Goal: Information Seeking & Learning: Check status

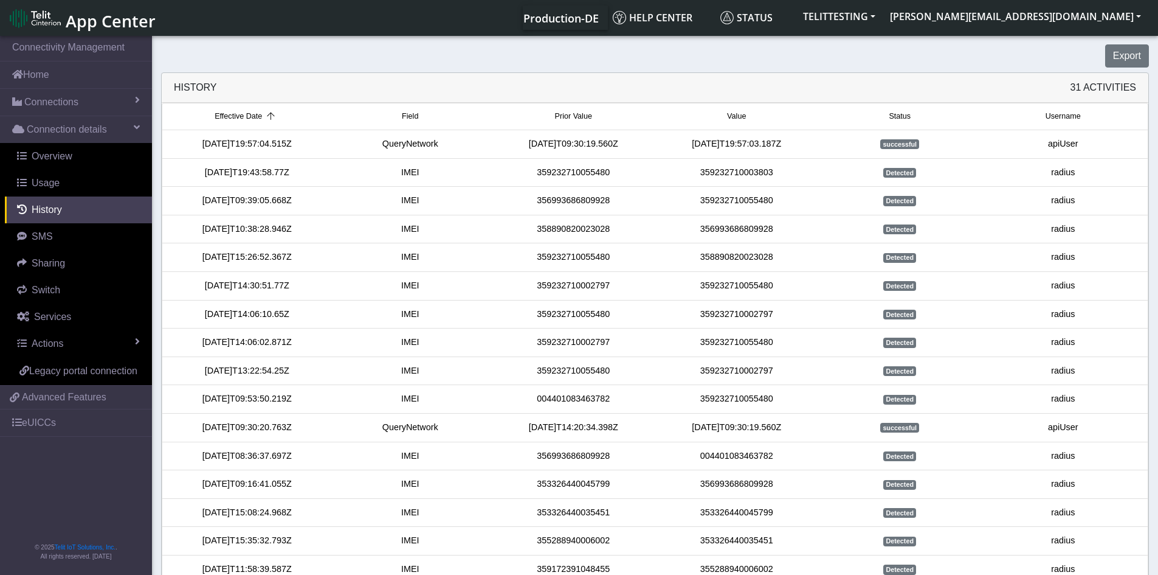
click at [455, 47] on div "Export" at bounding box center [655, 55] width 1006 height 23
click at [883, 19] on button "TELITTESTING" at bounding box center [839, 16] width 87 height 22
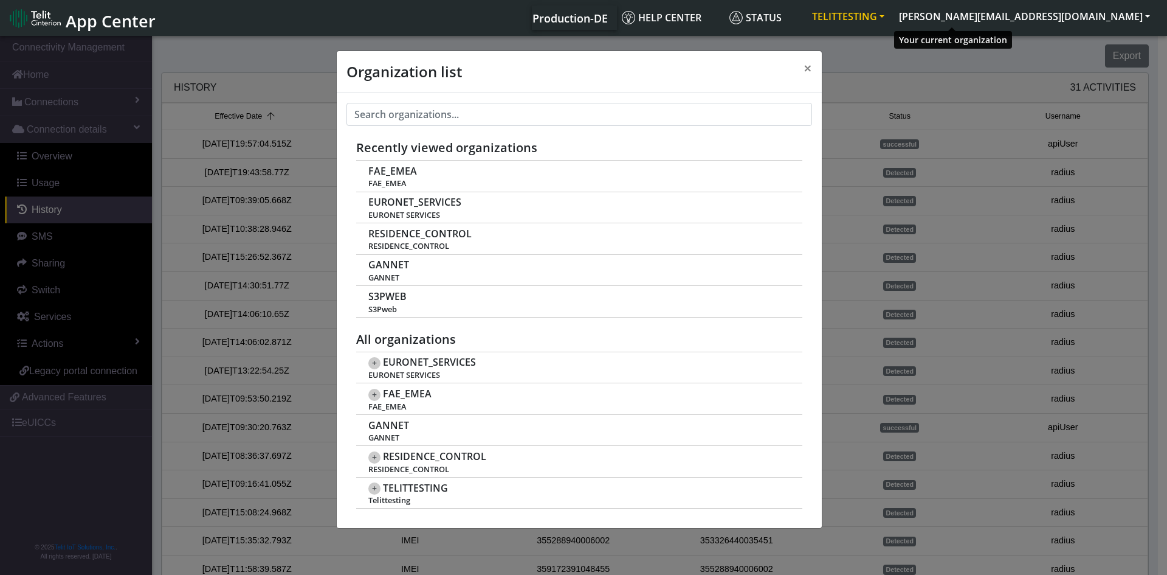
scroll to position [4, 0]
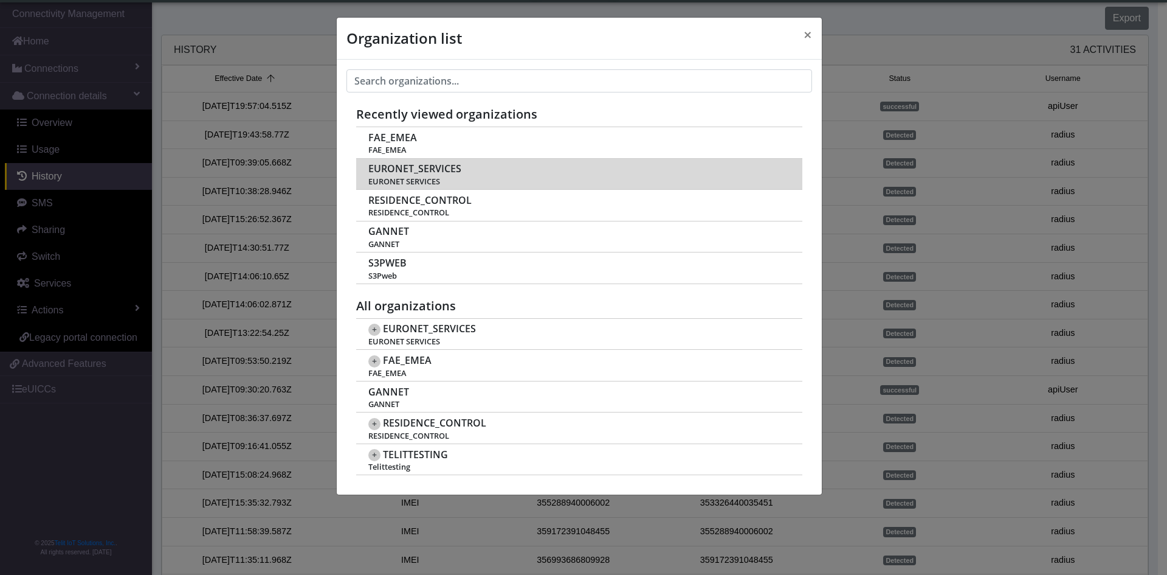
click at [406, 168] on span "EURONET_SERVICES" at bounding box center [414, 169] width 93 height 12
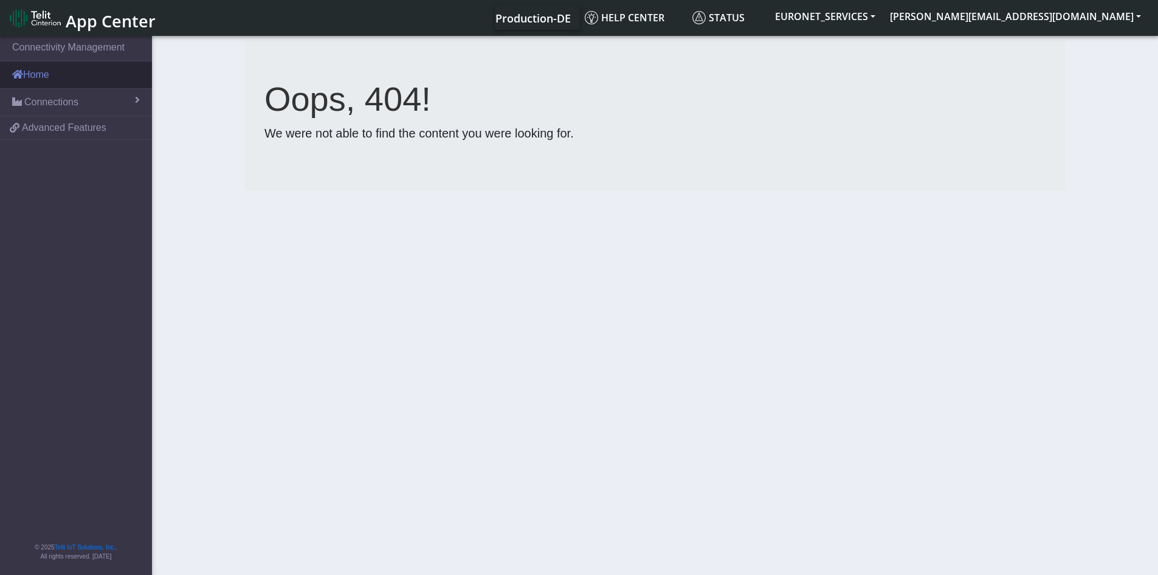
click at [39, 81] on link "Home" at bounding box center [76, 74] width 152 height 27
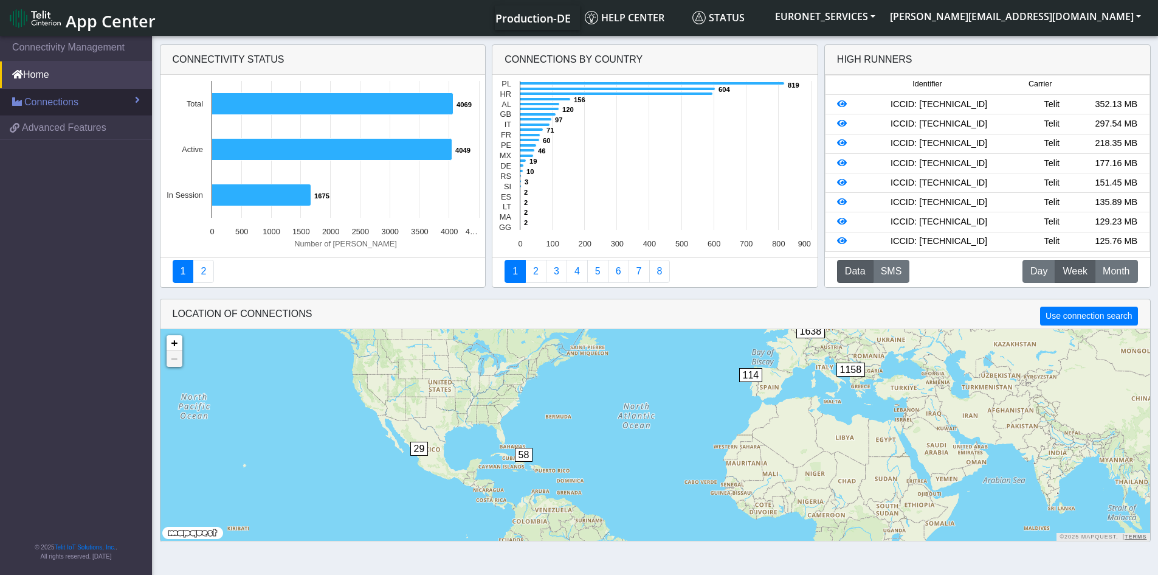
click at [41, 99] on span "Connections" at bounding box center [51, 102] width 54 height 15
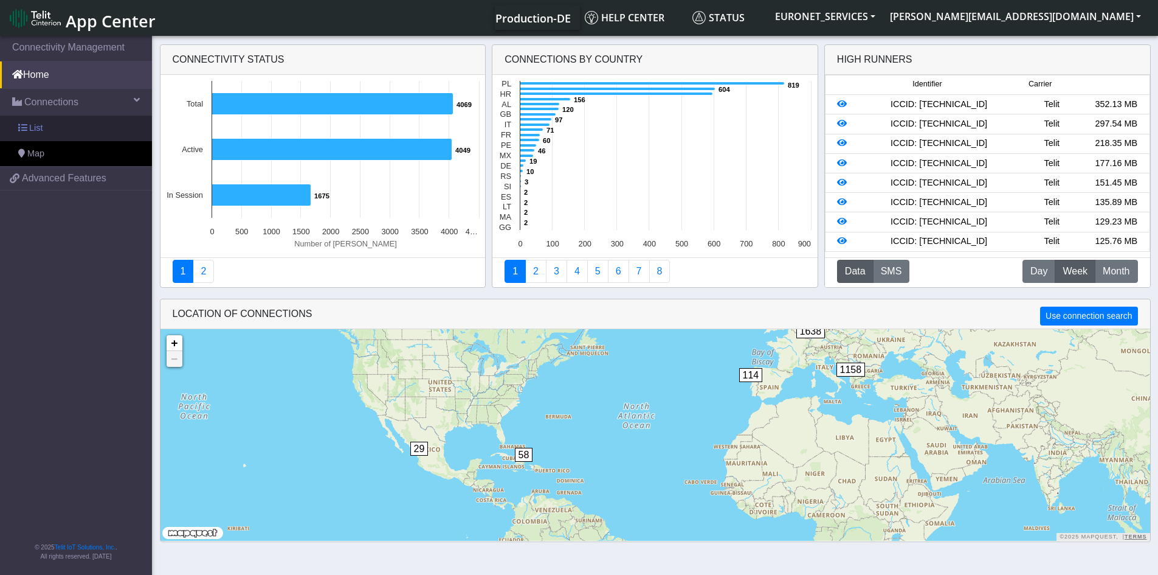
click at [32, 123] on span "List" at bounding box center [35, 128] width 13 height 13
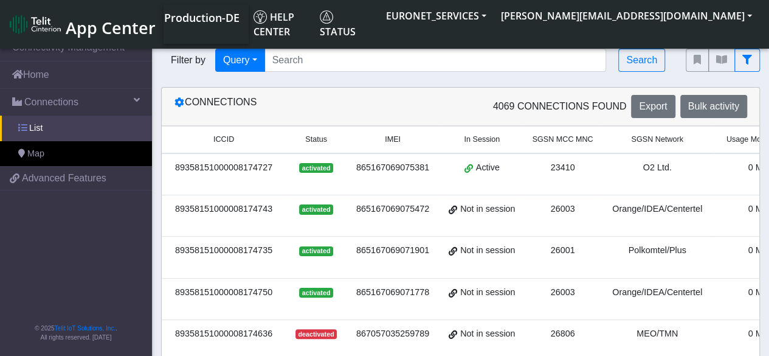
click at [32, 125] on span "List" at bounding box center [35, 128] width 13 height 13
click at [29, 131] on span "List" at bounding box center [35, 128] width 13 height 13
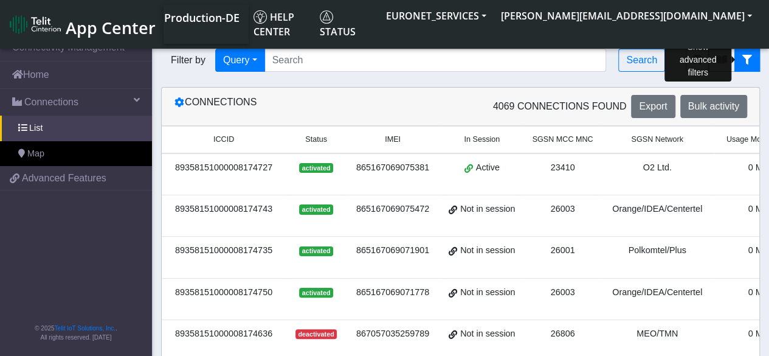
click at [744, 63] on icon "fitlers menu" at bounding box center [747, 60] width 10 height 10
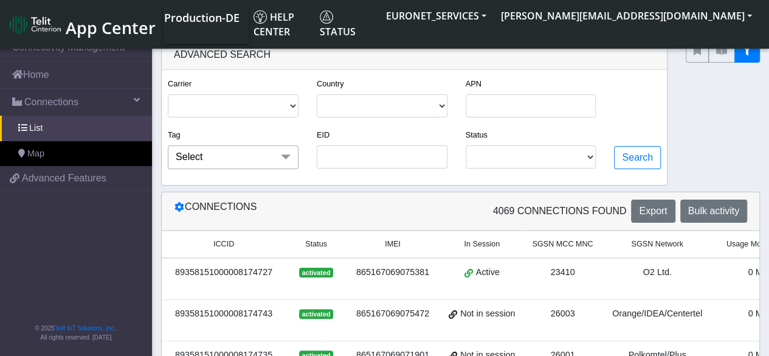
click at [286, 156] on span at bounding box center [286, 156] width 24 height 23
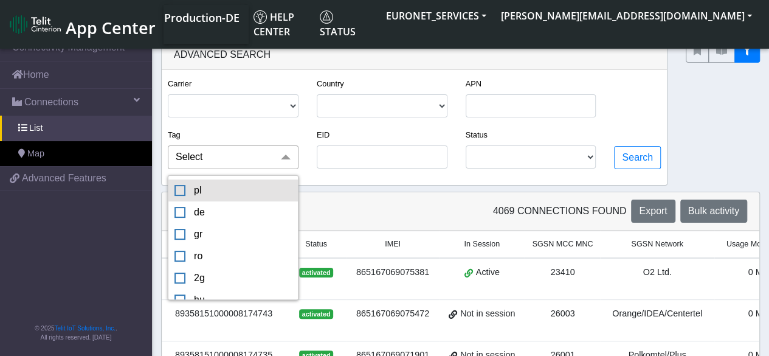
click at [184, 193] on div "pl" at bounding box center [232, 190] width 117 height 15
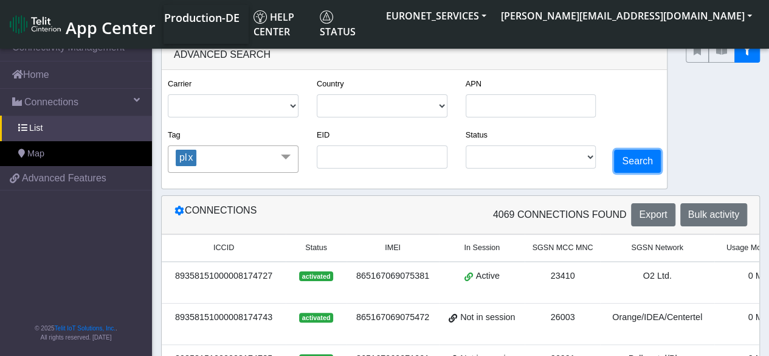
click at [640, 156] on button "Search" at bounding box center [637, 161] width 47 height 23
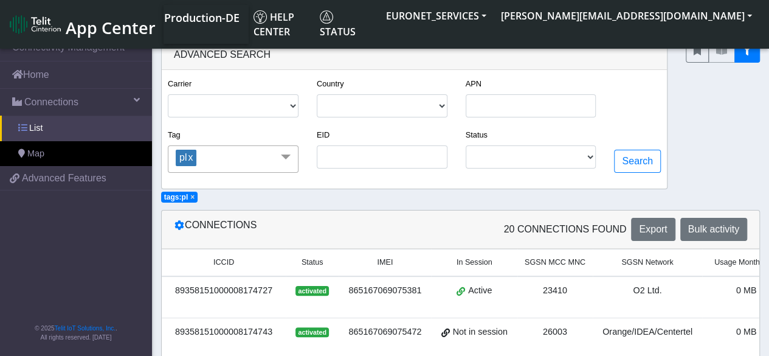
click at [45, 128] on link "List" at bounding box center [76, 129] width 152 height 26
click at [193, 161] on link "x" at bounding box center [190, 157] width 6 height 10
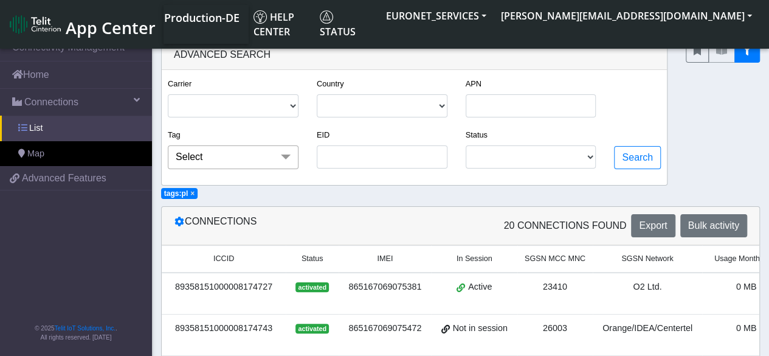
click at [39, 137] on link "List" at bounding box center [76, 129] width 152 height 26
click at [50, 98] on span "Connections" at bounding box center [51, 102] width 54 height 15
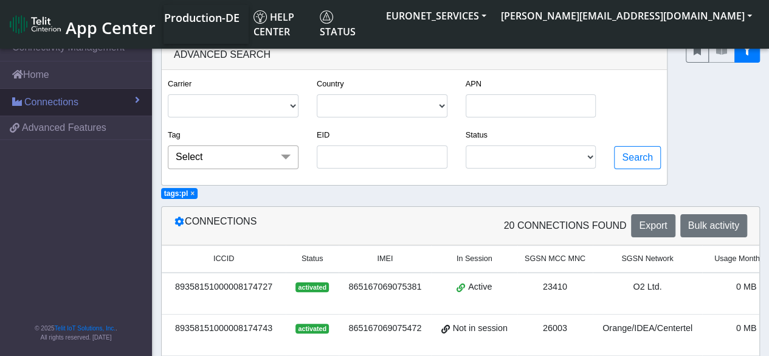
click at [26, 104] on span "Connections" at bounding box center [51, 102] width 54 height 15
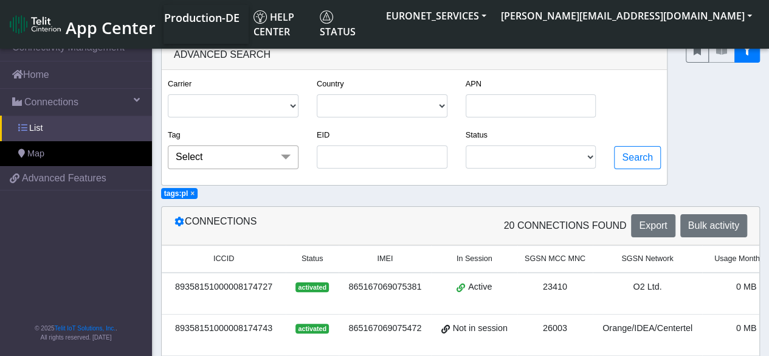
click at [26, 126] on span at bounding box center [22, 127] width 9 height 9
click at [747, 50] on icon "fitlers menu" at bounding box center [747, 51] width 10 height 10
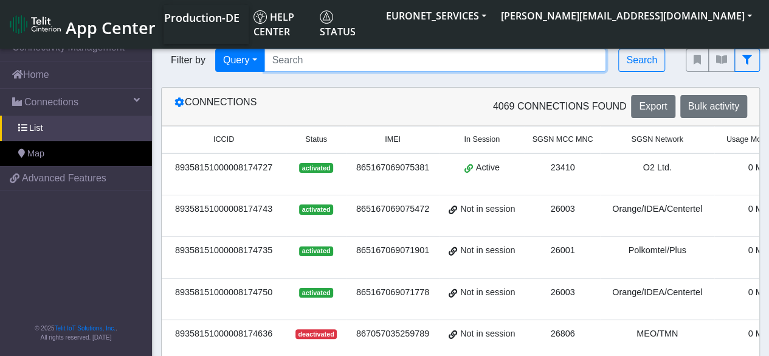
click at [489, 58] on input "Search..." at bounding box center [435, 60] width 342 height 23
paste input "89358151000028280223 89358151000028280231 89358151000028280249 8935815100002828…"
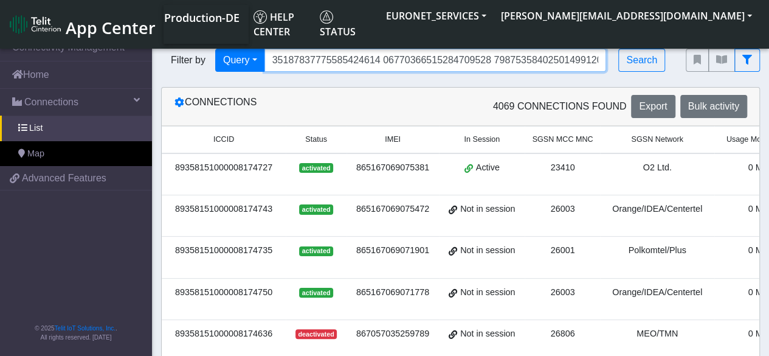
scroll to position [0, 21176]
type input "89358151000028280223 89358151000028280231 89358151000028280249 8935815100002828…"
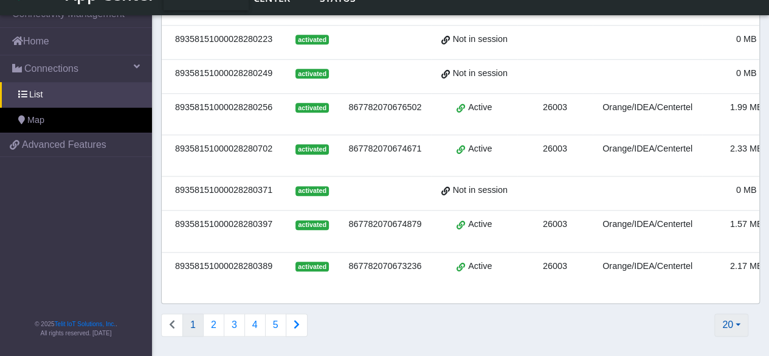
scroll to position [0, 0]
click at [739, 322] on button "20" at bounding box center [731, 324] width 34 height 23
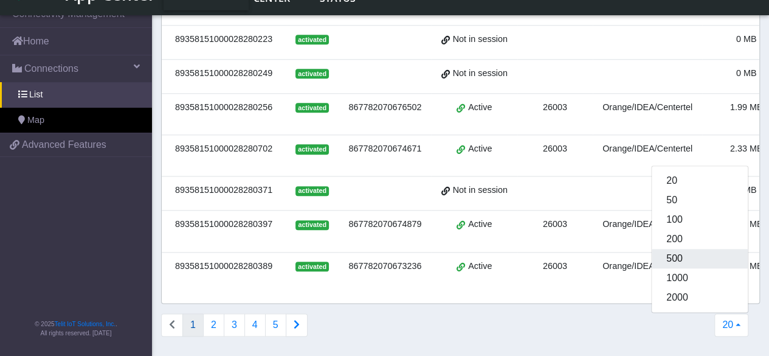
click at [699, 259] on button "500" at bounding box center [700, 258] width 96 height 19
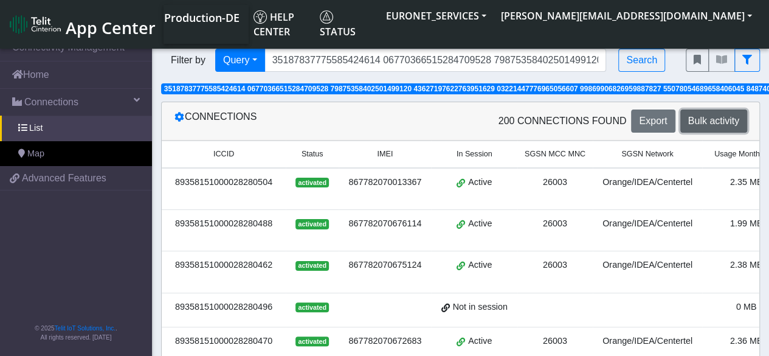
click at [692, 123] on span "Bulk activity" at bounding box center [713, 121] width 51 height 10
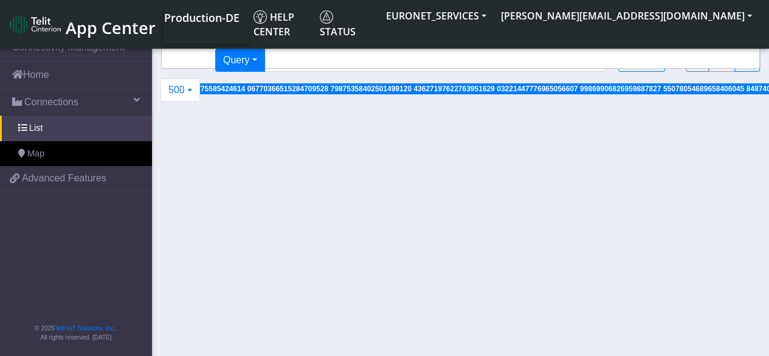
select select
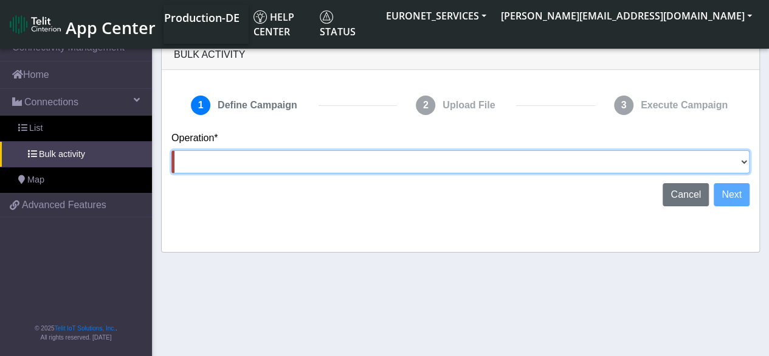
click at [737, 162] on select "Activate [PERSON_NAME] Deactivate [PERSON_NAME] Add Tags Remove Tags Advanced" at bounding box center [460, 161] width 578 height 23
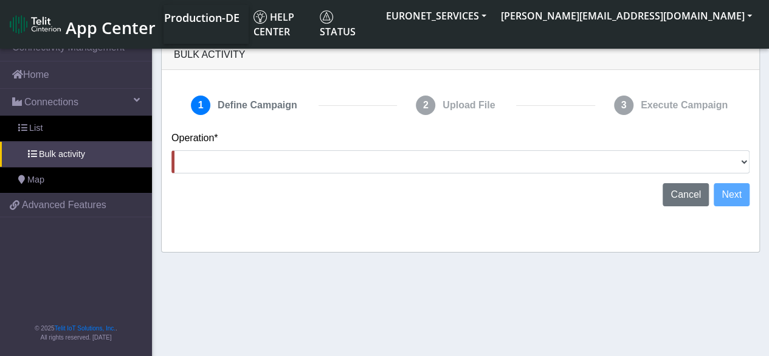
click at [567, 312] on section "Connectivity Management Home Connections List Bulk activity Map 546357d75e1755c…" at bounding box center [384, 196] width 769 height 326
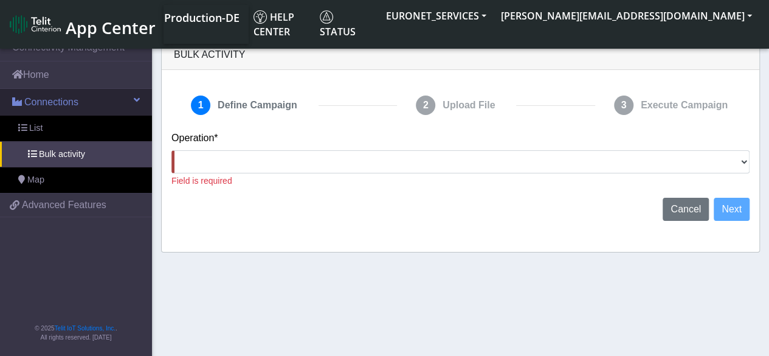
click at [49, 101] on span "Connections" at bounding box center [51, 102] width 54 height 15
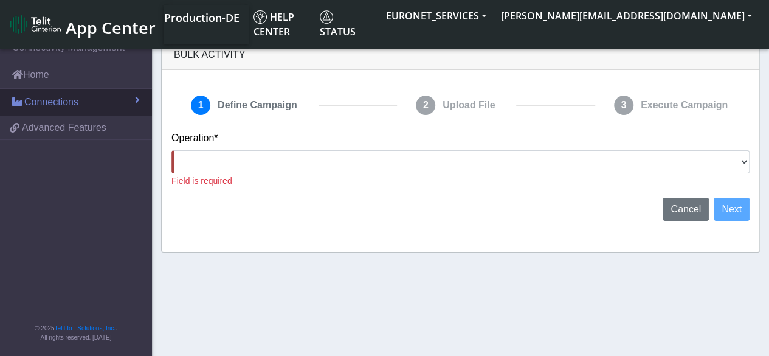
click at [49, 101] on span "Connections" at bounding box center [51, 102] width 54 height 15
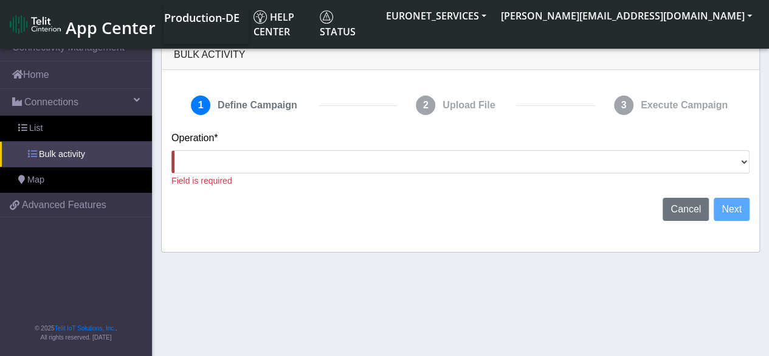
click at [46, 151] on span "Bulk activity" at bounding box center [62, 154] width 46 height 13
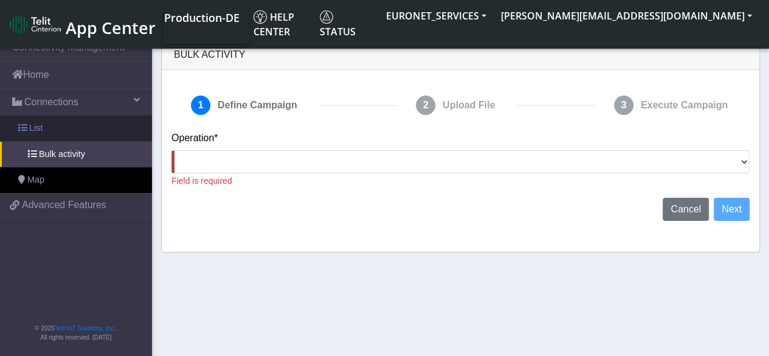
click at [29, 131] on link "List" at bounding box center [76, 129] width 152 height 26
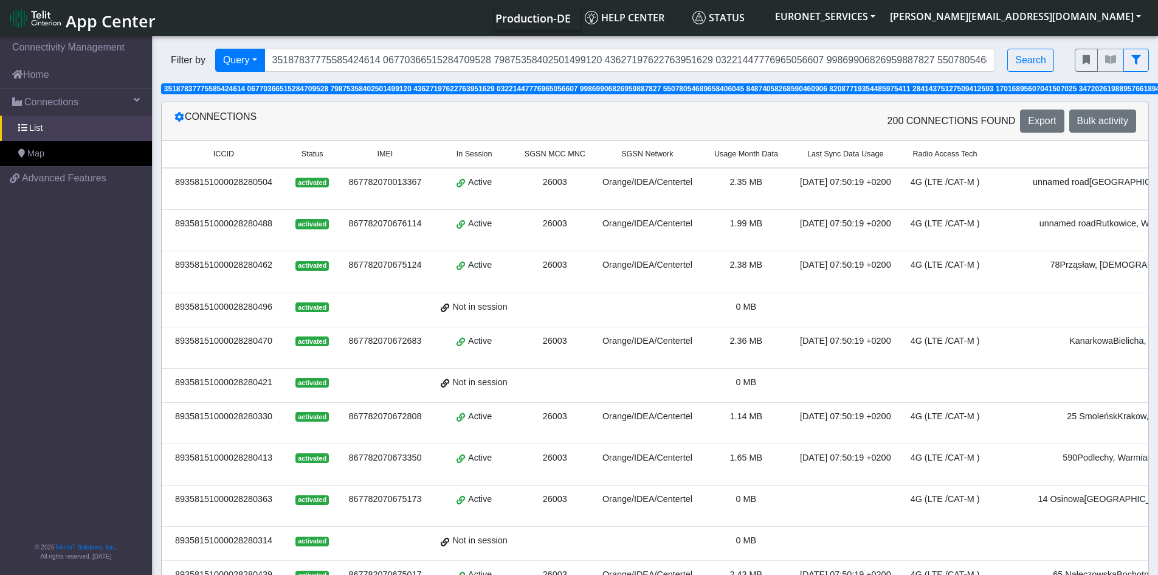
click at [1081, 291] on td "78 Prząsław, [GEOGRAPHIC_DATA]" at bounding box center [1175, 271] width 373 height 41
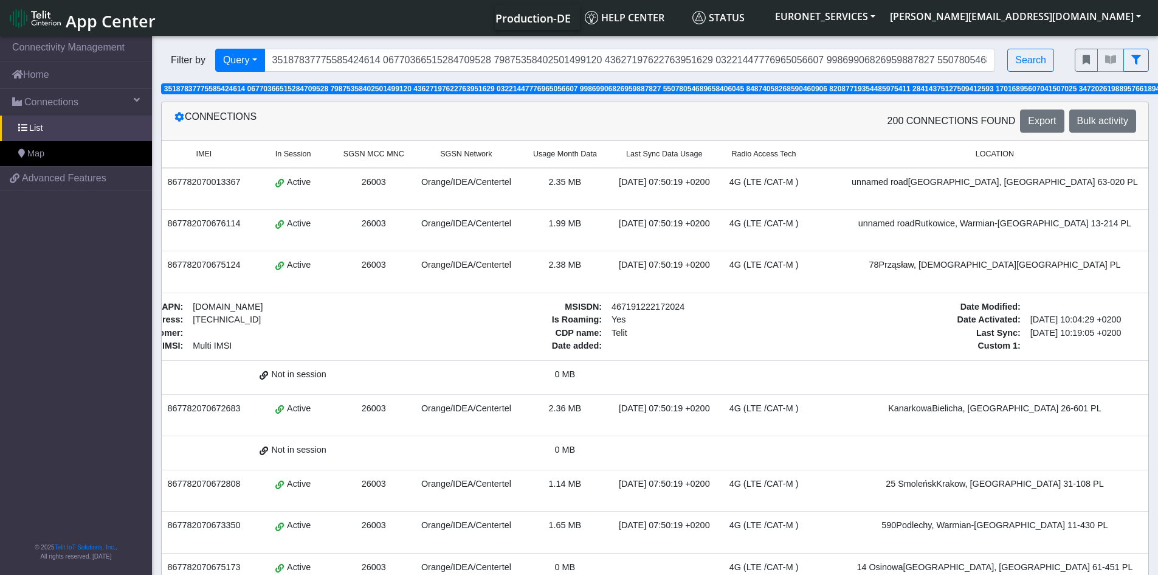
scroll to position [0, 185]
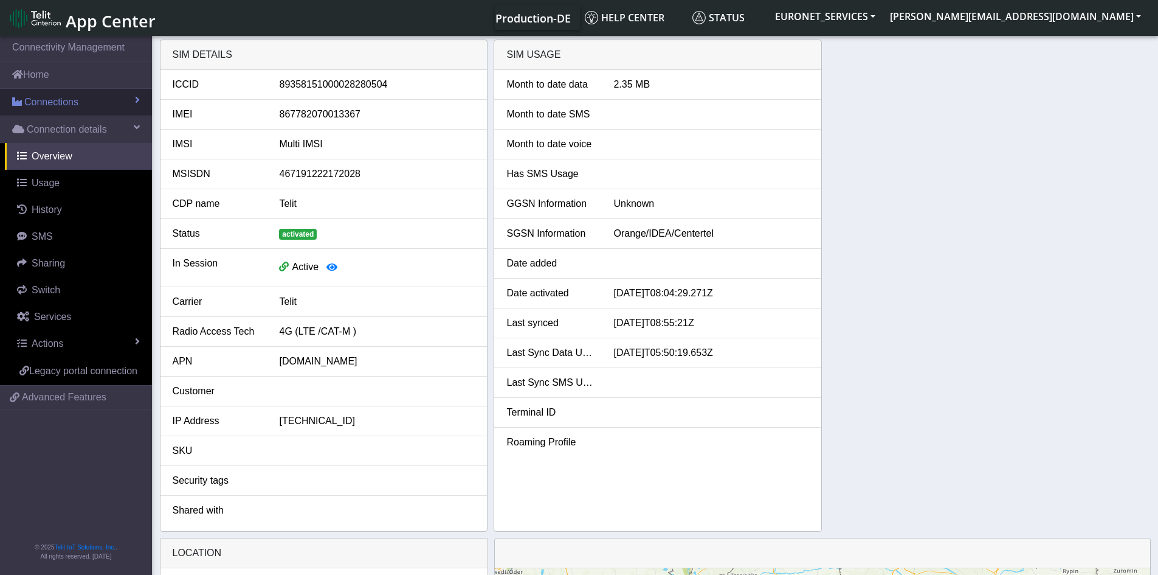
click at [64, 100] on span "Connections" at bounding box center [51, 102] width 54 height 15
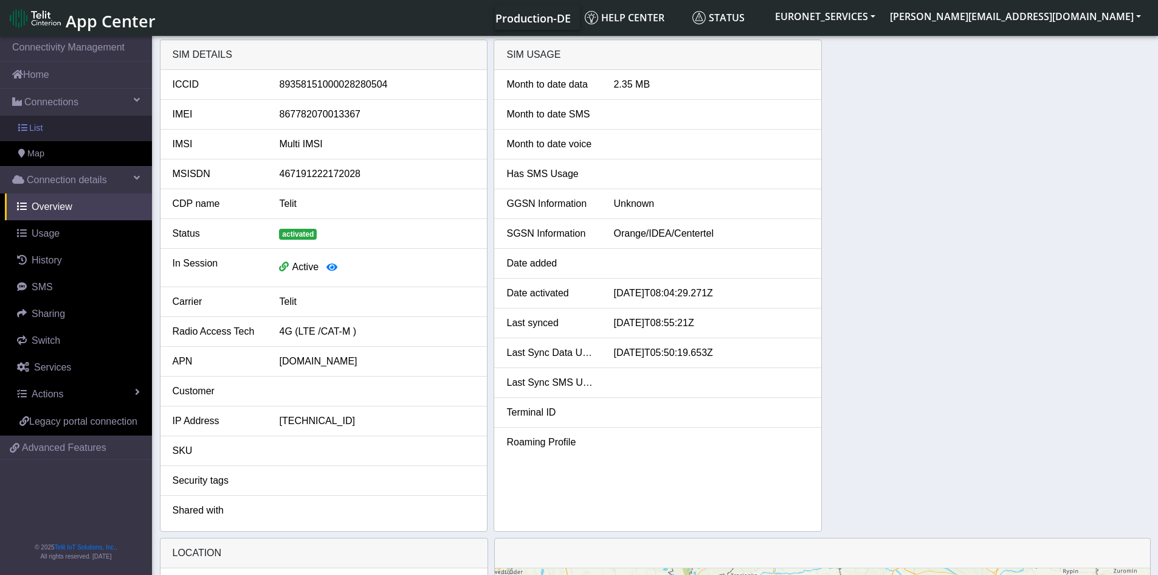
click at [33, 126] on span "List" at bounding box center [35, 128] width 13 height 13
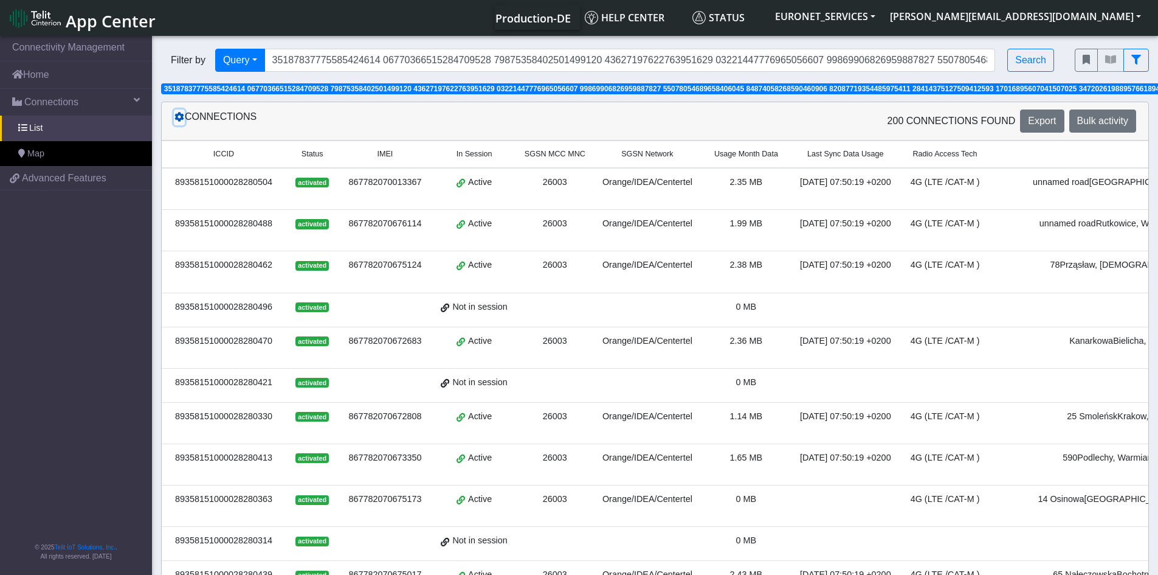
click at [180, 119] on icon at bounding box center [179, 117] width 10 height 10
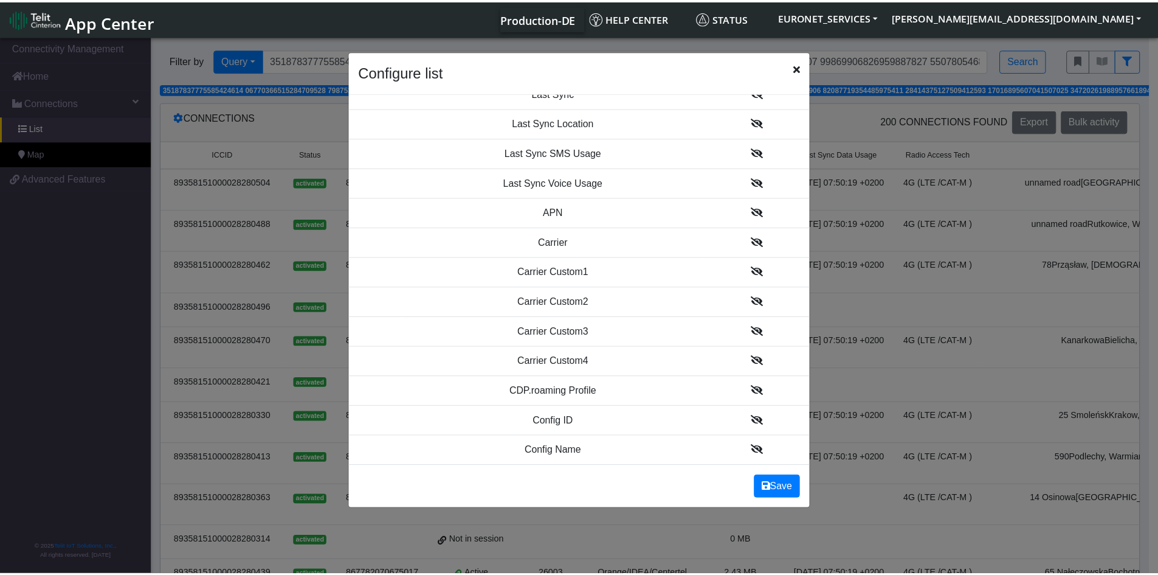
scroll to position [314, 0]
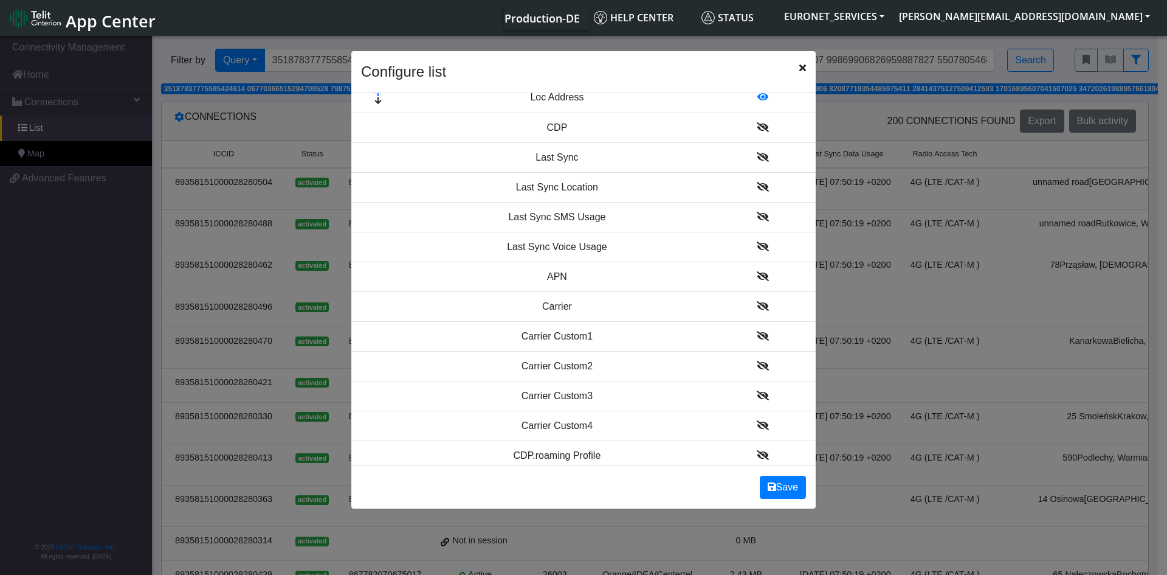
click at [83, 318] on ngb-modal-window "Configure list Field Visibility ICCID Status IMEI In Session SGSN MCC MNC SGSN …" at bounding box center [583, 305] width 1167 height 545
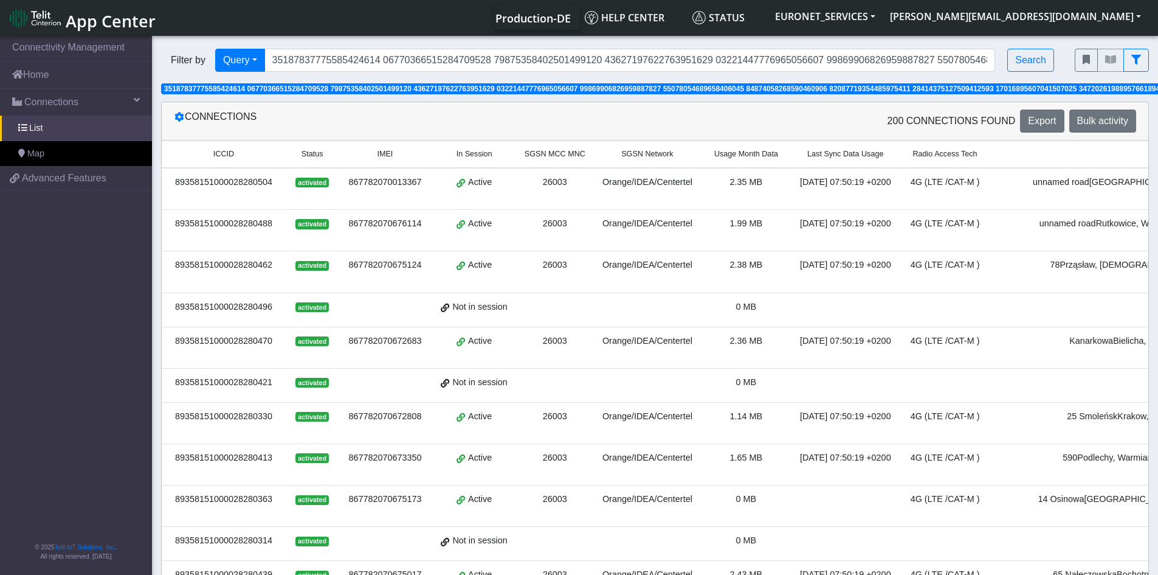
click at [1038, 187] on span "unnamed road" at bounding box center [1061, 182] width 57 height 10
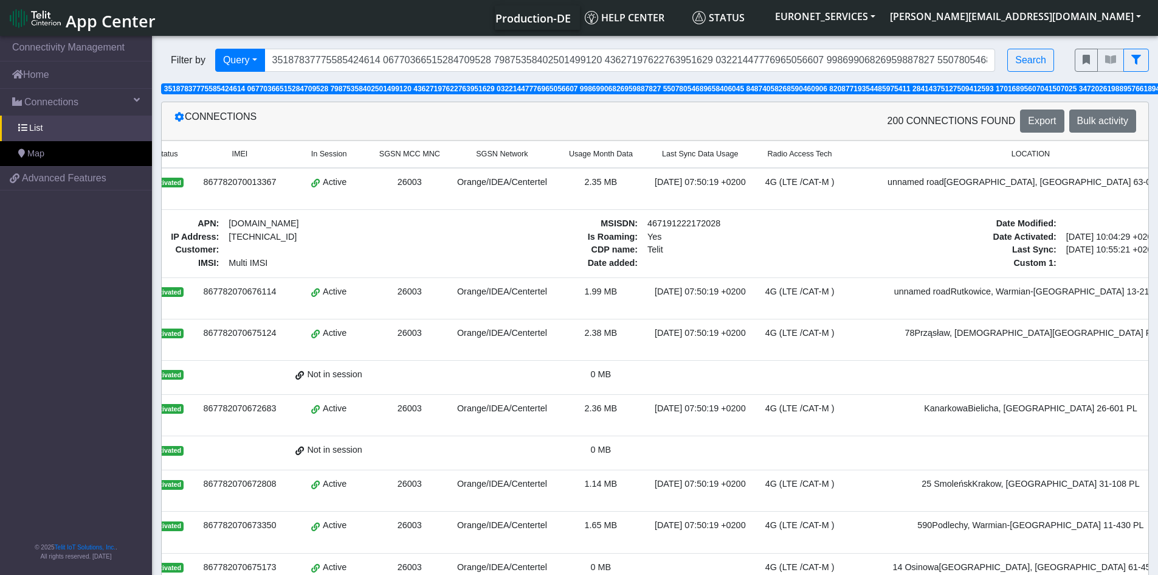
scroll to position [0, 185]
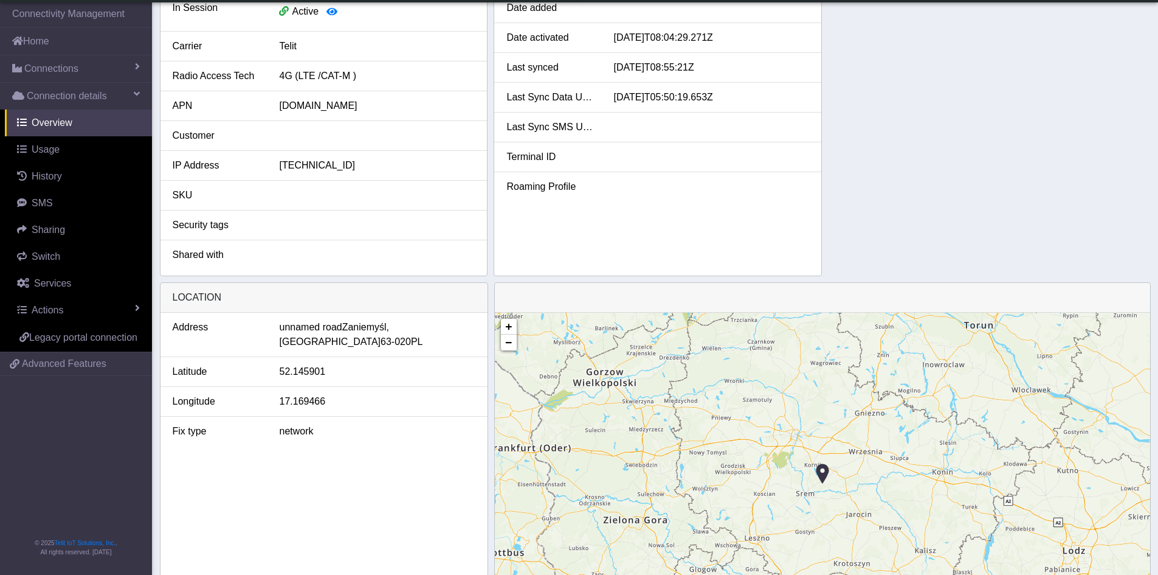
scroll to position [136, 0]
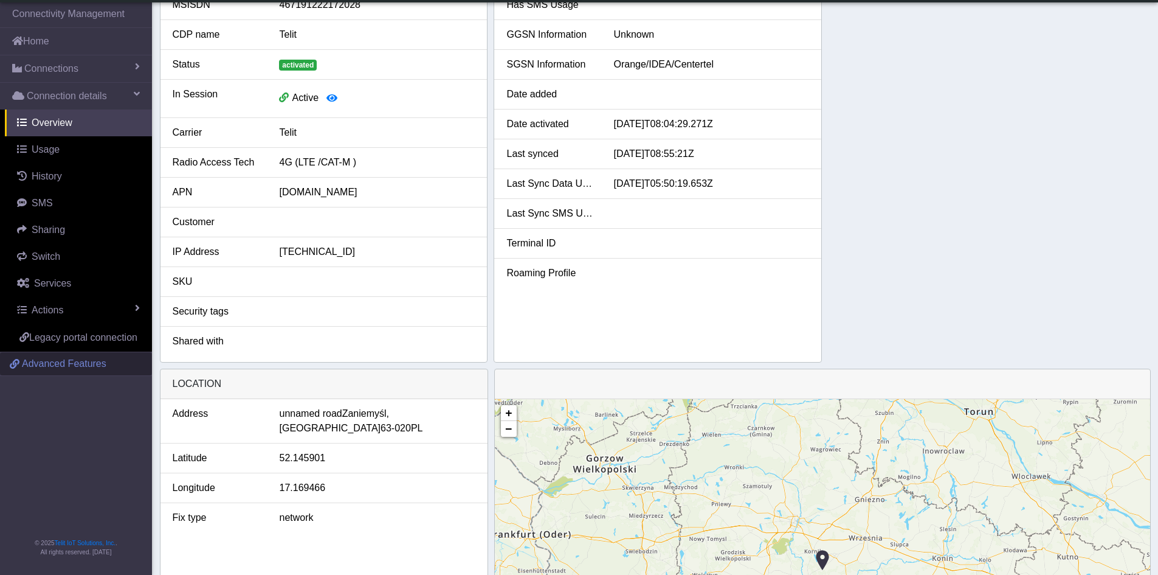
click at [51, 365] on span "Advanced Features" at bounding box center [64, 363] width 85 height 15
click at [103, 305] on link "Actions" at bounding box center [78, 310] width 147 height 27
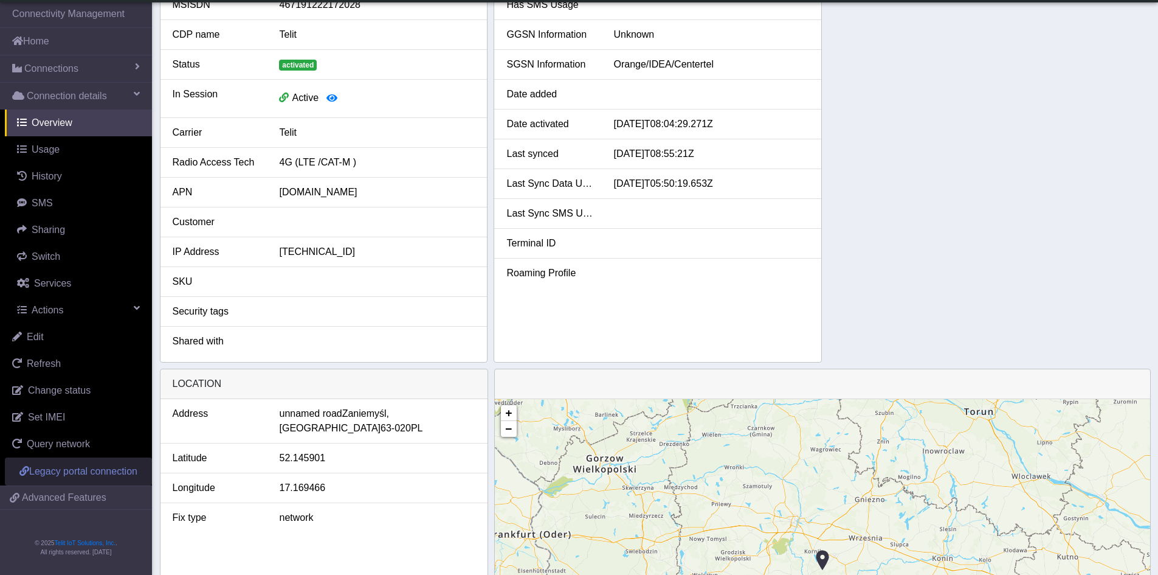
click at [74, 475] on span "Legacy portal connection" at bounding box center [83, 471] width 108 height 10
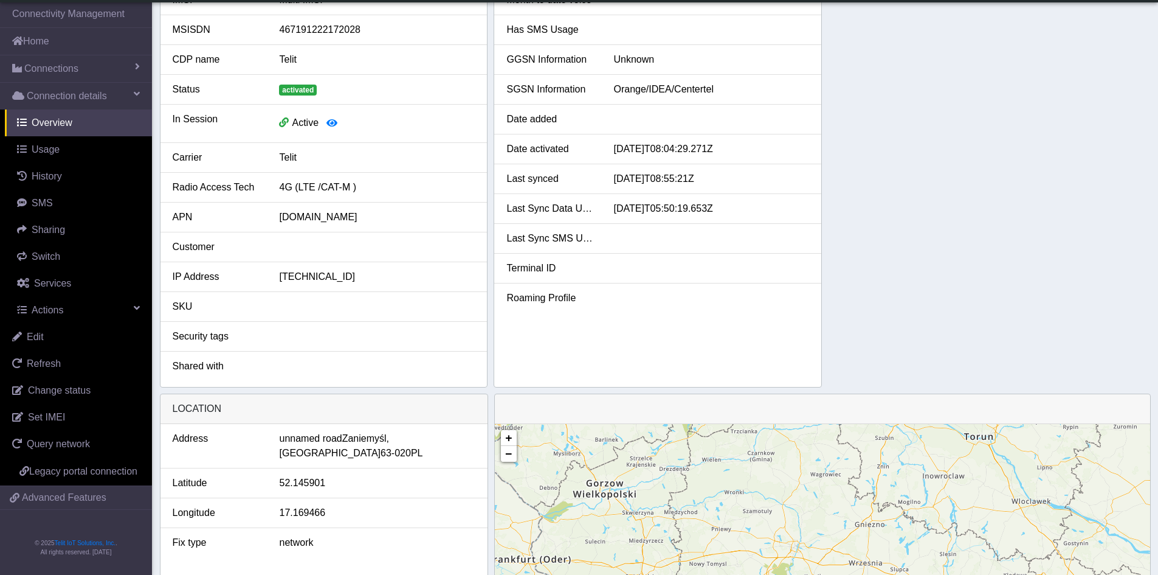
scroll to position [0, 0]
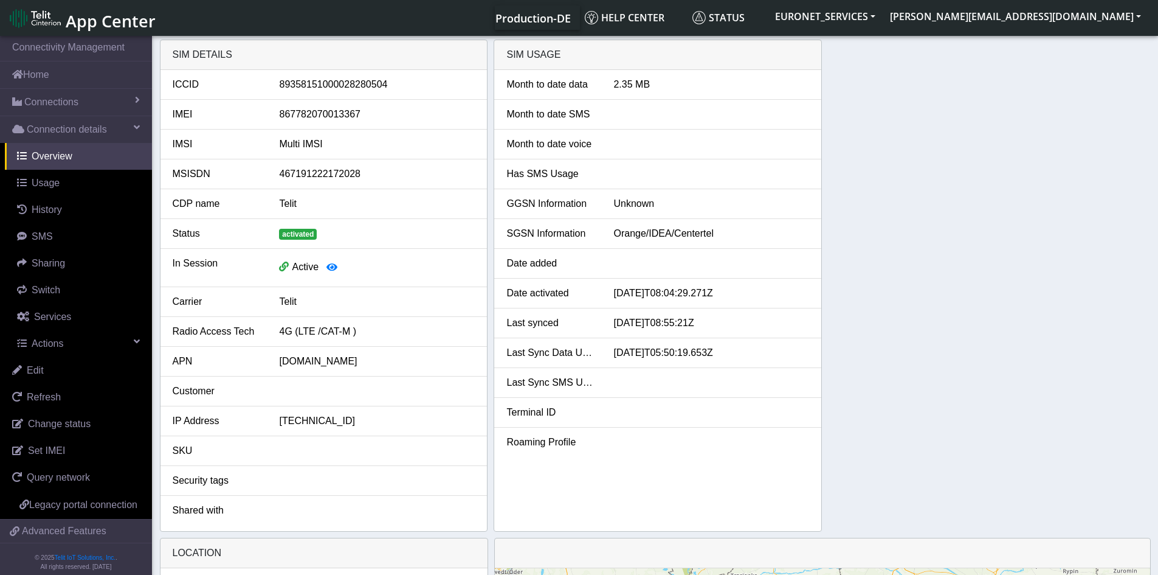
click at [935, 148] on div "SIM details ICCID [TECHNICAL_ID] IMEI [TECHNICAL_ID] IMSI Multi IMSI MSISDN 467…" at bounding box center [655, 286] width 991 height 492
click at [47, 317] on span "Services" at bounding box center [52, 316] width 37 height 10
select select "2: 6"
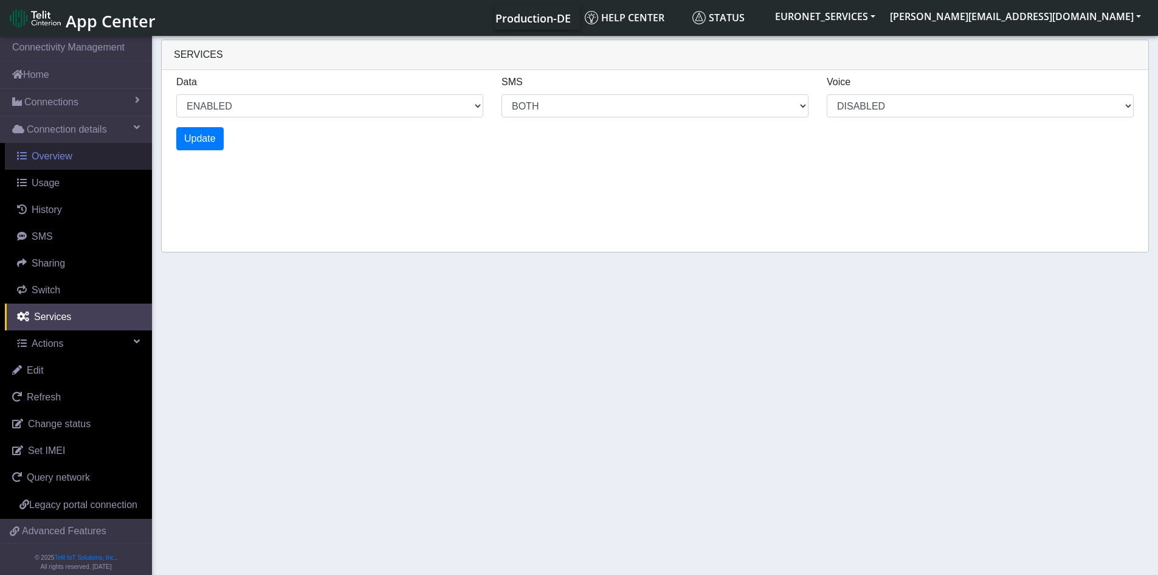
click at [51, 156] on span "Overview" at bounding box center [52, 156] width 41 height 10
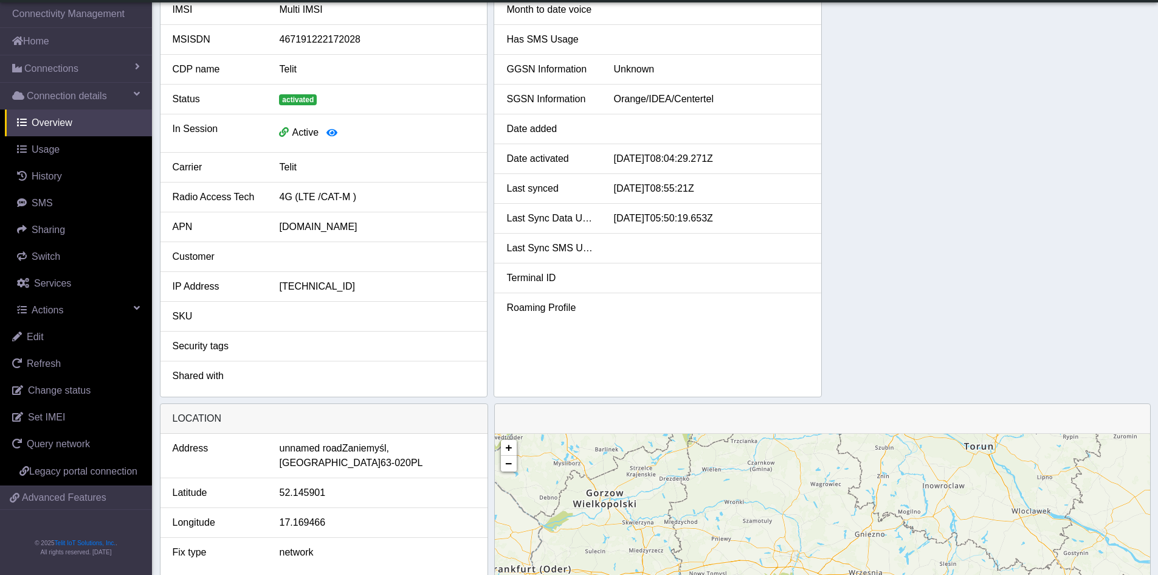
scroll to position [81, 0]
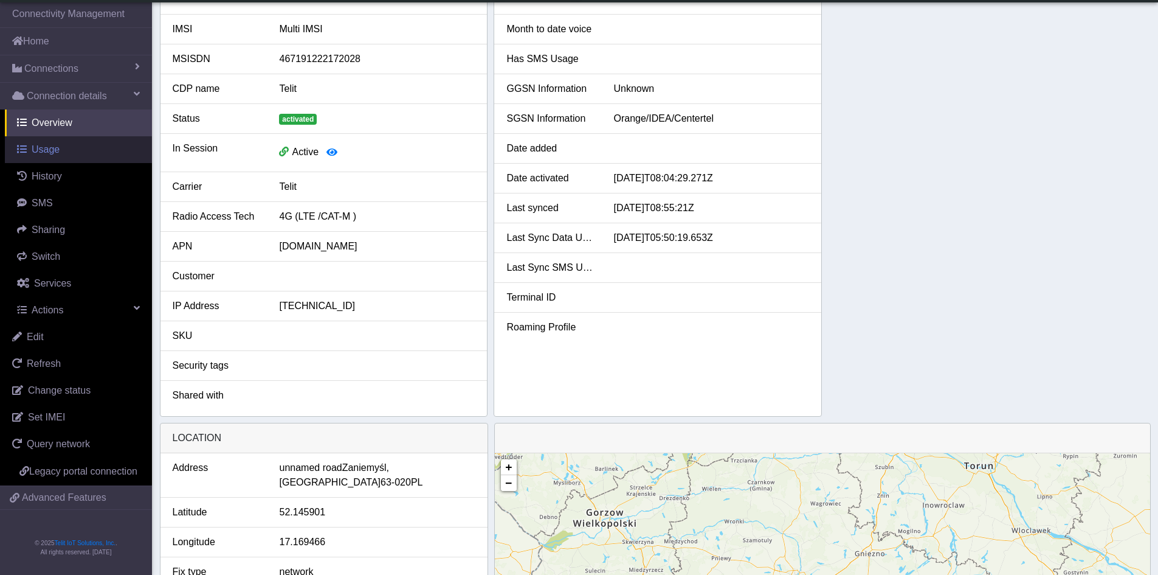
click at [41, 154] on span "Usage" at bounding box center [46, 149] width 28 height 10
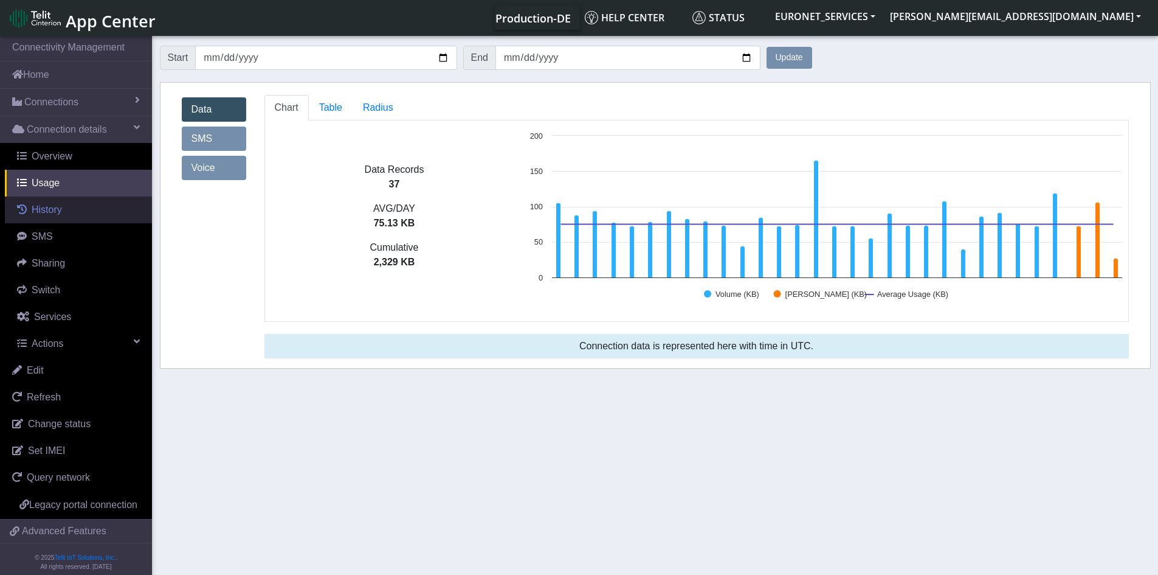
click at [55, 205] on span "History" at bounding box center [47, 209] width 30 height 10
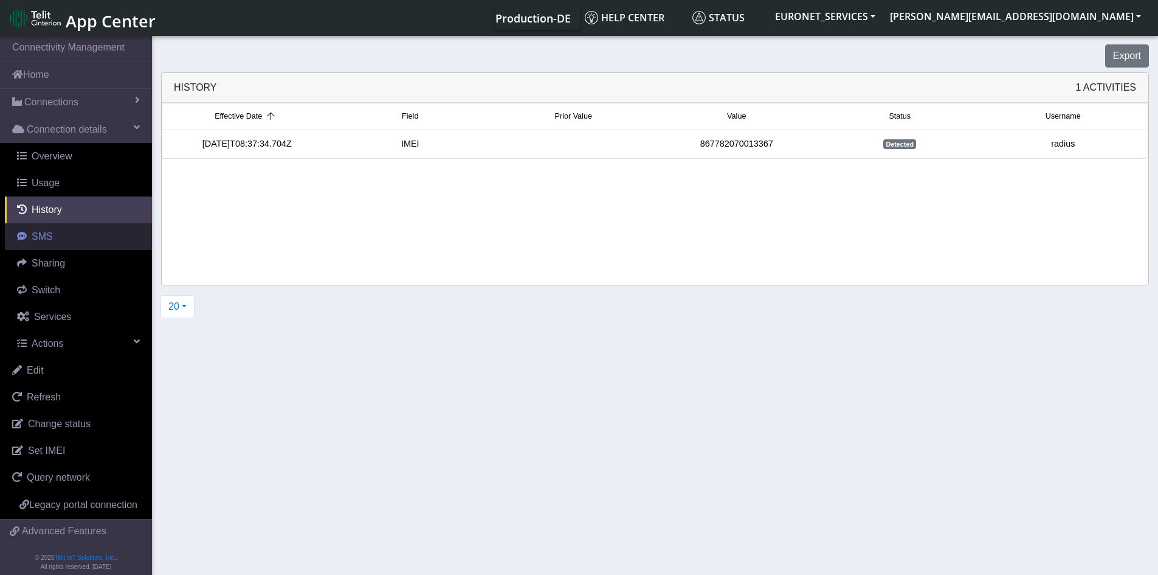
click at [44, 238] on span "SMS" at bounding box center [42, 236] width 21 height 10
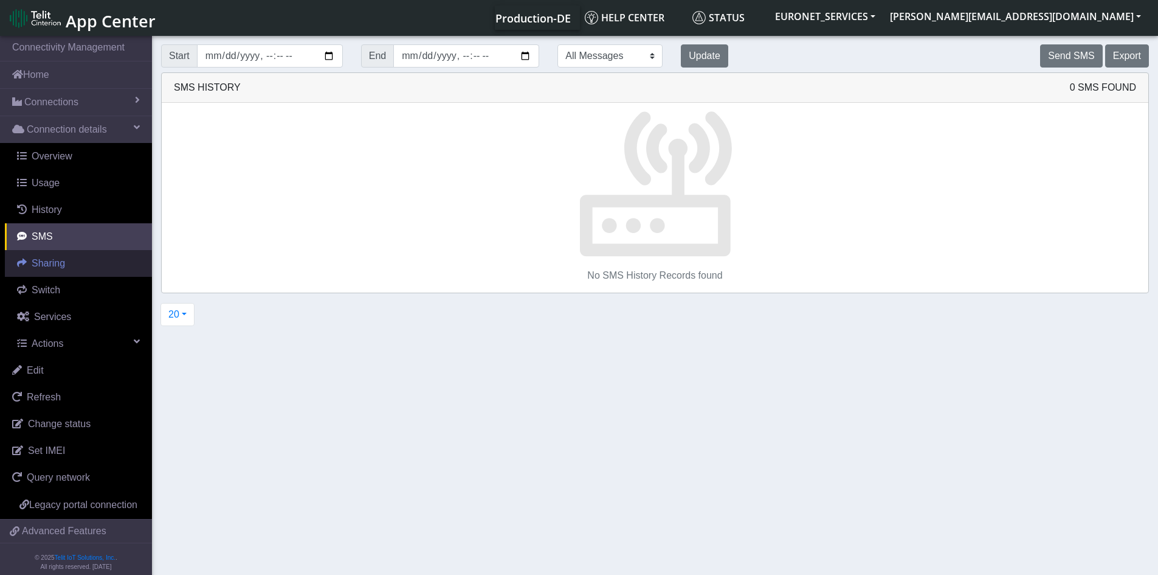
click at [49, 273] on link "Sharing" at bounding box center [78, 263] width 147 height 27
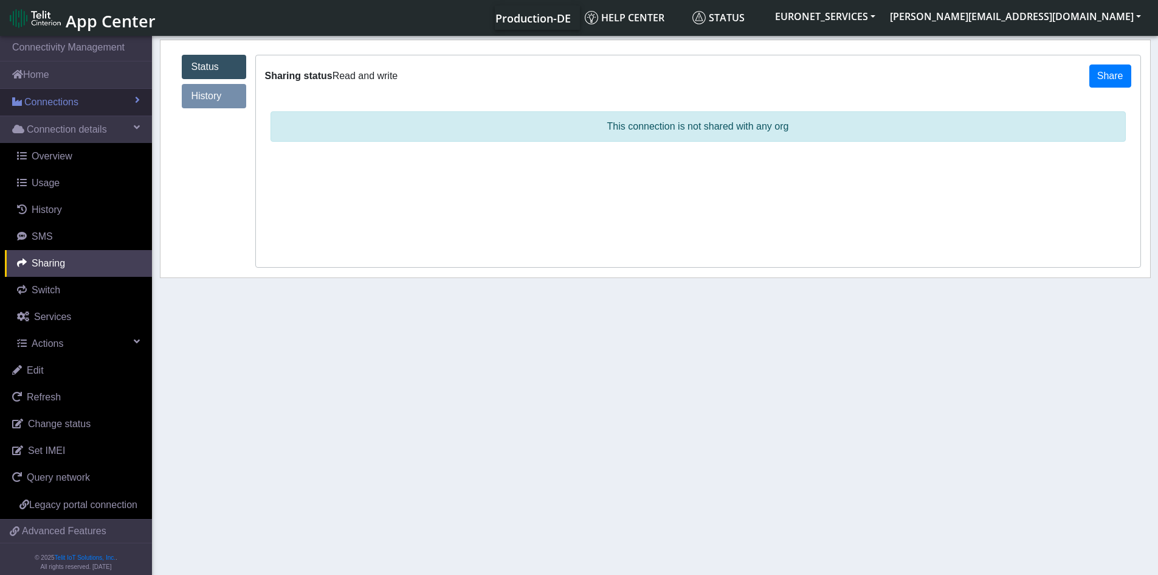
click at [46, 103] on span "Connections" at bounding box center [51, 102] width 54 height 15
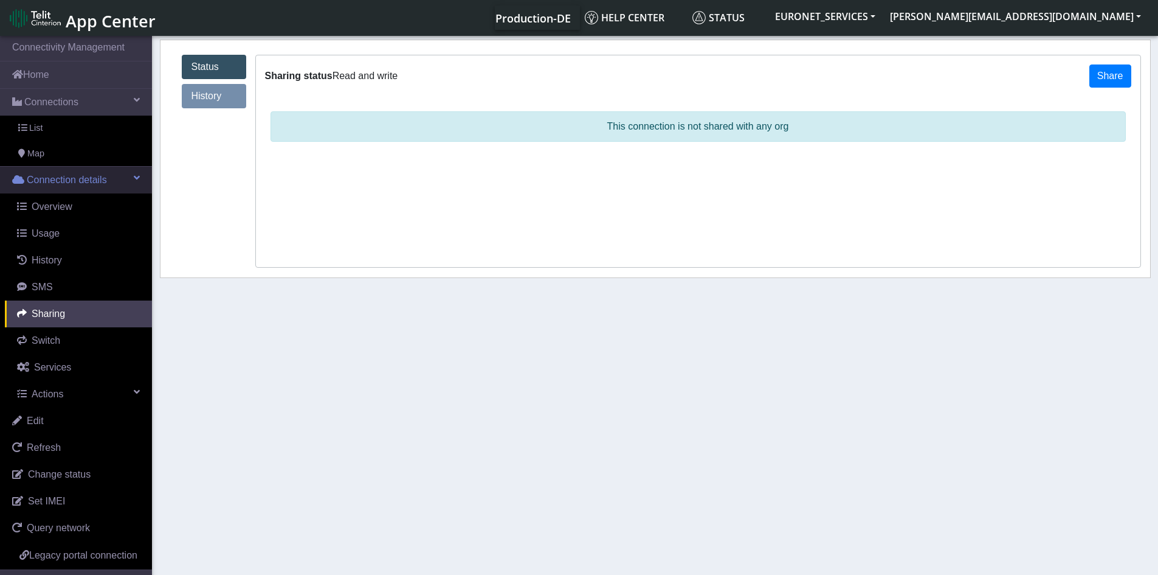
click at [60, 173] on span "Connection details" at bounding box center [67, 180] width 80 height 15
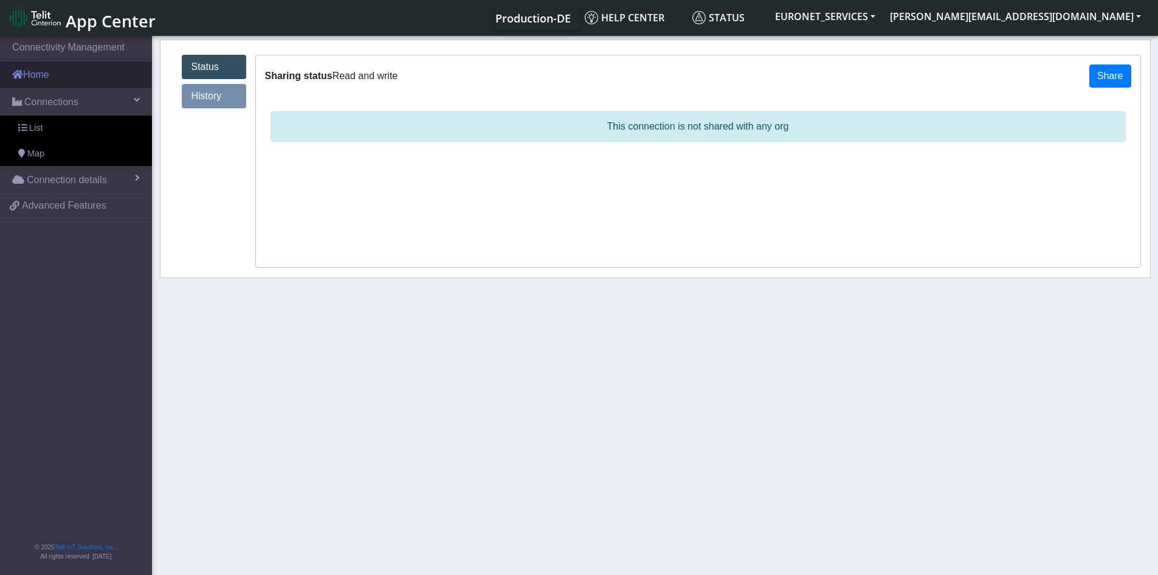
click at [43, 72] on link "Home" at bounding box center [76, 74] width 152 height 27
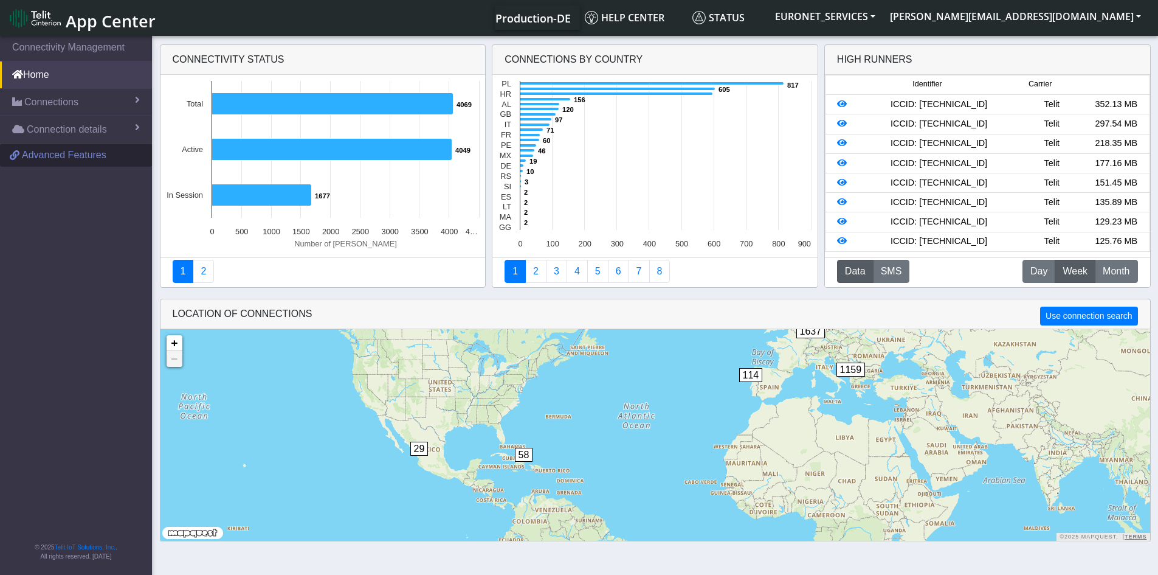
click at [55, 157] on span "Advanced Features" at bounding box center [64, 155] width 85 height 15
click at [72, 107] on span "Connections" at bounding box center [51, 102] width 54 height 15
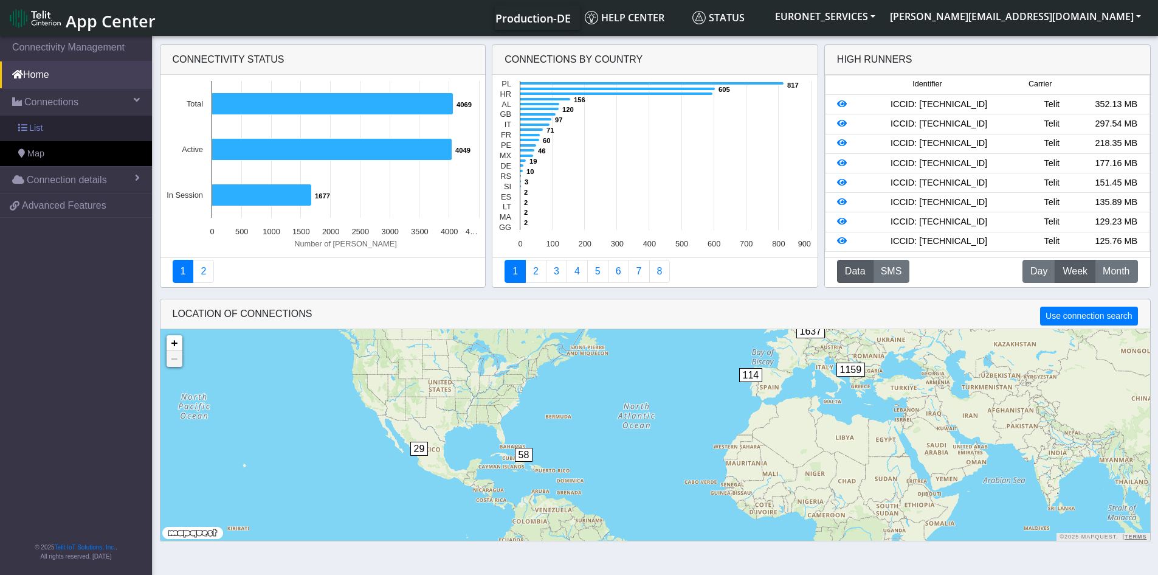
click at [41, 123] on span "List" at bounding box center [35, 128] width 13 height 13
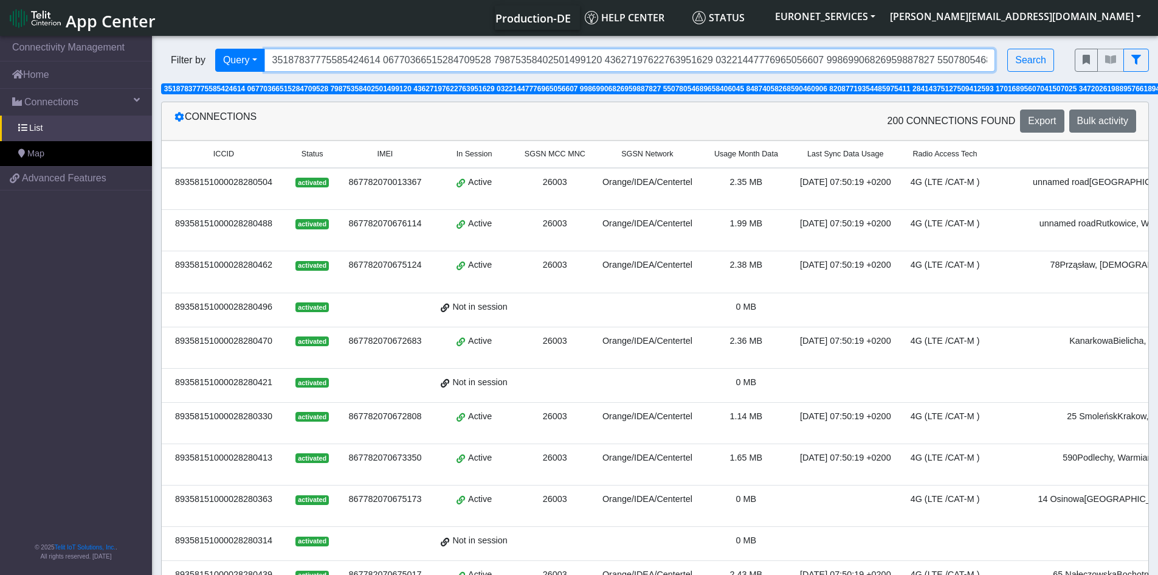
click at [445, 49] on input "Search..." at bounding box center [629, 60] width 731 height 23
click at [702, 429] on td "1.14 MB" at bounding box center [746, 422] width 88 height 41
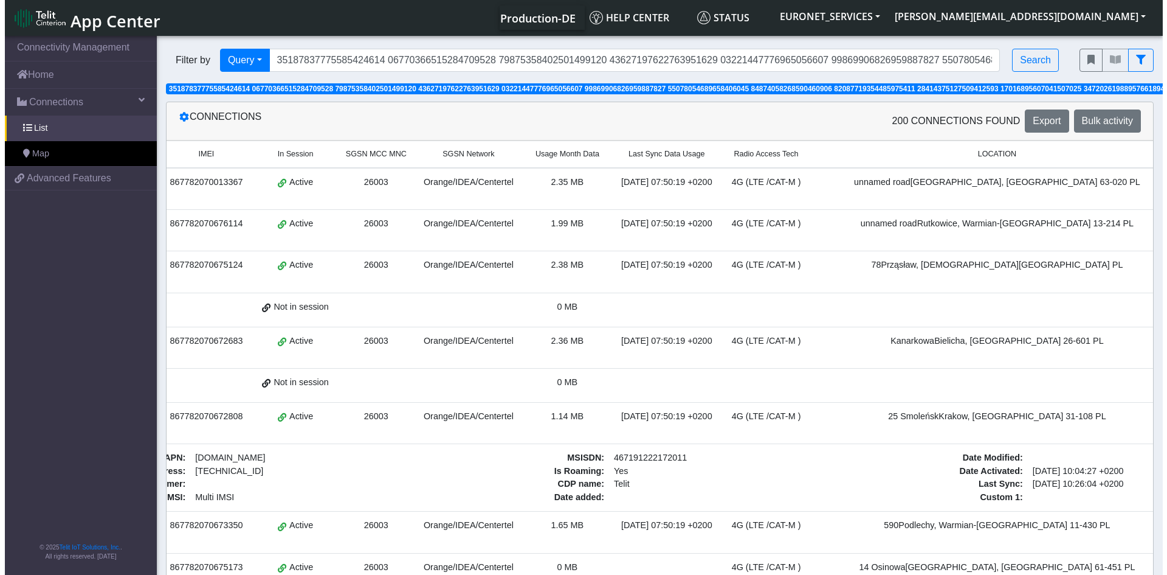
scroll to position [0, 185]
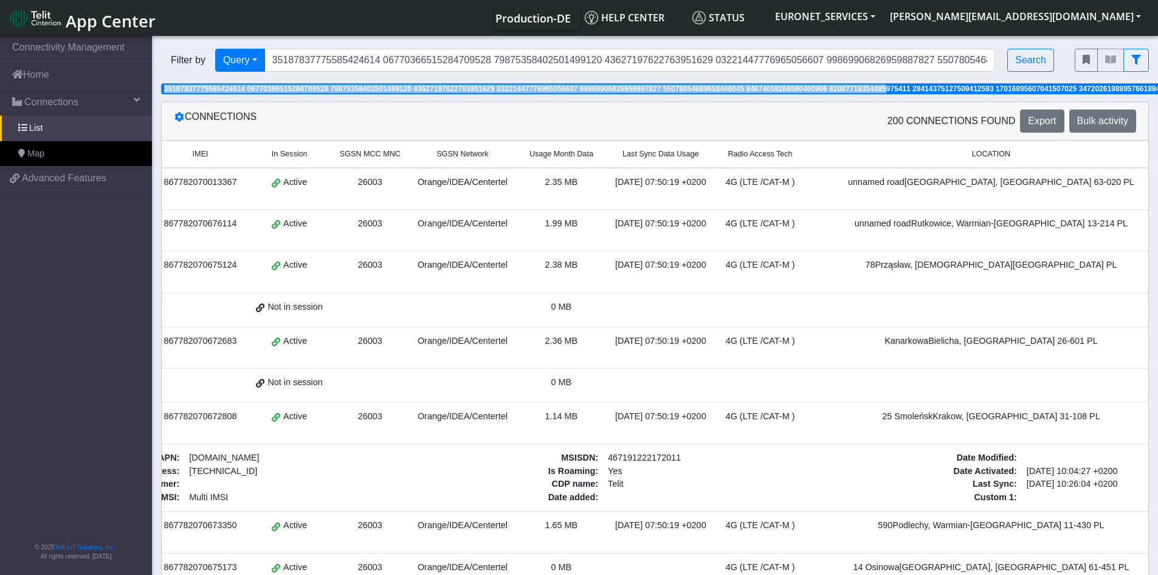
drag, startPoint x: 908, startPoint y: 84, endPoint x: 907, endPoint y: 60, distance: 23.7
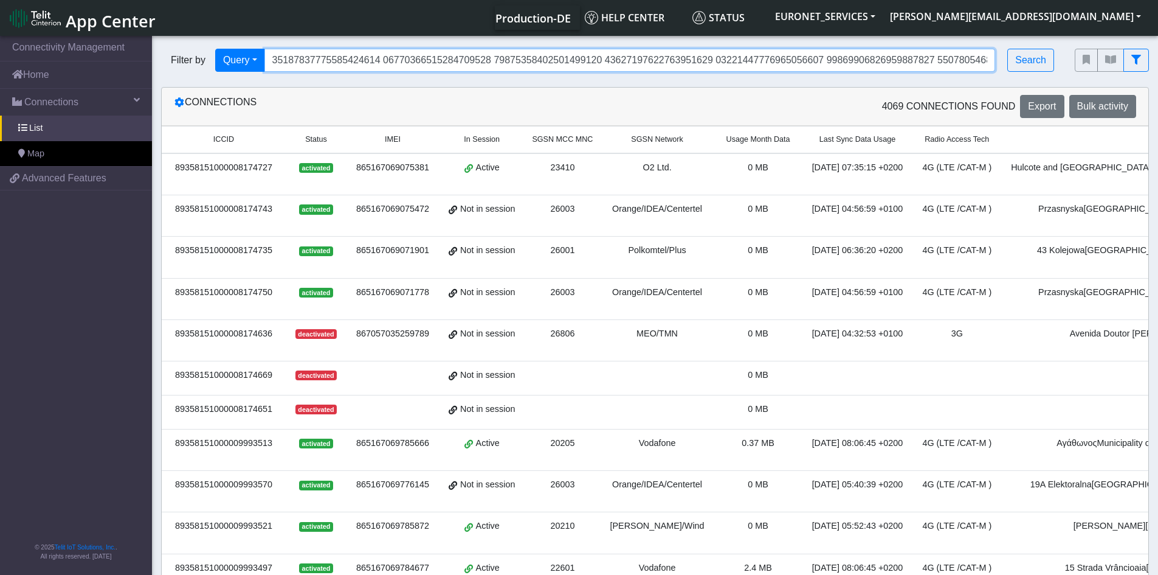
click at [908, 57] on input "Search..." at bounding box center [629, 60] width 731 height 23
click at [808, 106] on div "4069 Connections found Export Bulk activity" at bounding box center [900, 106] width 491 height 23
click at [180, 104] on icon at bounding box center [179, 102] width 10 height 10
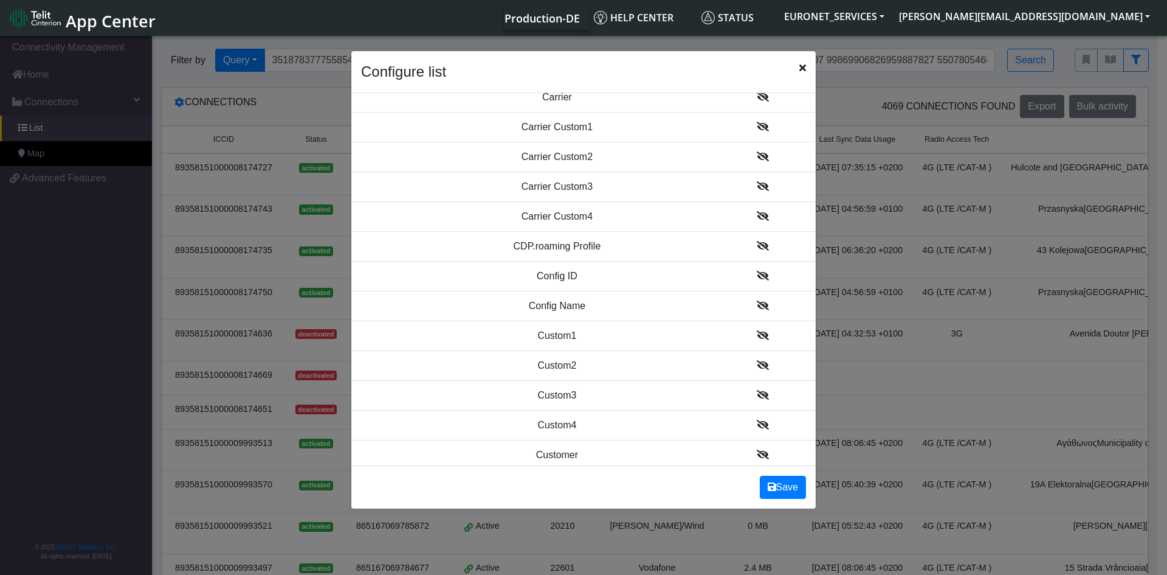
scroll to position [656, 0]
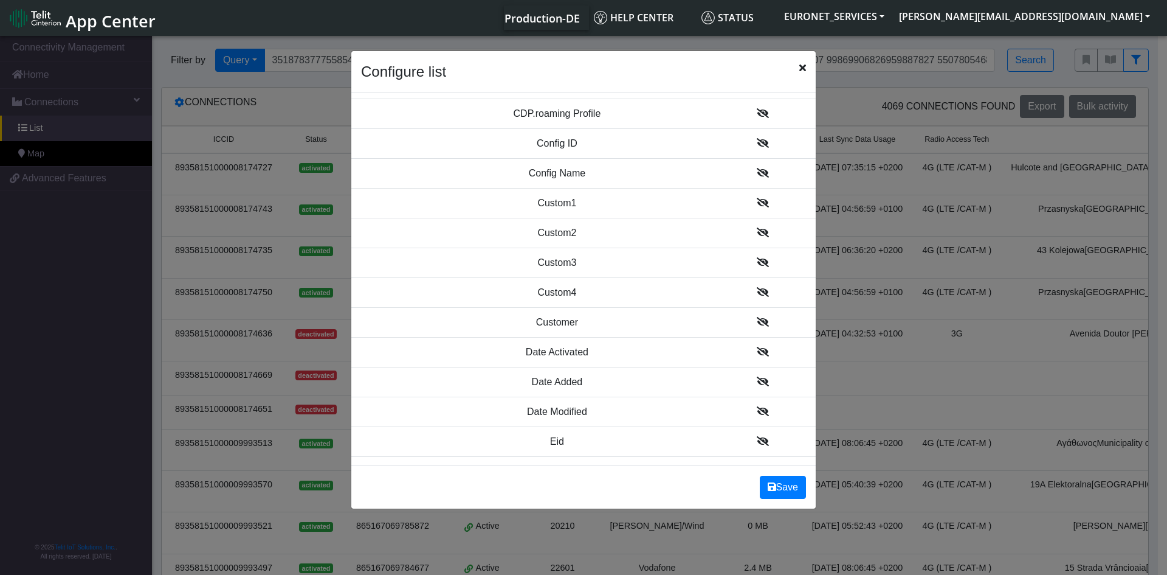
click at [757, 201] on icon at bounding box center [763, 203] width 12 height 10
click at [757, 202] on icon at bounding box center [763, 202] width 12 height 10
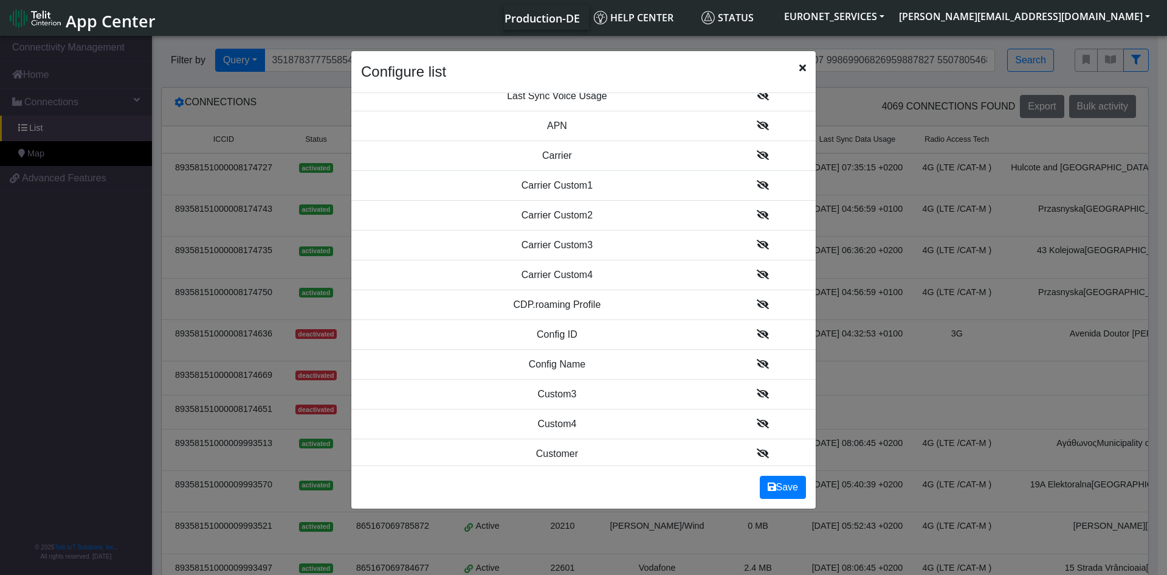
scroll to position [520, 0]
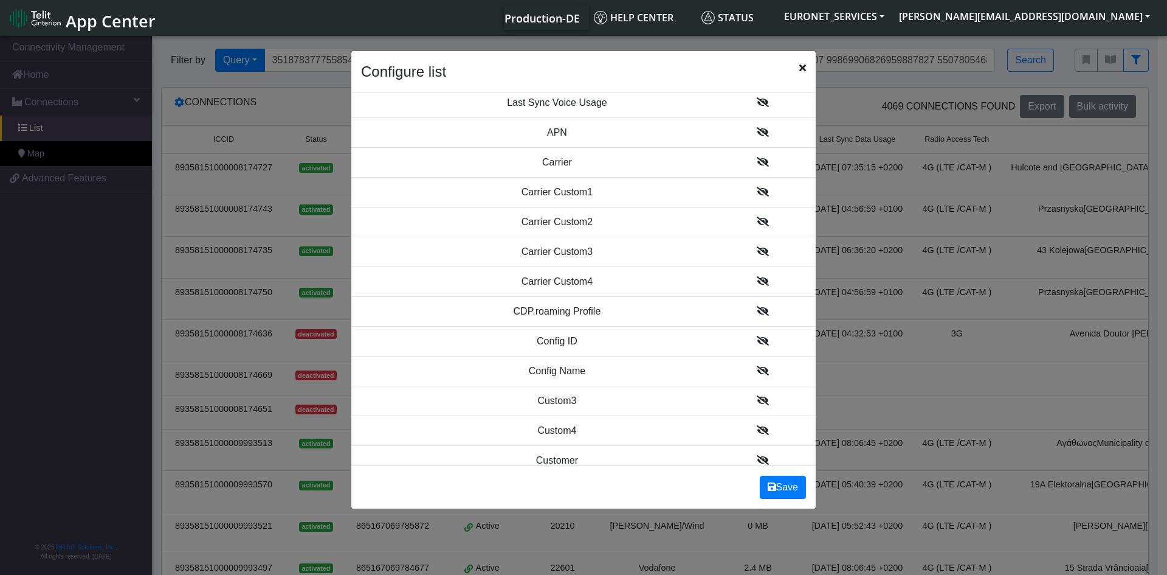
click at [757, 191] on icon at bounding box center [763, 192] width 12 height 10
click at [757, 193] on icon at bounding box center [763, 192] width 12 height 10
click at [757, 162] on icon at bounding box center [763, 161] width 12 height 10
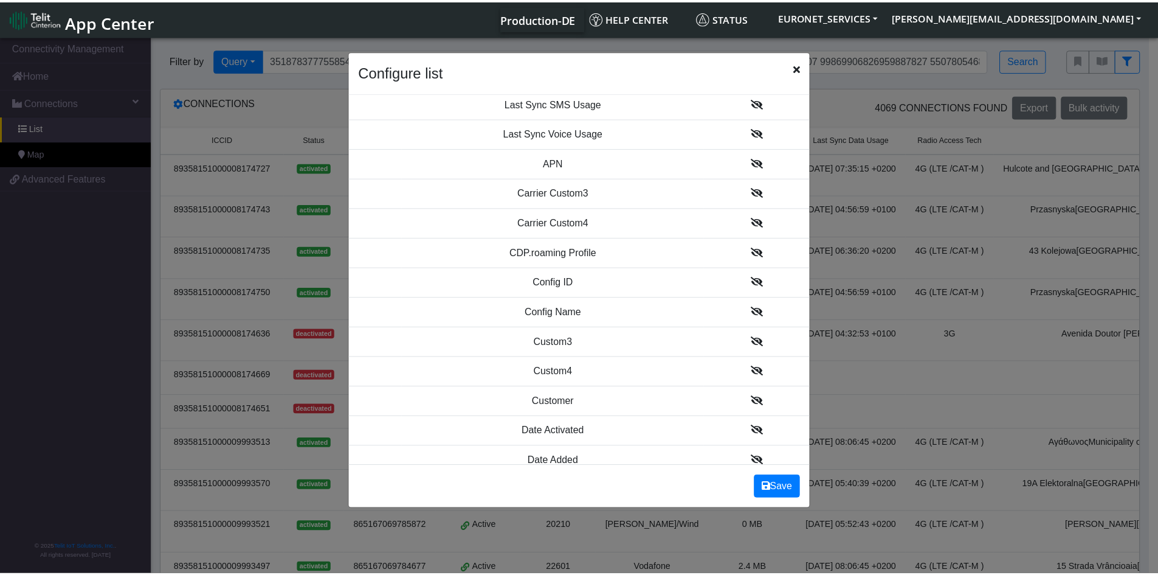
scroll to position [612, 0]
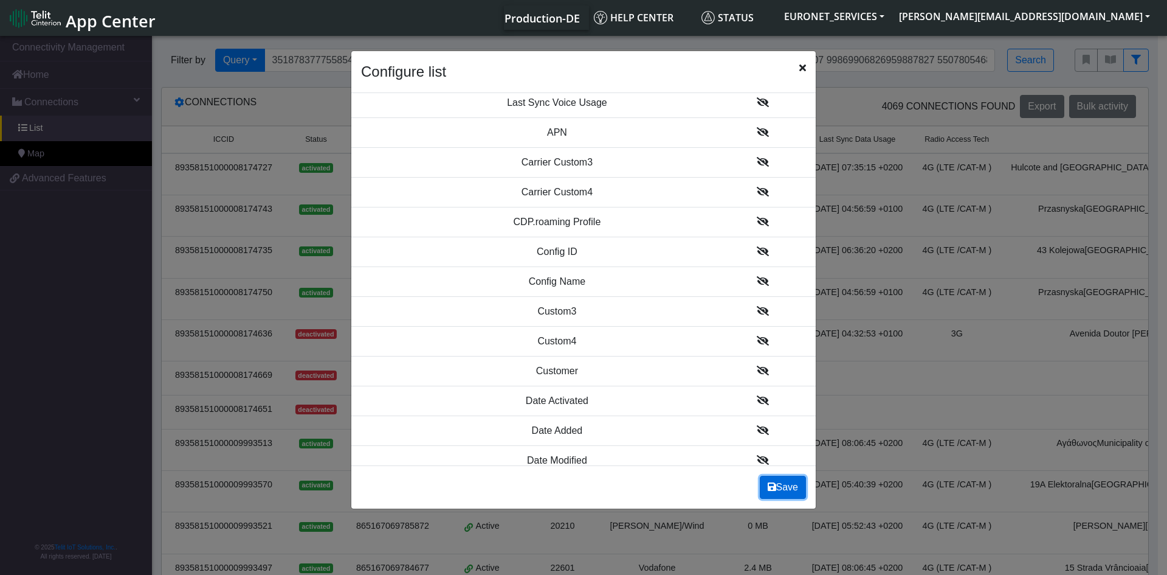
click at [786, 485] on button "Save" at bounding box center [783, 486] width 46 height 23
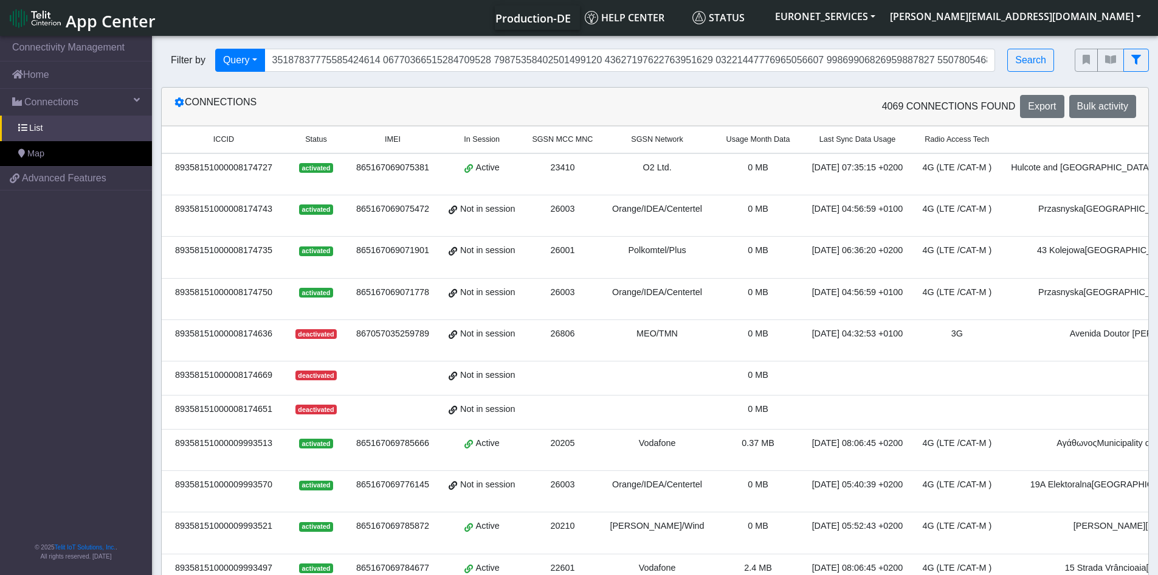
click at [714, 312] on td "0 MB" at bounding box center [758, 298] width 88 height 41
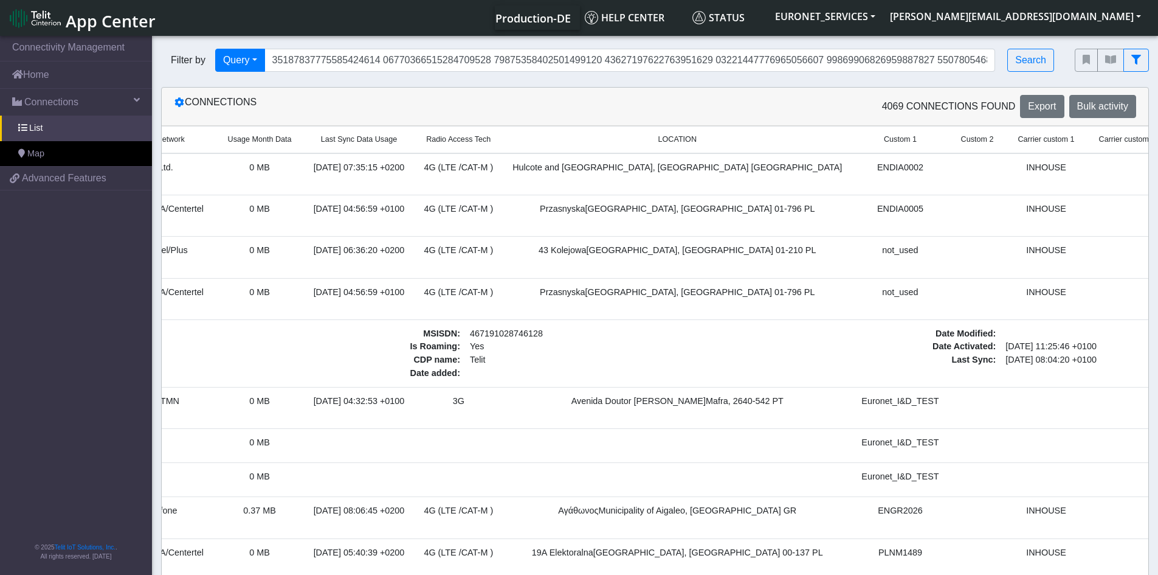
scroll to position [0, 503]
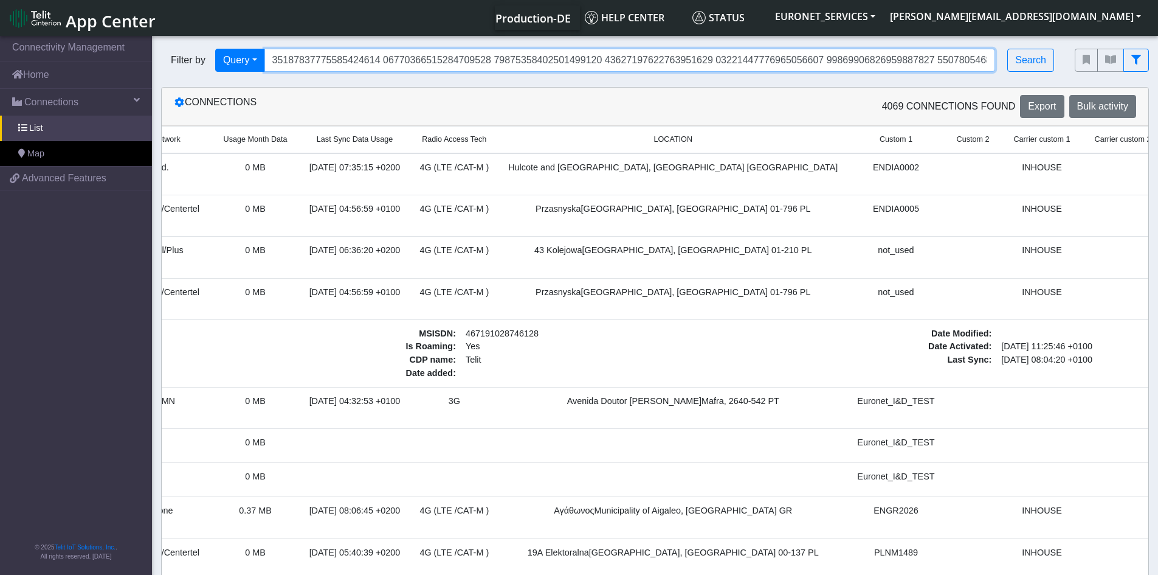
click at [816, 65] on input "Search..." at bounding box center [629, 60] width 731 height 23
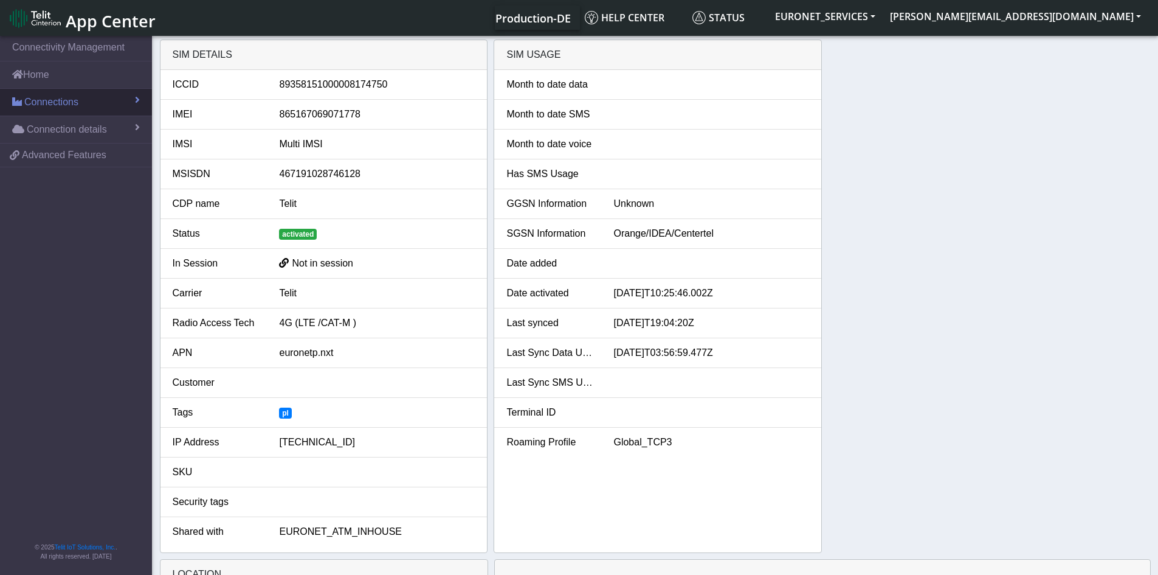
click at [66, 102] on span "Connections" at bounding box center [51, 102] width 54 height 15
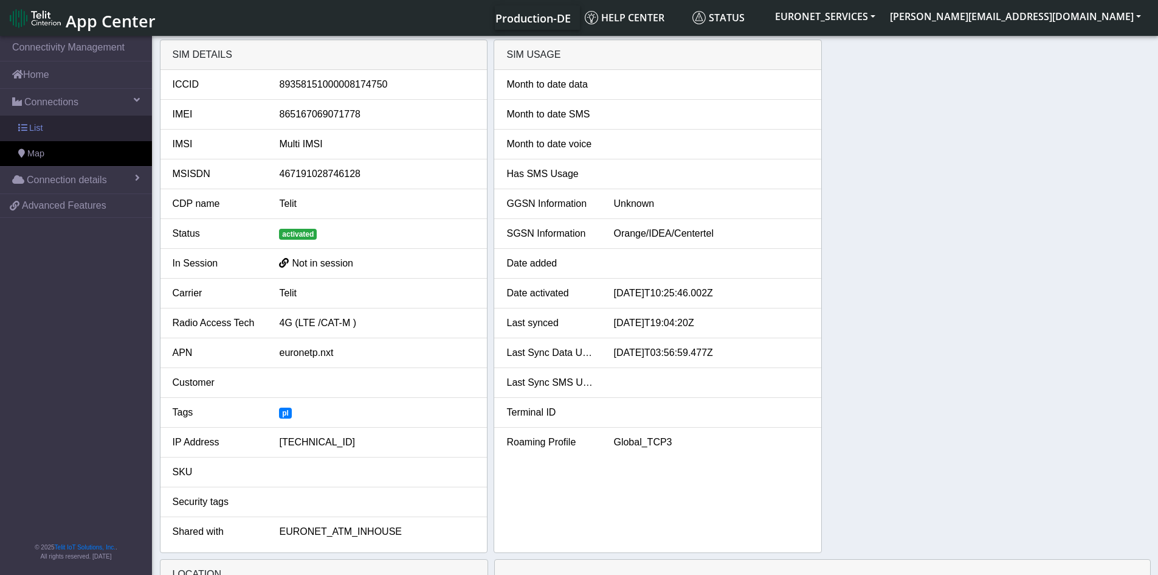
click at [34, 125] on span "List" at bounding box center [35, 128] width 13 height 13
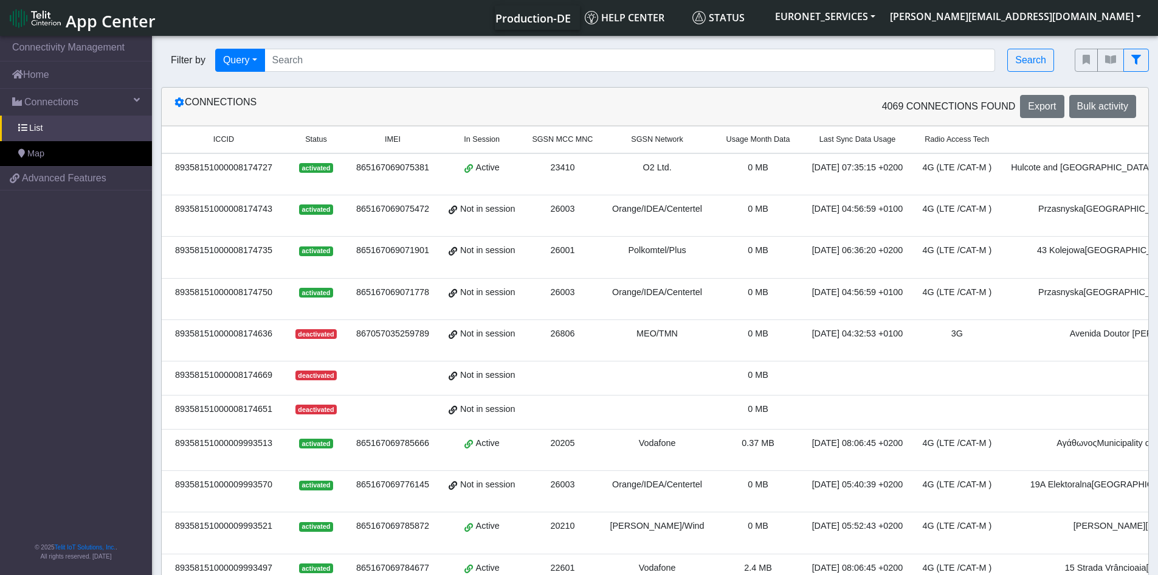
click at [363, 424] on td at bounding box center [393, 412] width 92 height 34
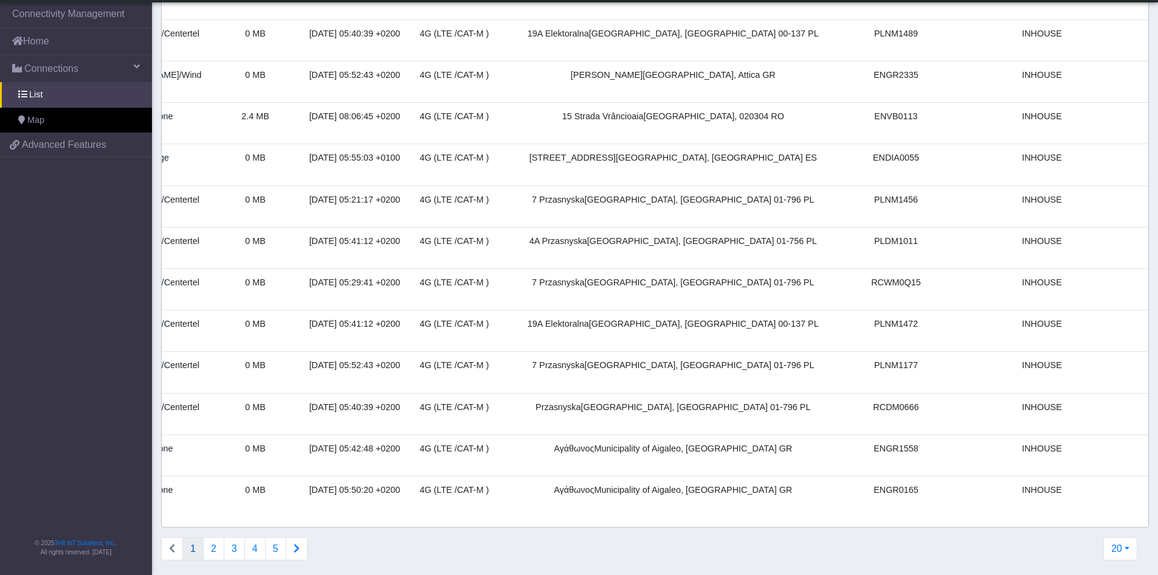
scroll to position [499, 0]
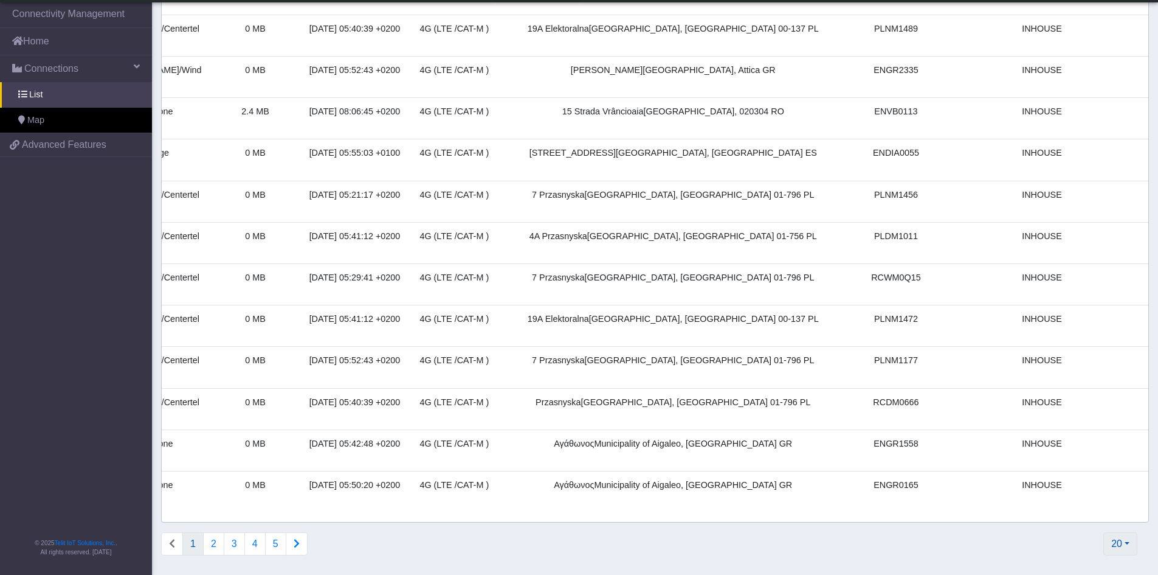
click at [1123, 539] on button "20" at bounding box center [1120, 543] width 34 height 23
click at [1096, 519] on button "2000" at bounding box center [1088, 515] width 96 height 19
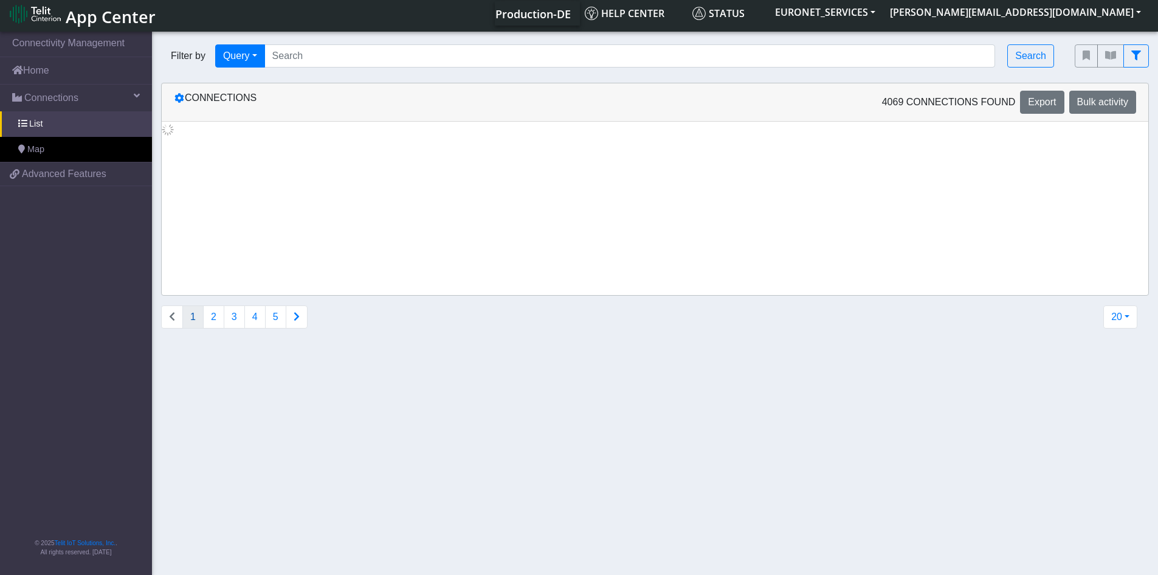
scroll to position [0, 0]
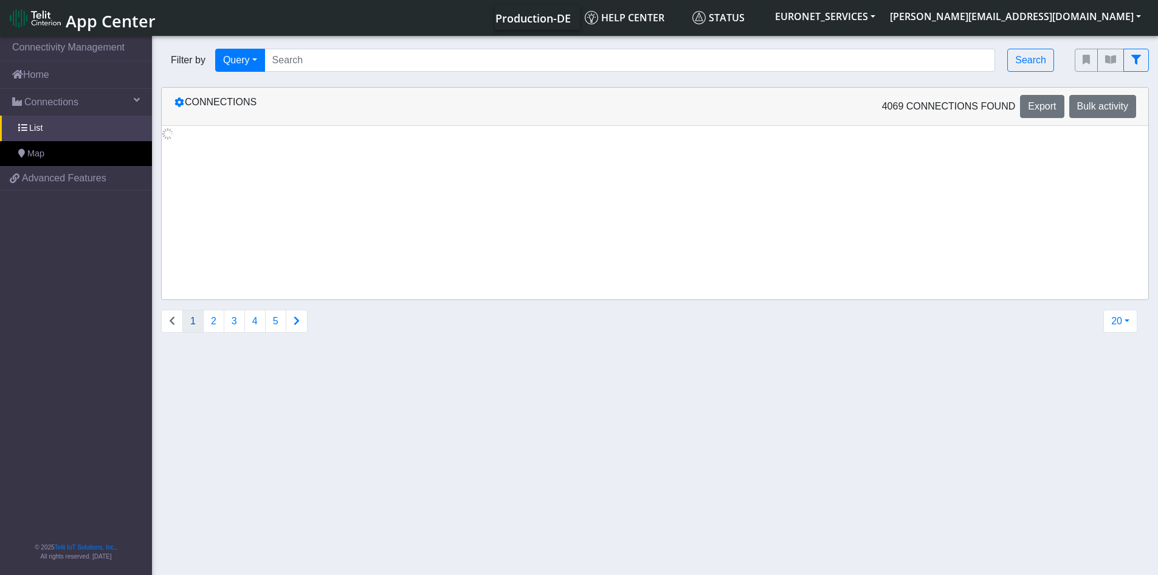
click at [905, 405] on section "Connectivity Management Home Connections List Map 546357d75e1755cf6d8d11d4313f4…" at bounding box center [579, 305] width 1158 height 545
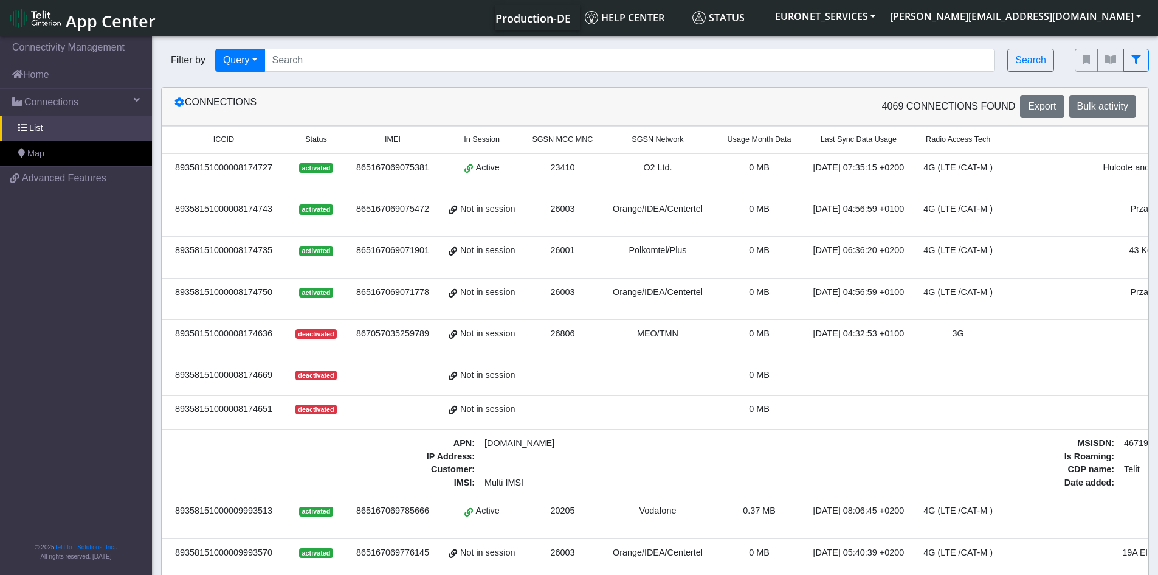
drag, startPoint x: 887, startPoint y: 438, endPoint x: 795, endPoint y: 446, distance: 92.8
click at [954, 404] on td at bounding box center [958, 412] width 89 height 34
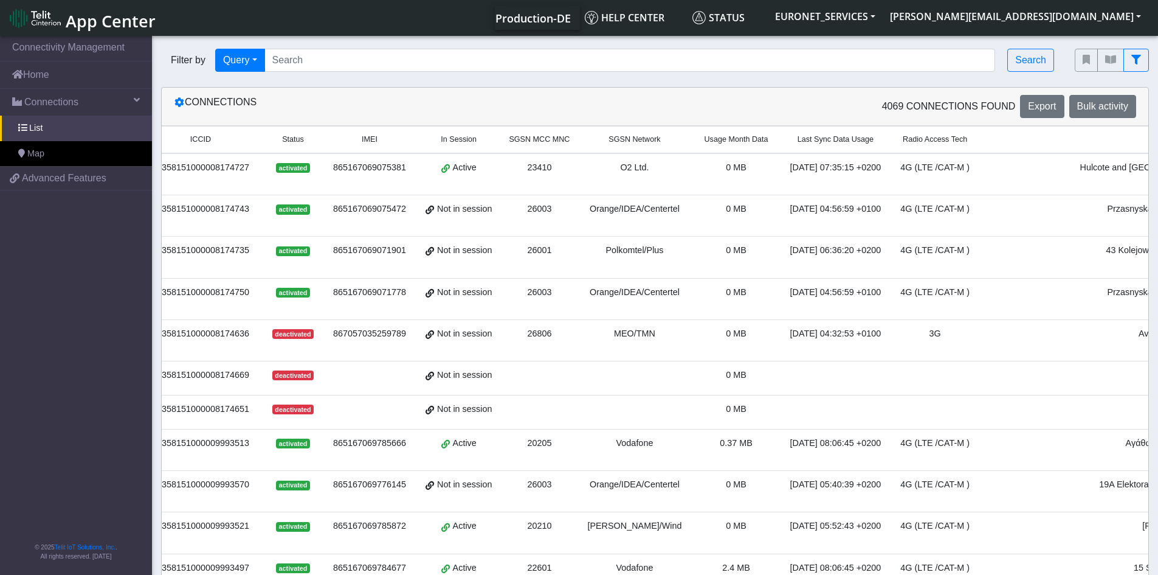
scroll to position [0, 24]
click at [934, 382] on td at bounding box center [933, 378] width 89 height 34
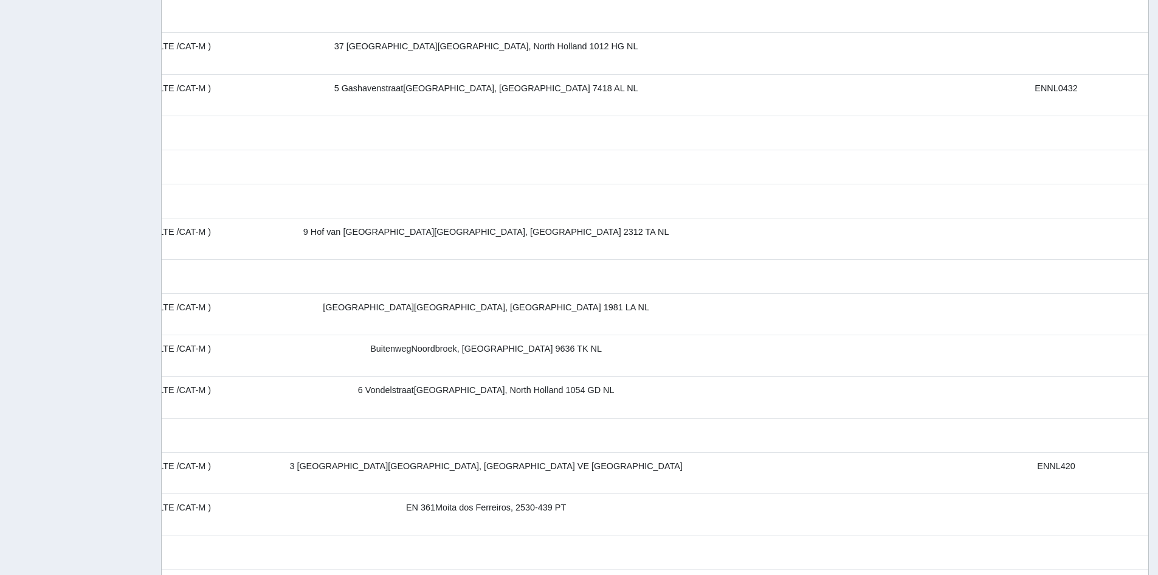
scroll to position [0, 0]
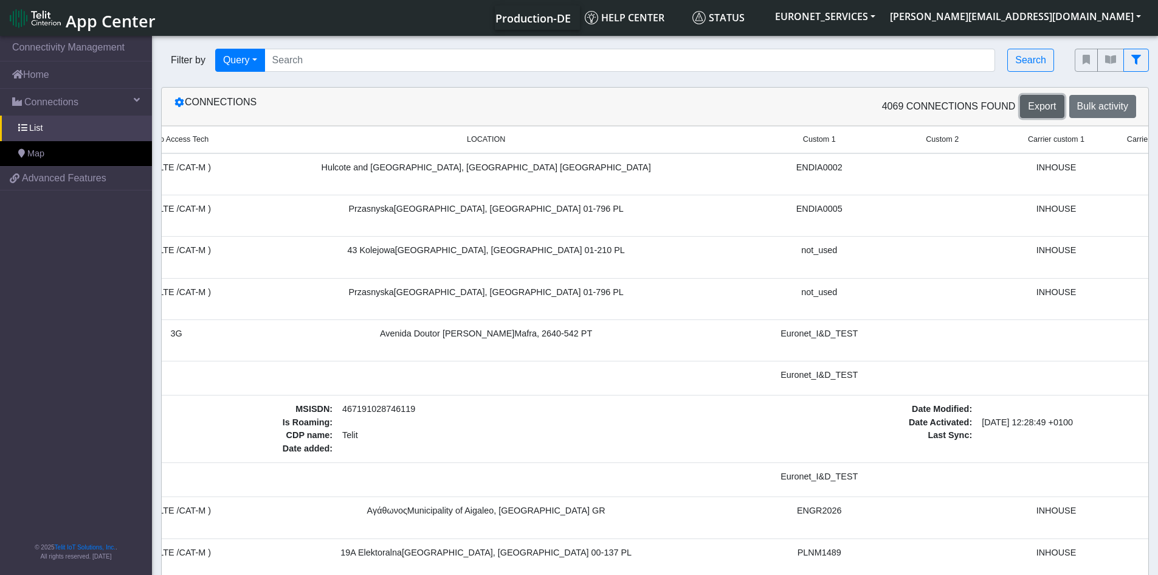
click at [1040, 107] on span "Export" at bounding box center [1042, 106] width 28 height 10
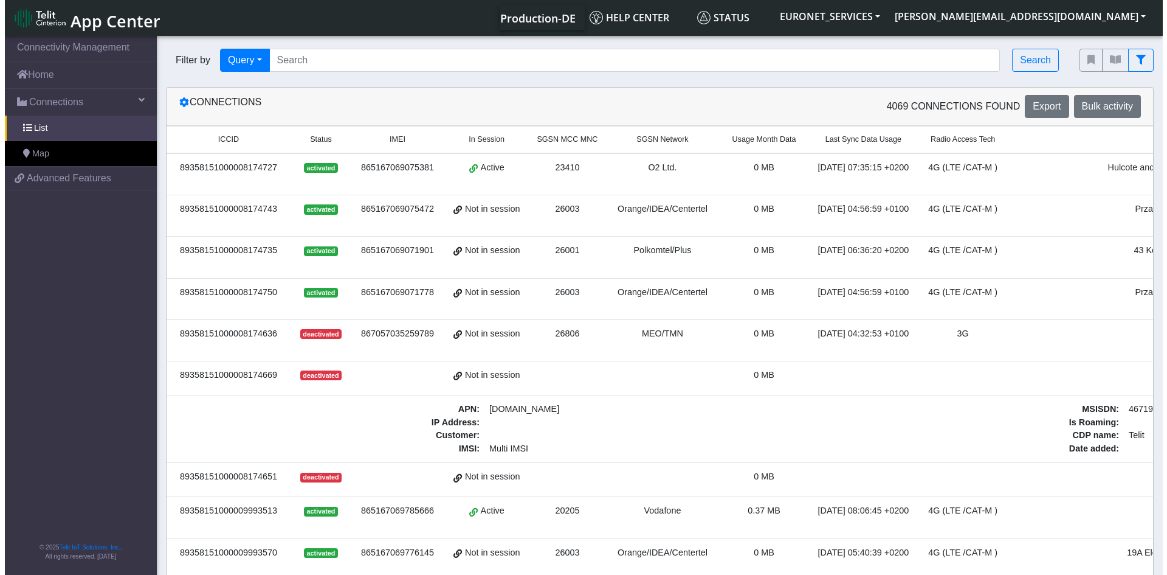
scroll to position [0, 782]
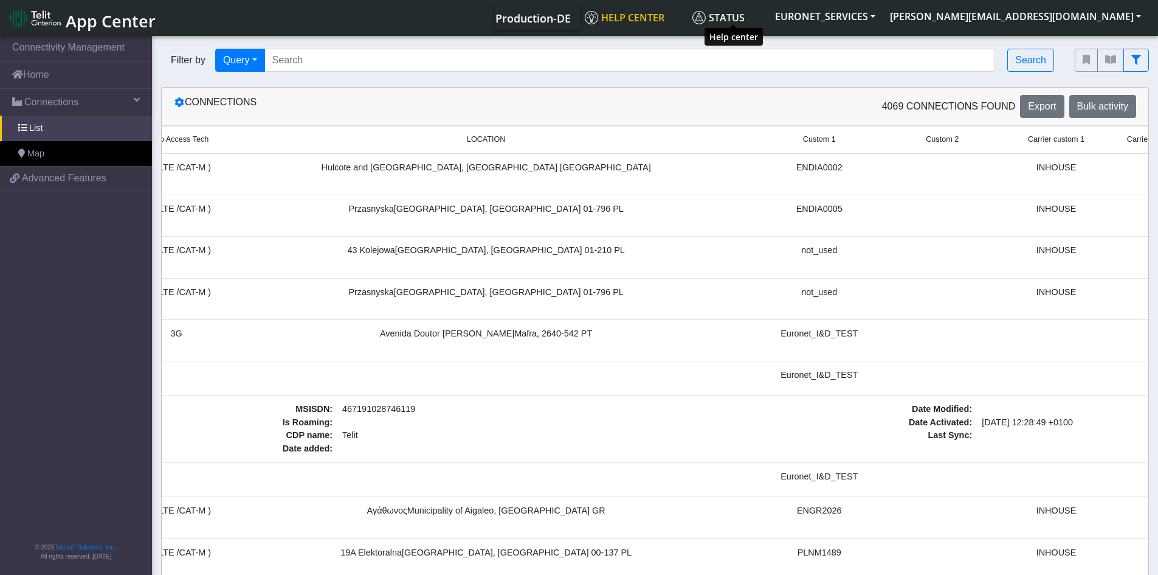
drag, startPoint x: 731, startPoint y: 18, endPoint x: 740, endPoint y: 29, distance: 14.2
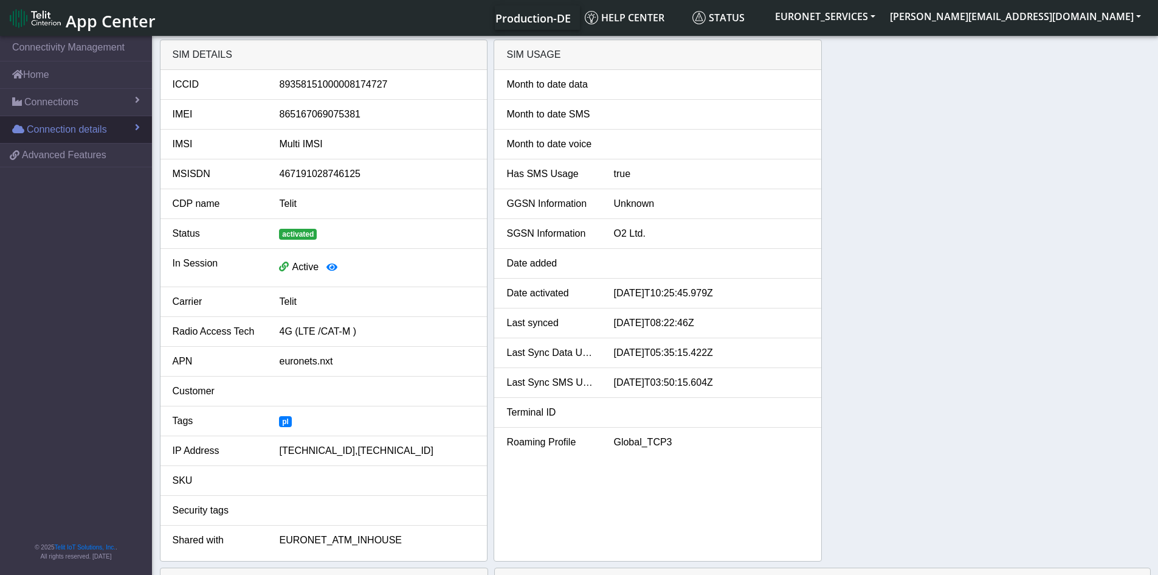
click at [129, 128] on link "Connection details" at bounding box center [76, 129] width 152 height 27
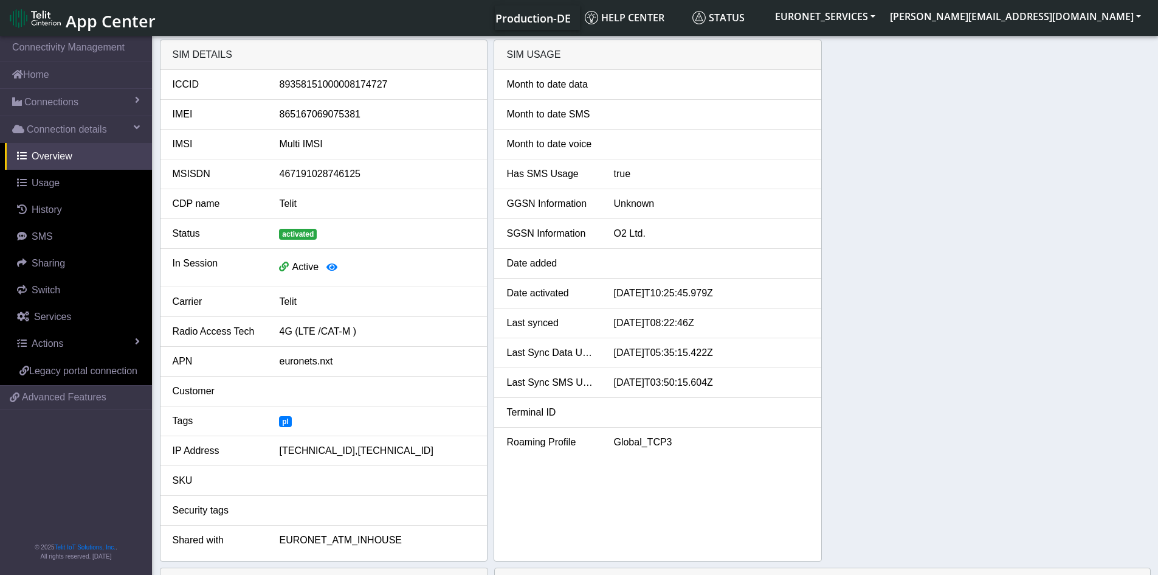
click at [333, 543] on span "EURONET_ATM_INHOUSE" at bounding box center [340, 539] width 123 height 10
drag, startPoint x: 390, startPoint y: 545, endPoint x: 280, endPoint y: 539, distance: 109.6
click at [280, 539] on div "EURONET_ATM_INHOUSE" at bounding box center [377, 540] width 214 height 15
copy span "EURONET_ATM_INHOUSE"
click at [50, 396] on span "Advanced Features" at bounding box center [64, 397] width 85 height 15
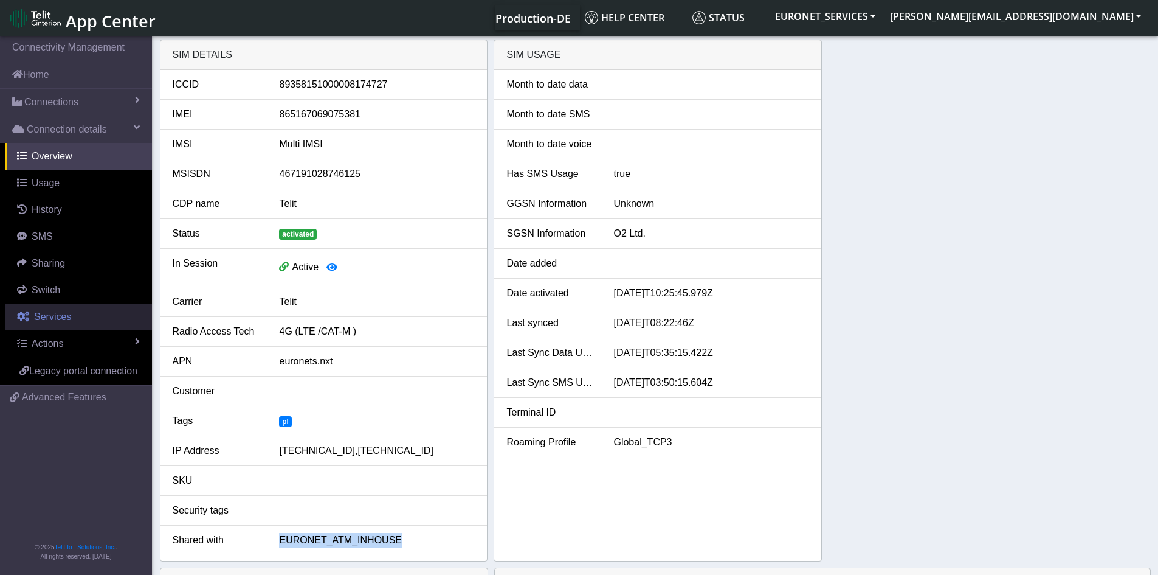
click at [41, 319] on span "Services" at bounding box center [52, 316] width 37 height 10
select select "2: 6"
select select "1: 0"
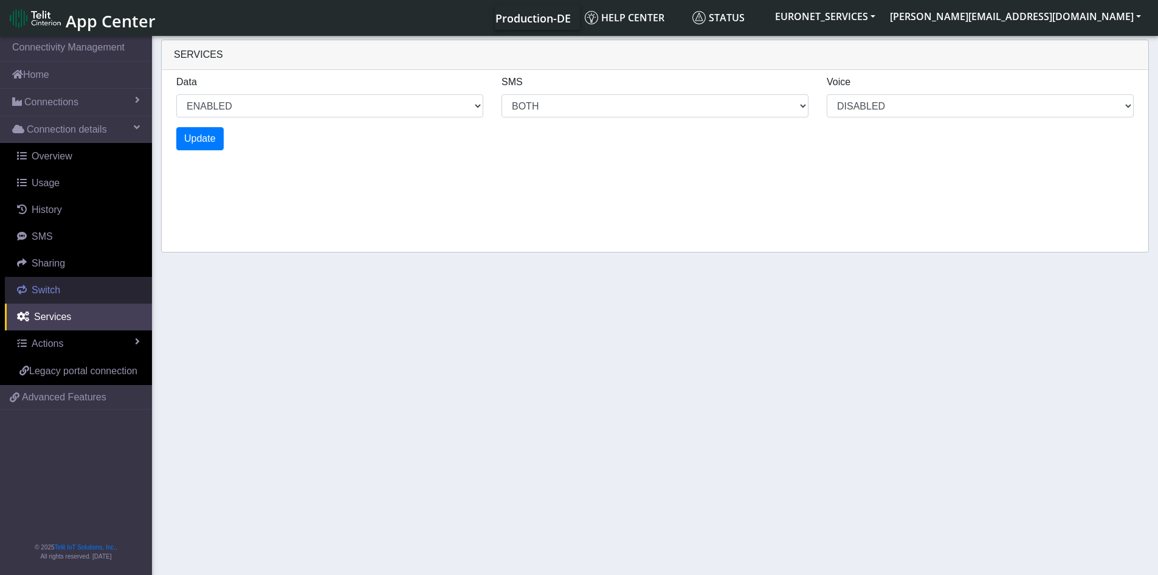
click at [46, 286] on span "Switch" at bounding box center [46, 290] width 29 height 10
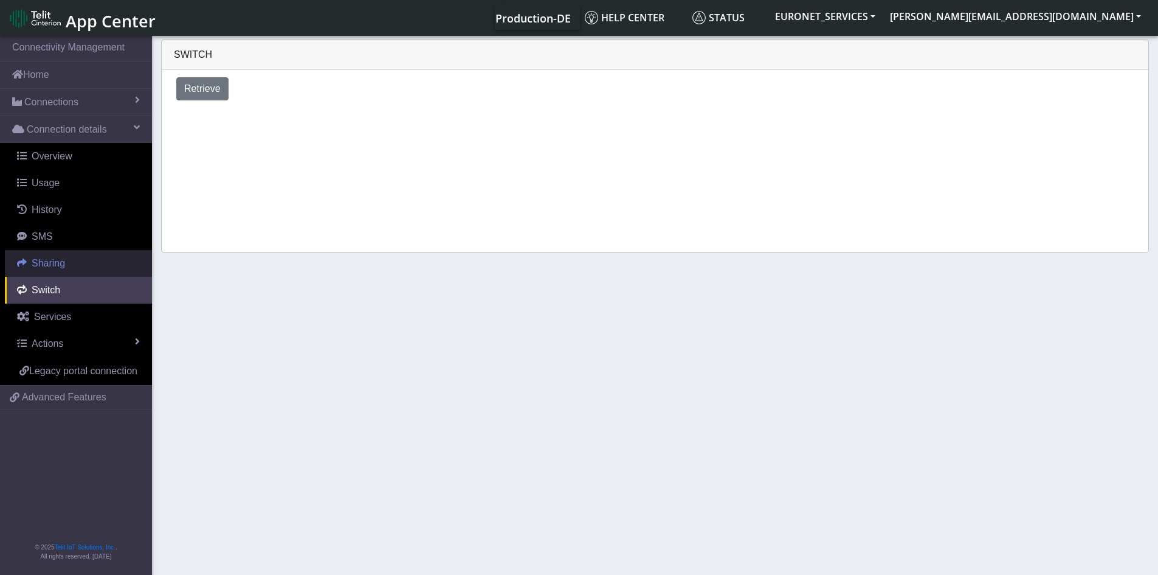
click at [48, 263] on span "Sharing" at bounding box center [48, 263] width 33 height 10
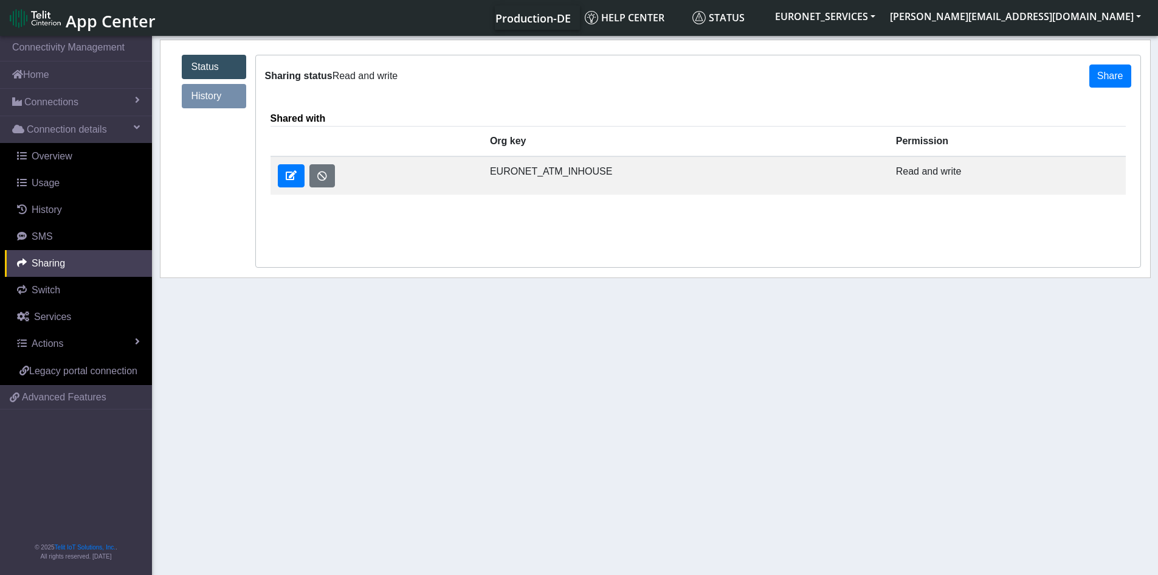
click at [210, 63] on link "Status" at bounding box center [214, 67] width 64 height 24
click at [212, 67] on link "Status" at bounding box center [214, 67] width 64 height 24
click at [323, 176] on button "button" at bounding box center [322, 175] width 26 height 23
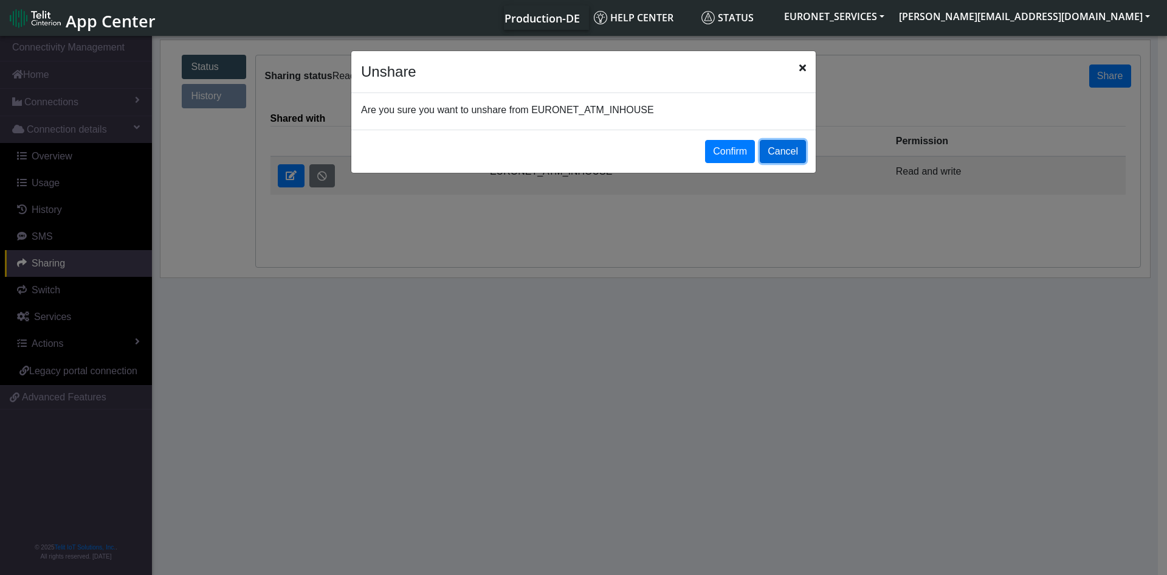
click at [792, 151] on button "Cancel" at bounding box center [783, 151] width 46 height 23
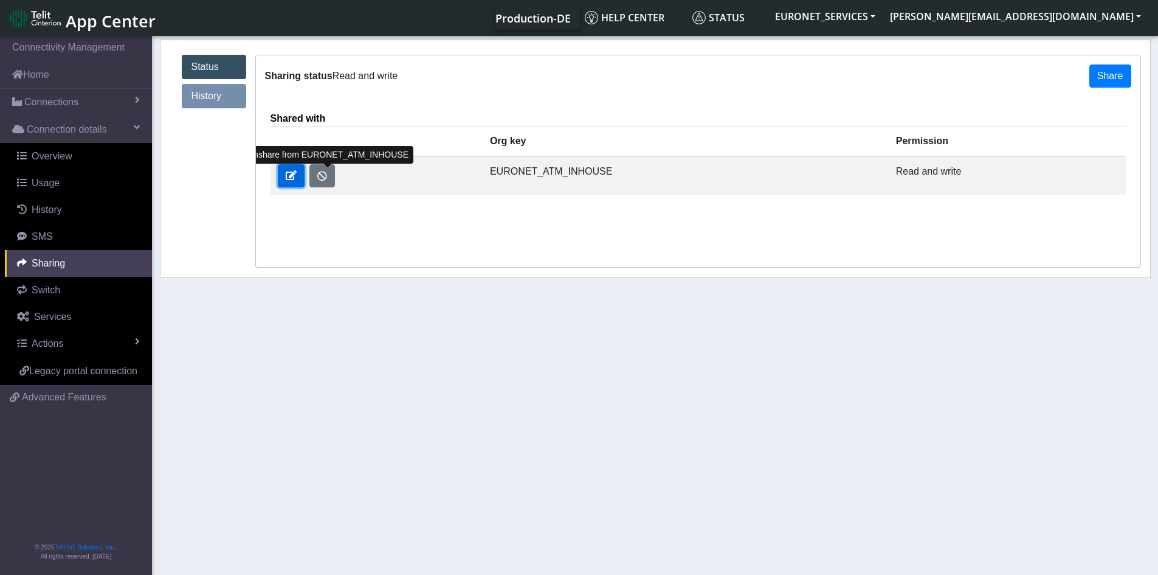
click at [288, 175] on span at bounding box center [291, 175] width 11 height 10
select select "rw"
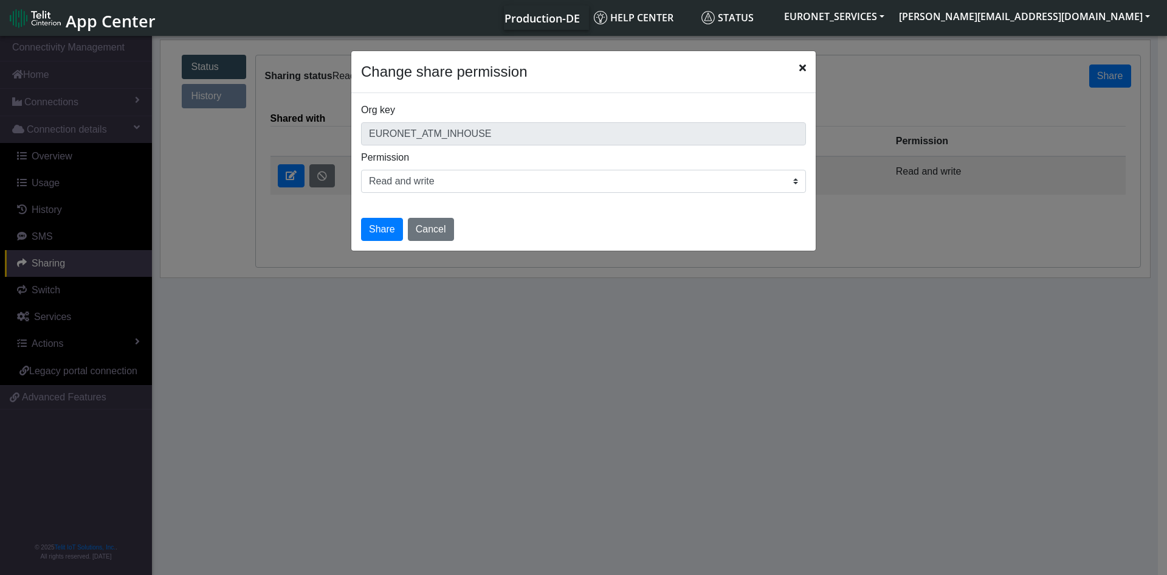
click at [796, 184] on select "Read only Read and write" at bounding box center [583, 181] width 445 height 23
click at [438, 227] on button "Cancel" at bounding box center [431, 229] width 46 height 23
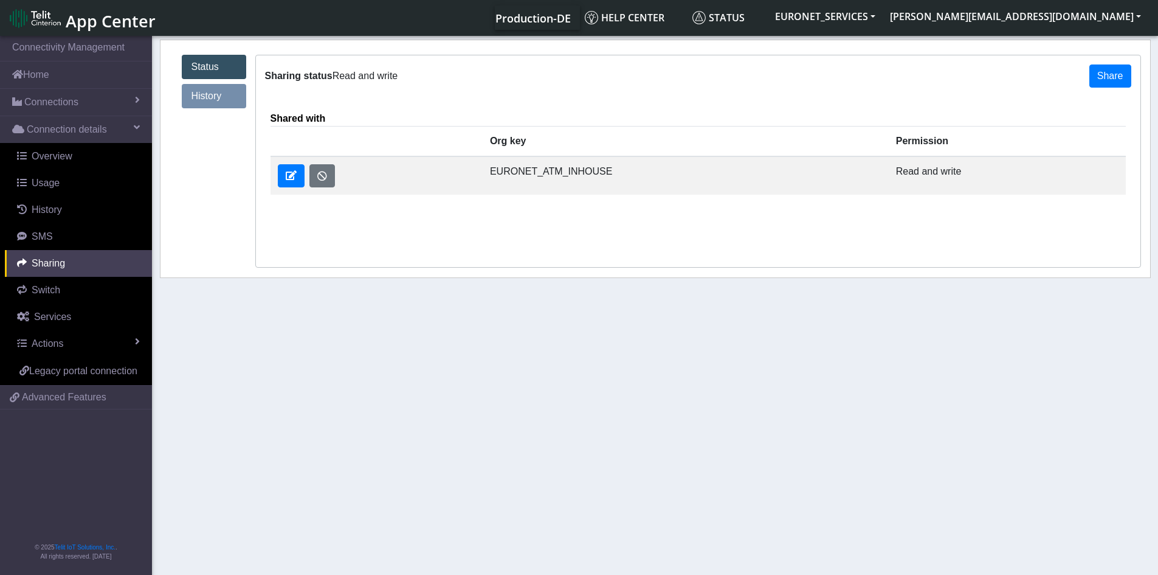
click at [323, 233] on div "Shared with Unshare Org key Permission EURONET_ATM_INHOUSE Read and write" at bounding box center [698, 182] width 885 height 170
click at [1108, 69] on button "Share" at bounding box center [1110, 75] width 42 height 23
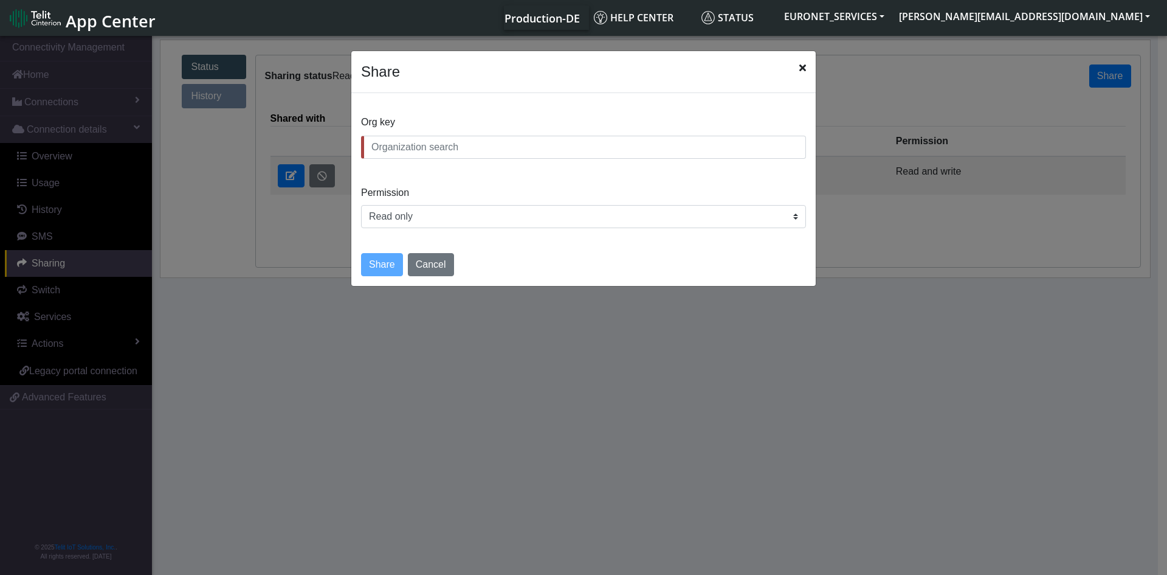
click at [723, 143] on input "text" at bounding box center [583, 147] width 445 height 23
type input "_"
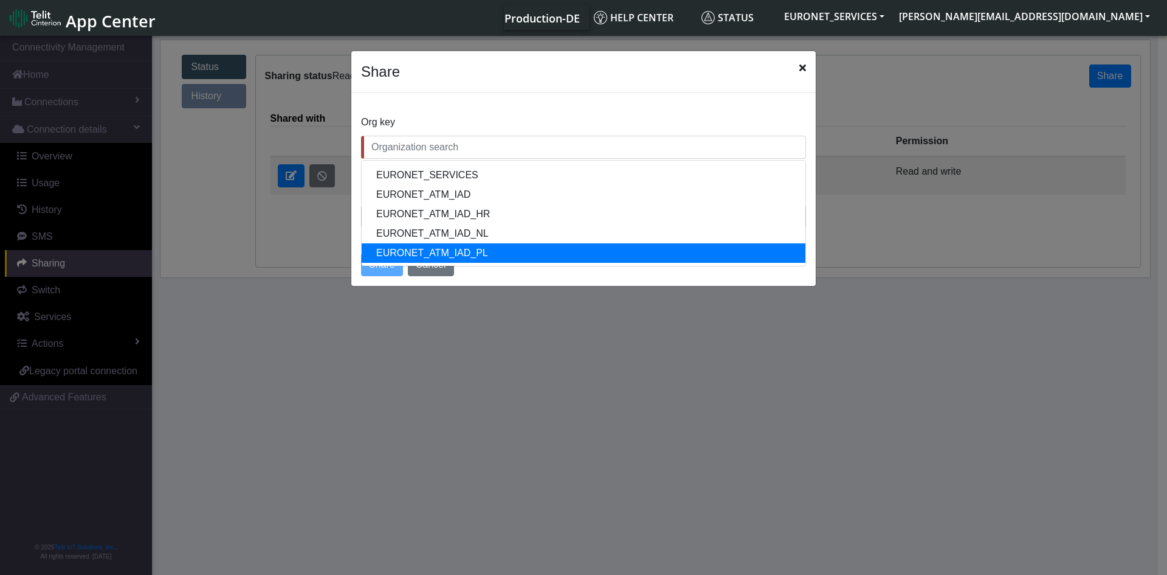
click at [655, 345] on ngb-modal-window "Share Org key EURONET_SERVICES EURONET_ATM_IAD EURONET_ATM_IAD_HR EURONET_ATM_I…" at bounding box center [583, 305] width 1167 height 545
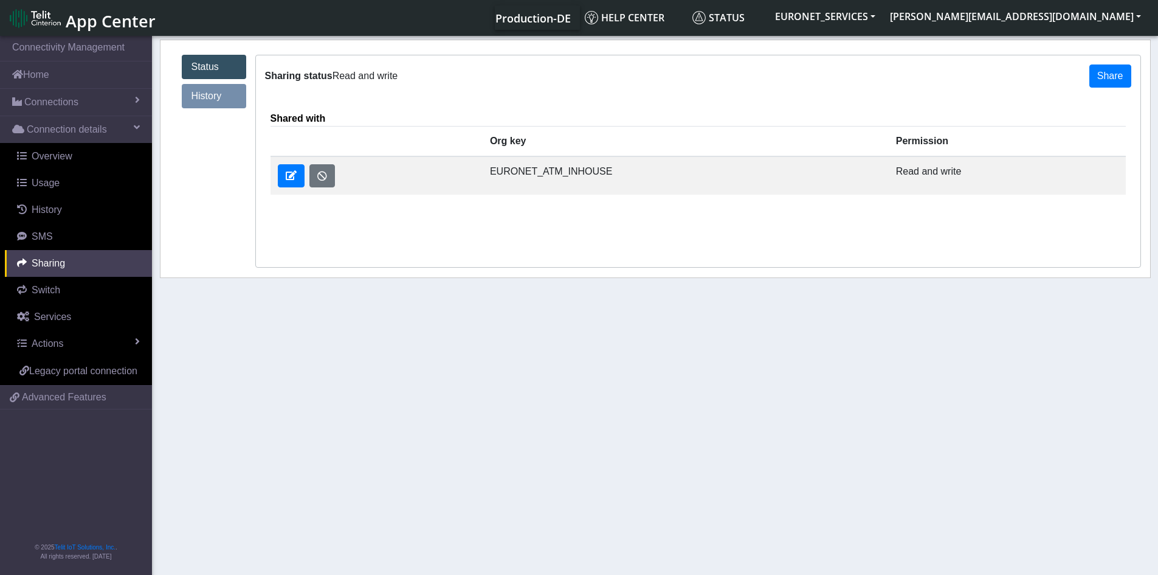
click at [519, 217] on div "Shared with Unshare Org key Permission EURONET_ATM_INHOUSE Read and write" at bounding box center [698, 182] width 885 height 170
click at [21, 153] on span at bounding box center [22, 156] width 10 height 10
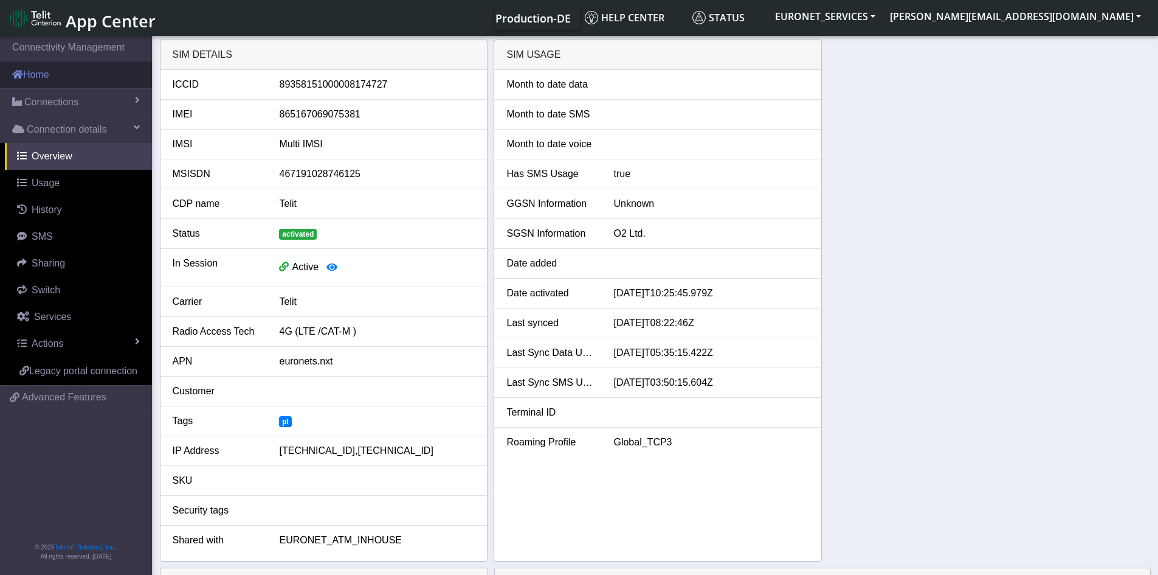
click at [44, 78] on link "Home" at bounding box center [76, 74] width 152 height 27
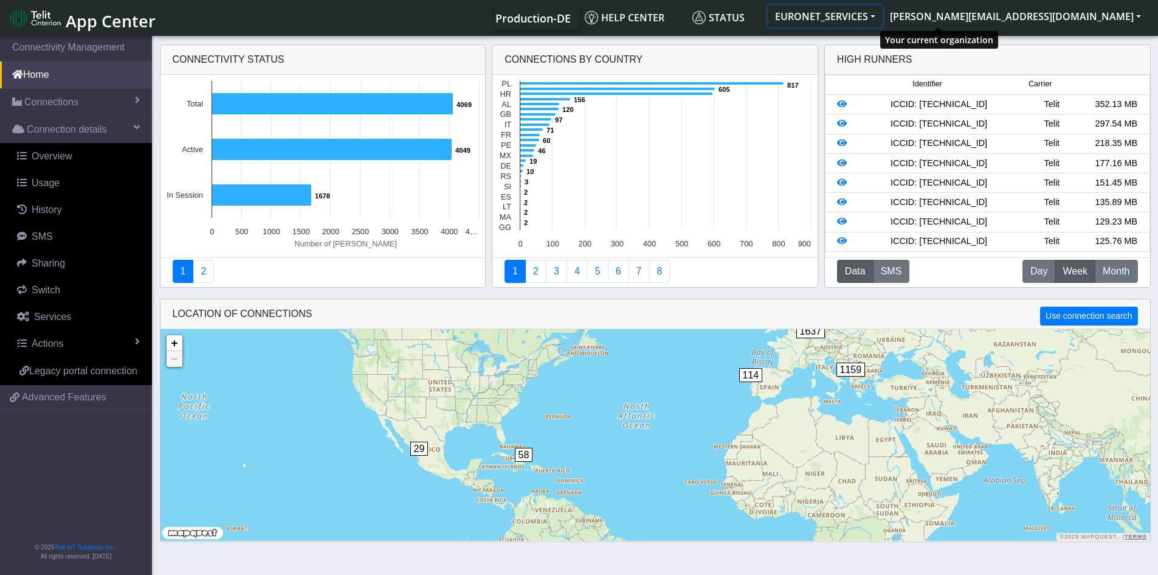
click at [883, 16] on button "EURONET_SERVICES" at bounding box center [825, 16] width 115 height 22
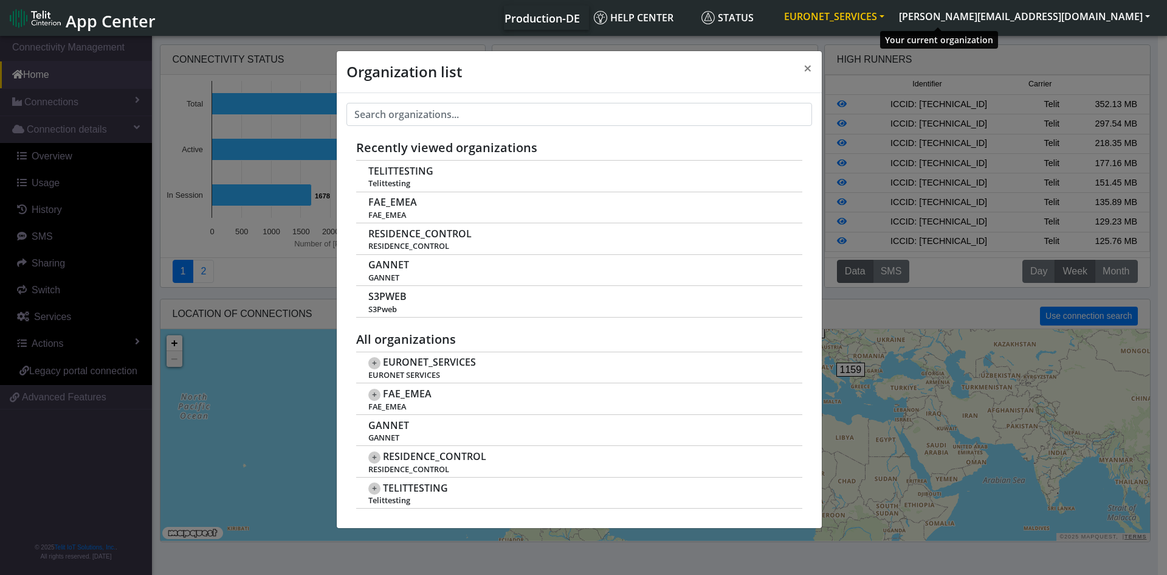
scroll to position [4, 0]
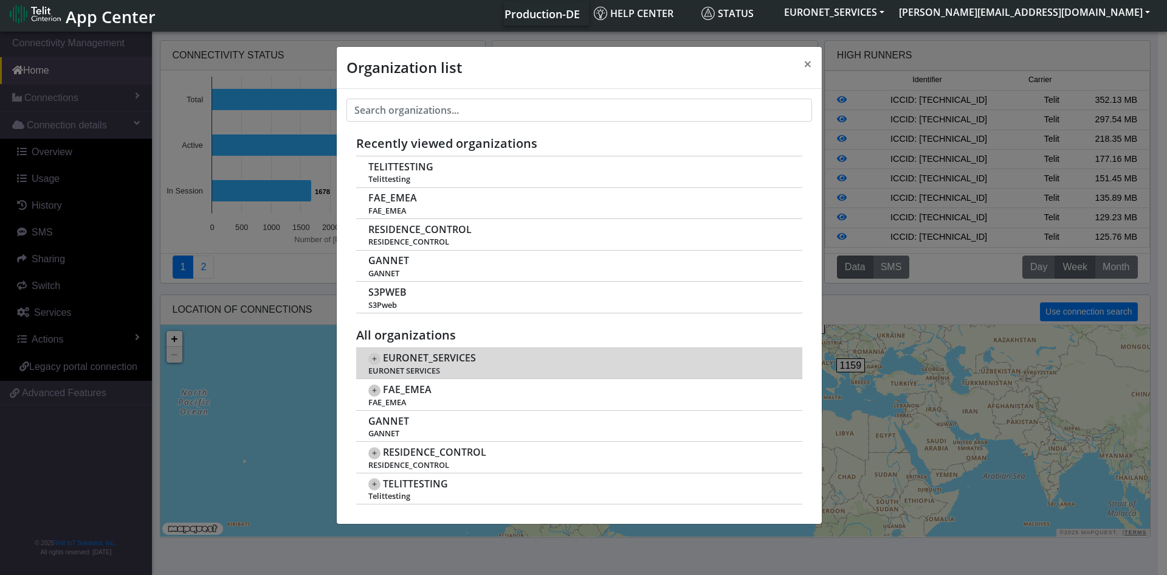
click at [376, 360] on span "+" at bounding box center [374, 359] width 12 height 12
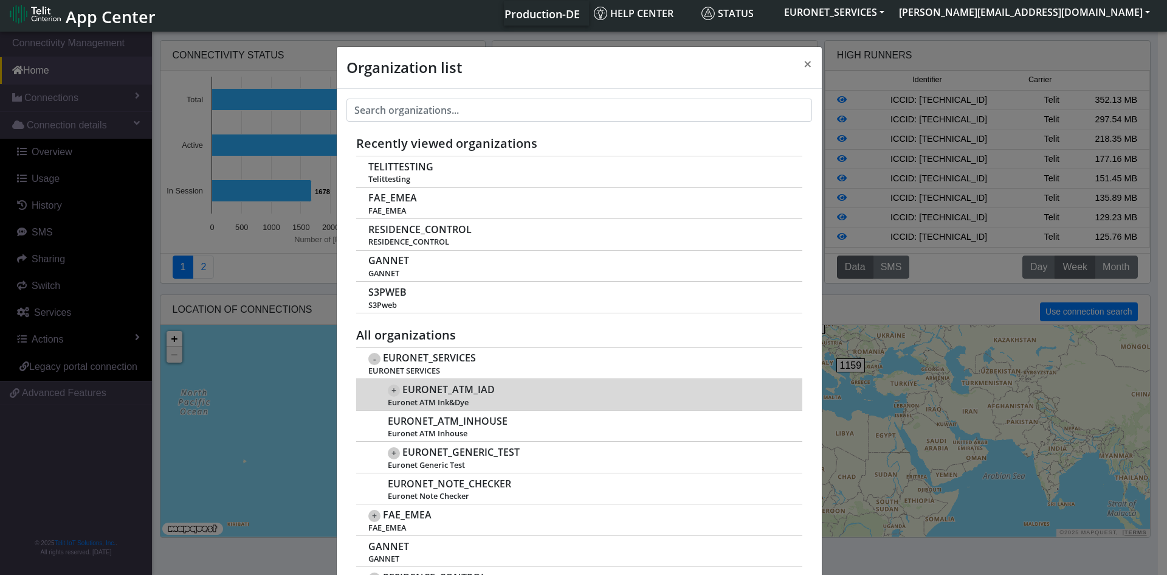
click at [388, 393] on span "+" at bounding box center [394, 390] width 12 height 12
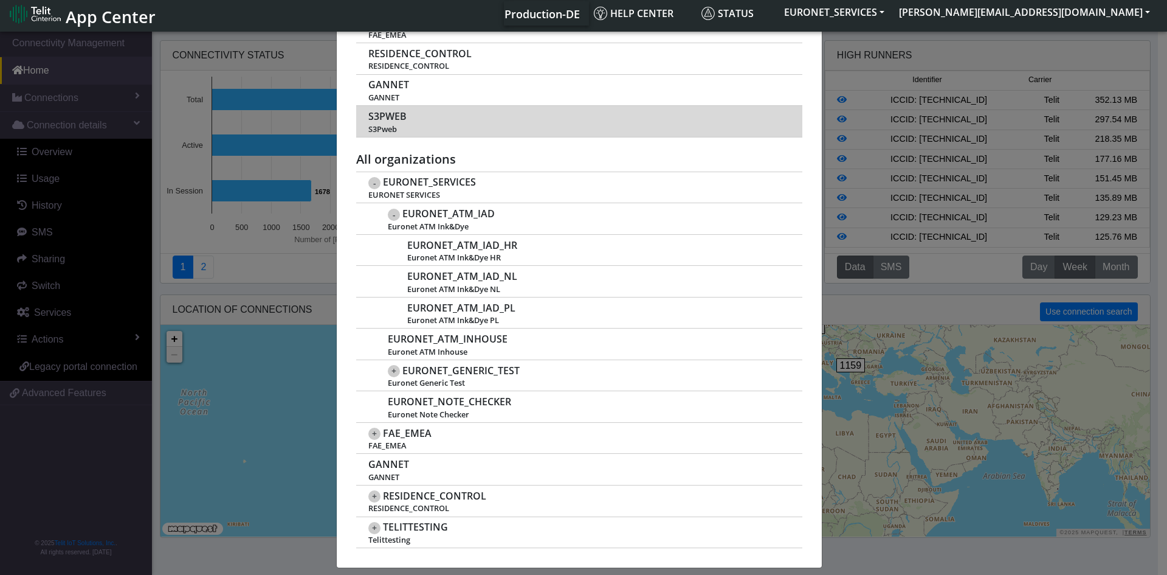
scroll to position [186, 0]
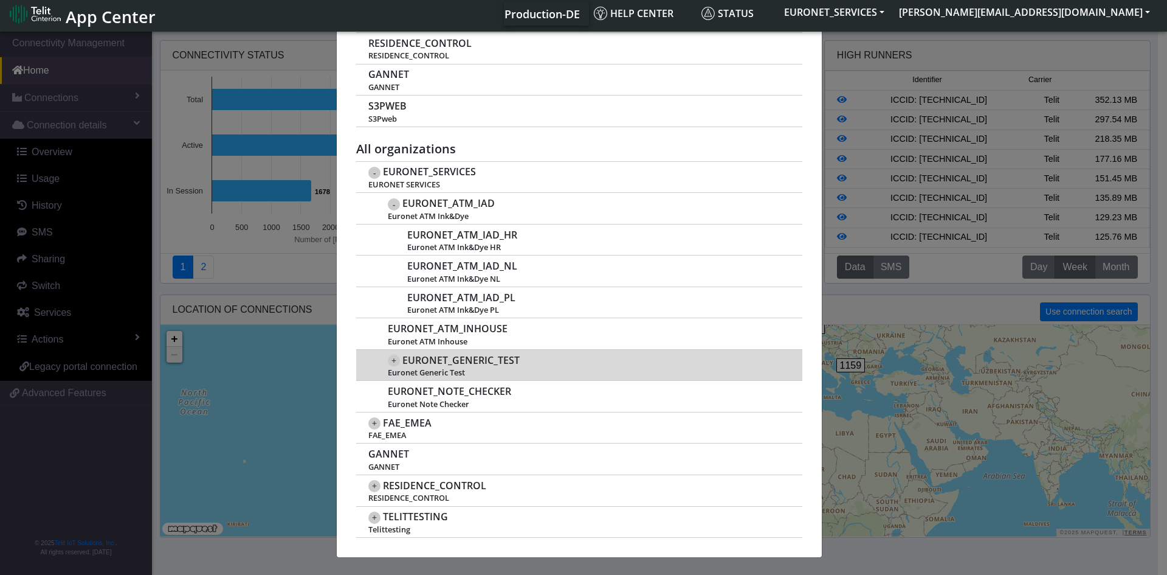
click at [392, 358] on span "+" at bounding box center [394, 360] width 12 height 12
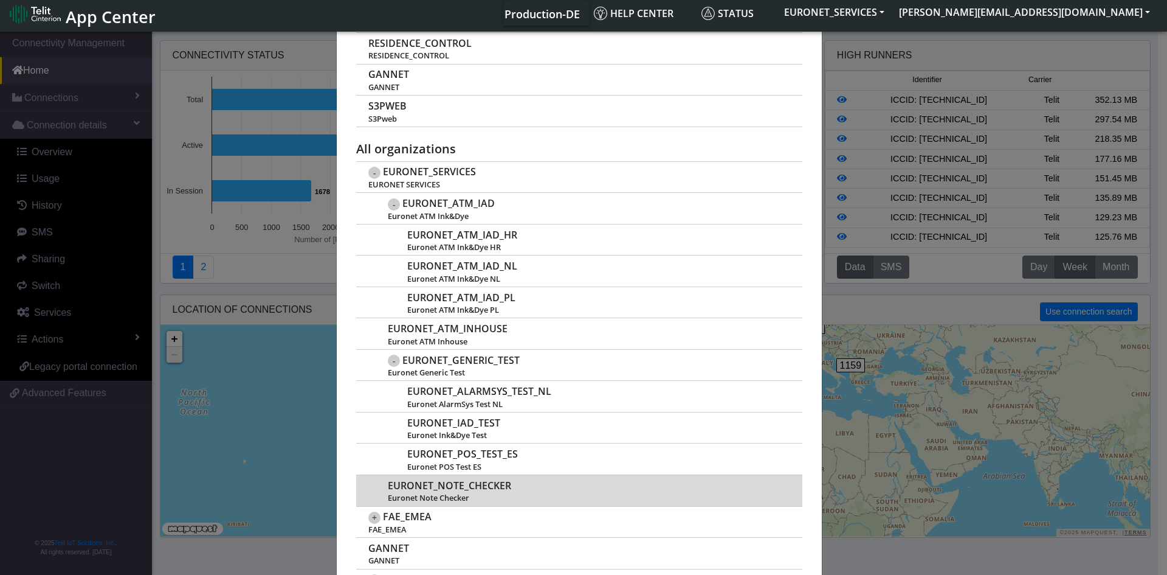
click at [494, 496] on span "Euronet Note Checker" at bounding box center [588, 497] width 401 height 9
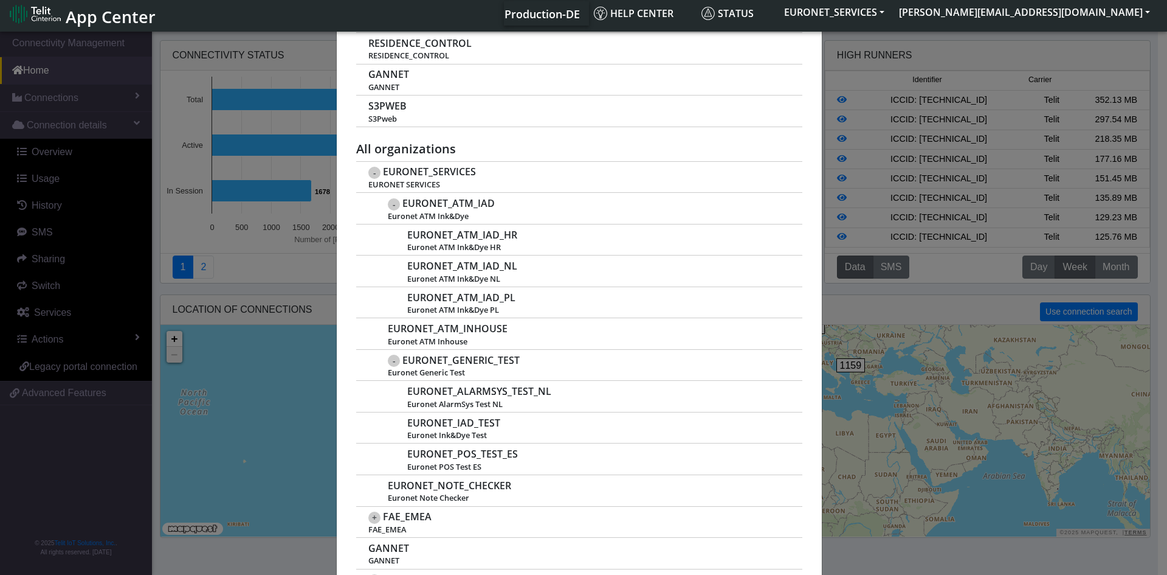
click at [123, 507] on div "Organization list × Recently viewed organizations TELITTESTING Telittesting FAE…" at bounding box center [583, 301] width 1167 height 545
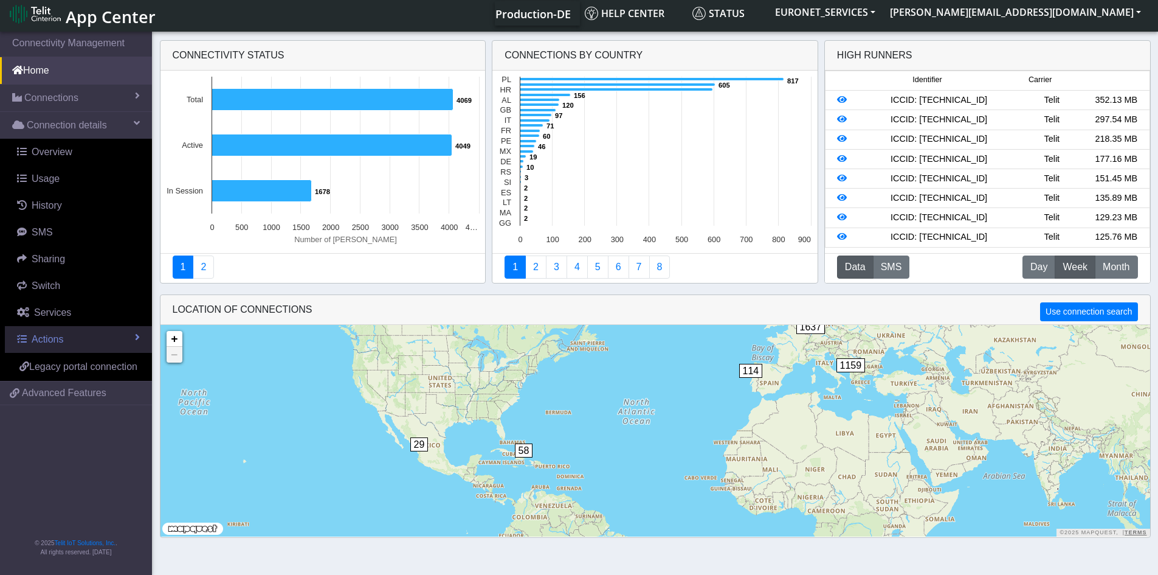
click at [52, 338] on span "Actions" at bounding box center [48, 339] width 32 height 10
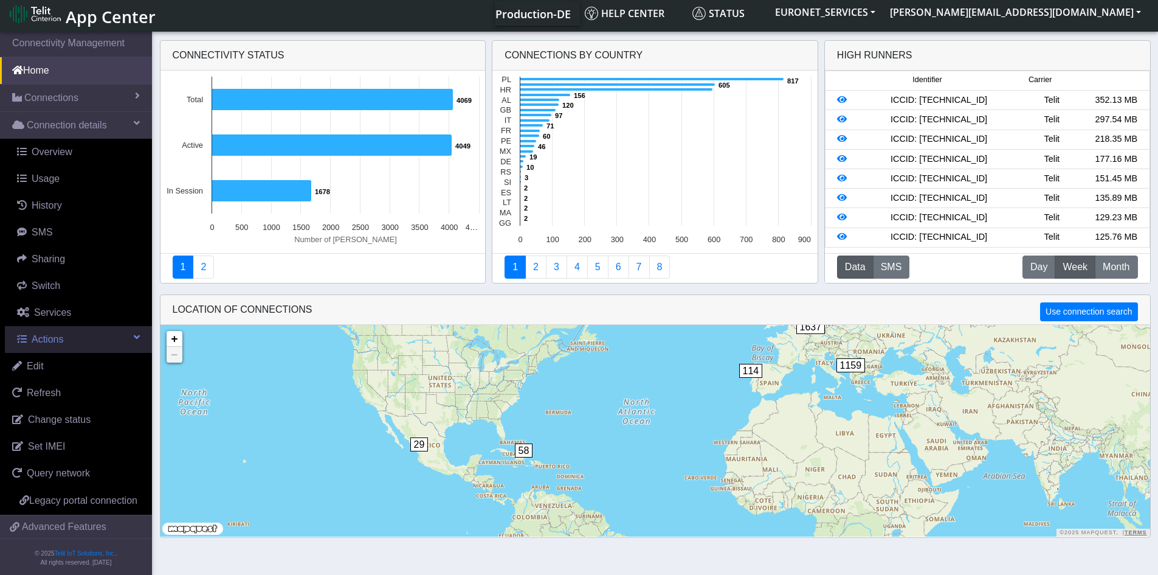
click at [52, 338] on span "Actions" at bounding box center [48, 339] width 32 height 10
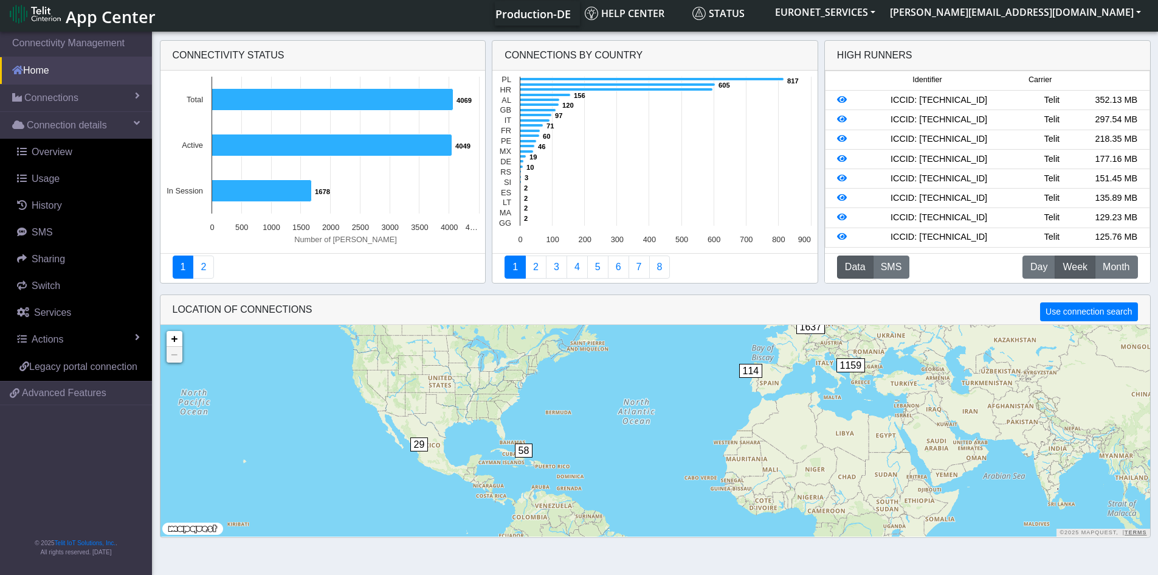
click at [94, 77] on link "Home" at bounding box center [76, 70] width 152 height 27
click at [1133, 16] on button "[PERSON_NAME][EMAIL_ADDRESS][DOMAIN_NAME]" at bounding box center [1016, 12] width 266 height 22
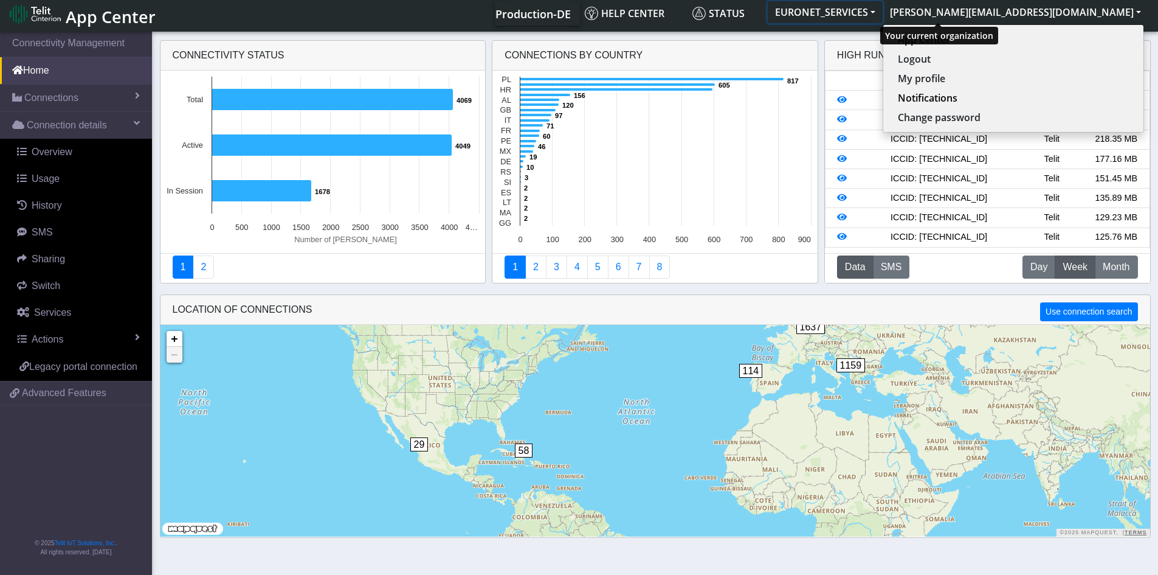
click at [883, 13] on button "EURONET_SERVICES" at bounding box center [825, 12] width 115 height 22
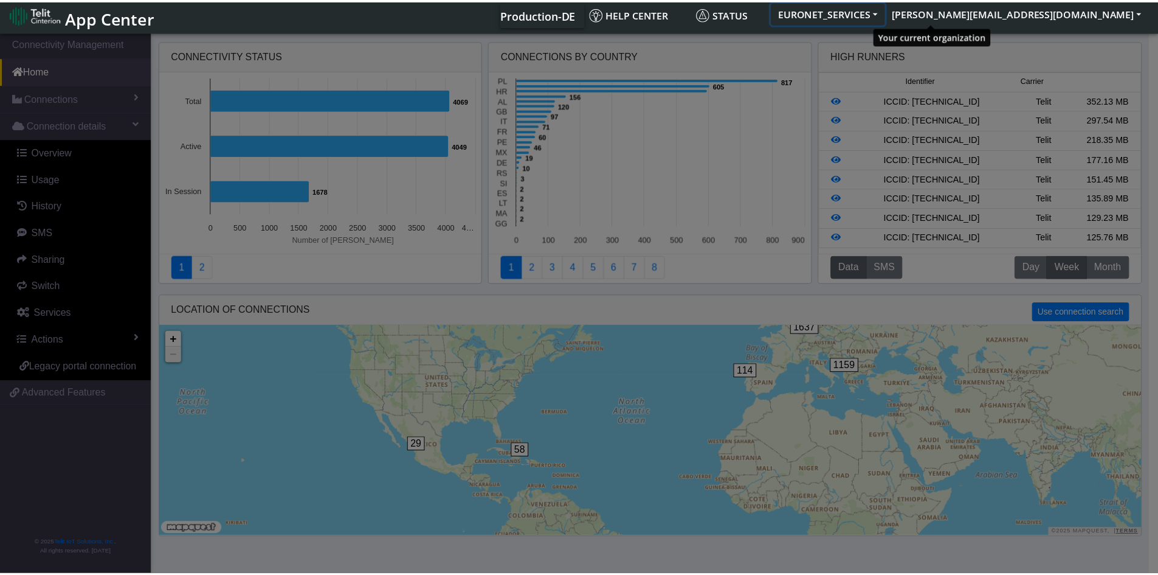
scroll to position [0, 0]
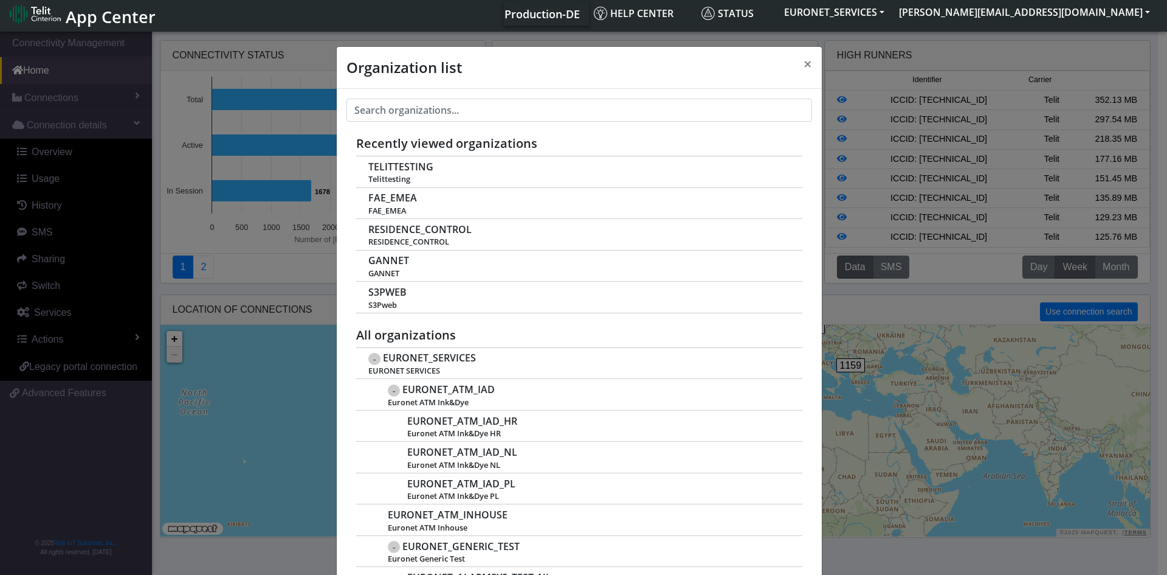
click at [32, 461] on div "Organization list × Recently viewed organizations TELITTESTING Telittesting FAE…" at bounding box center [583, 301] width 1167 height 545
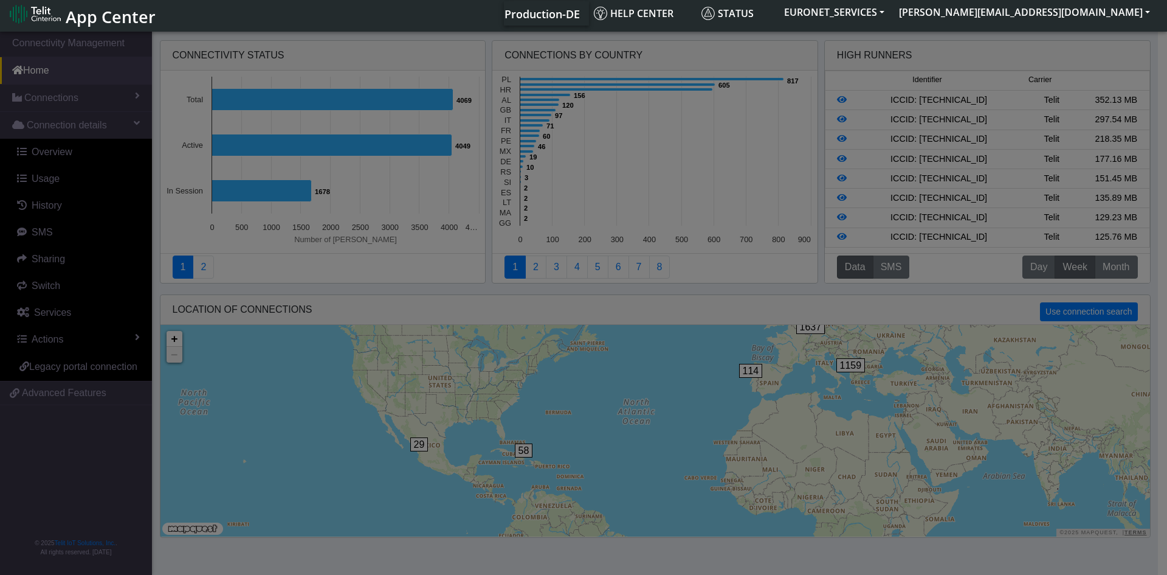
click at [32, 461] on div at bounding box center [583, 316] width 1167 height 575
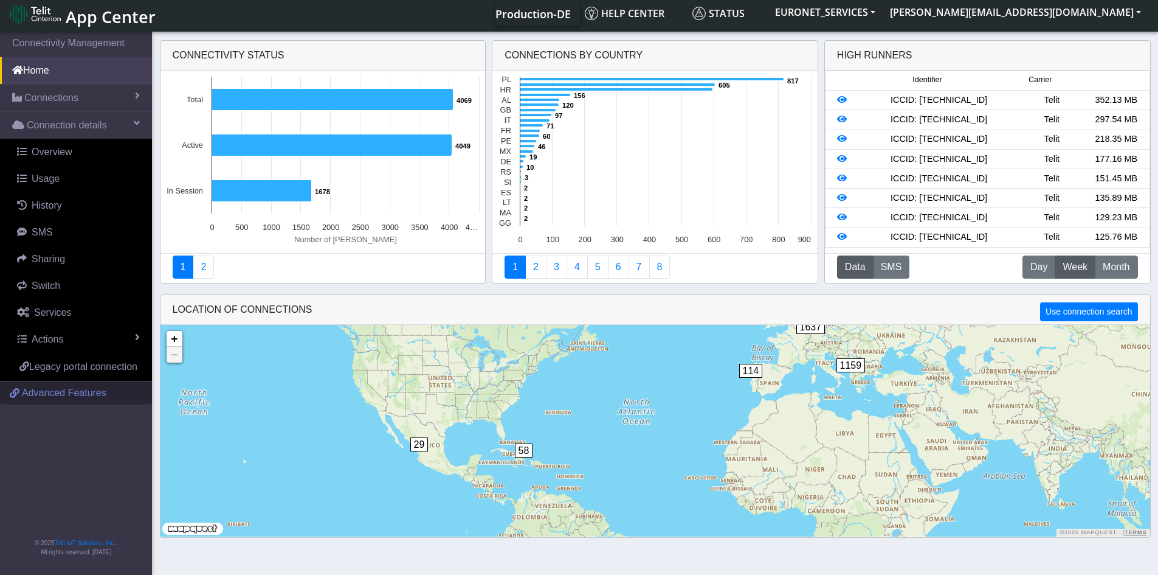
click at [47, 390] on span "Advanced Features" at bounding box center [64, 392] width 85 height 15
click at [136, 95] on span at bounding box center [137, 96] width 5 height 10
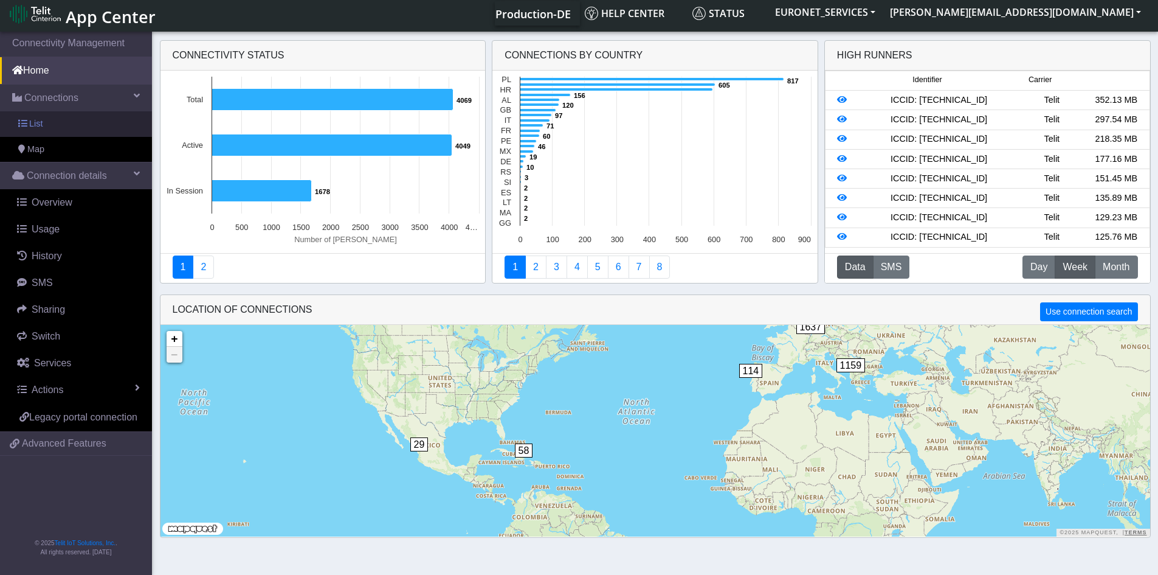
click at [75, 125] on link "List" at bounding box center [76, 124] width 152 height 26
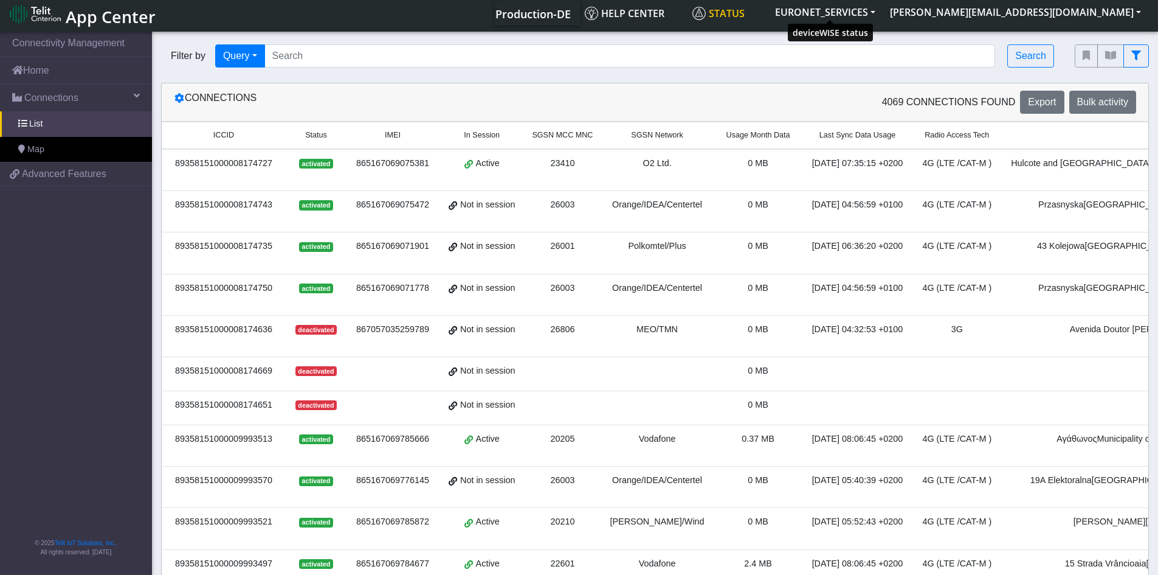
click at [745, 10] on span "Status" at bounding box center [718, 13] width 52 height 13
click at [134, 15] on span "App Center" at bounding box center [111, 16] width 90 height 22
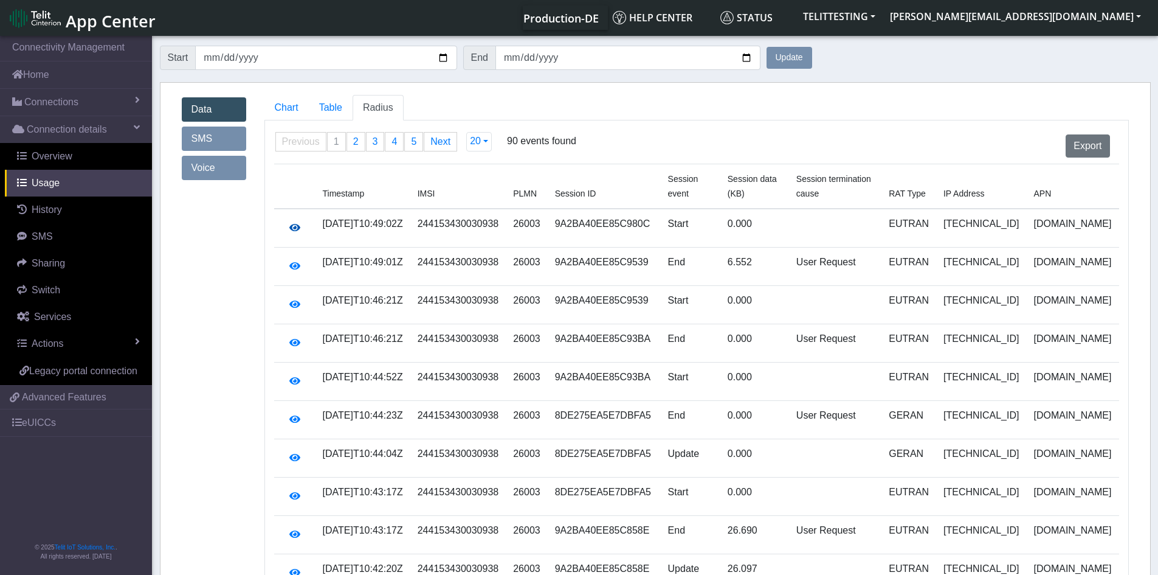
click at [293, 227] on icon "button" at bounding box center [294, 228] width 11 height 10
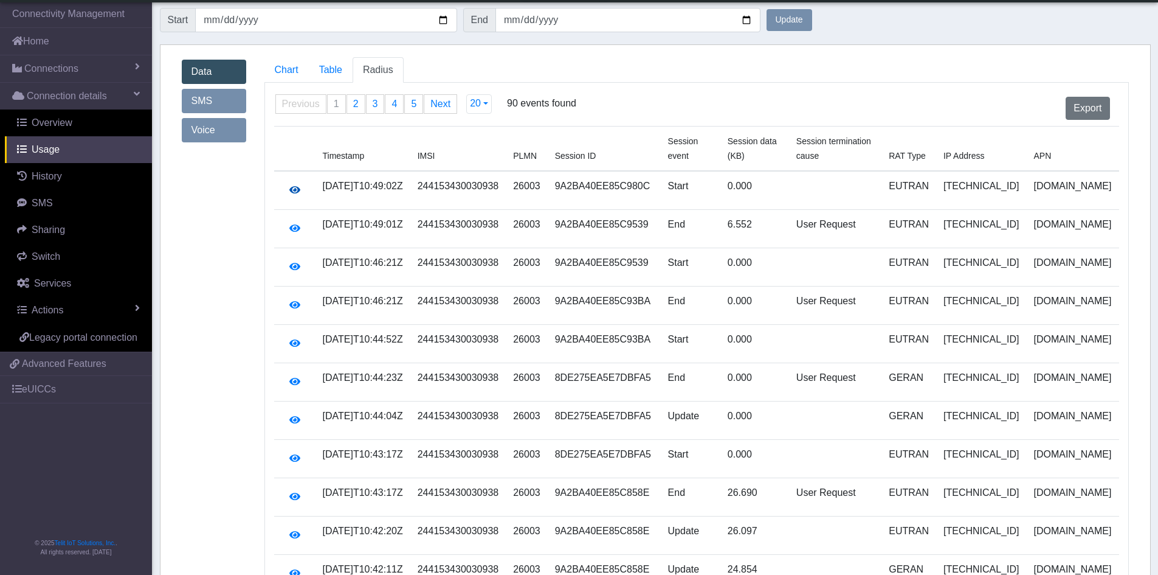
click at [292, 190] on icon "button" at bounding box center [294, 190] width 11 height 10
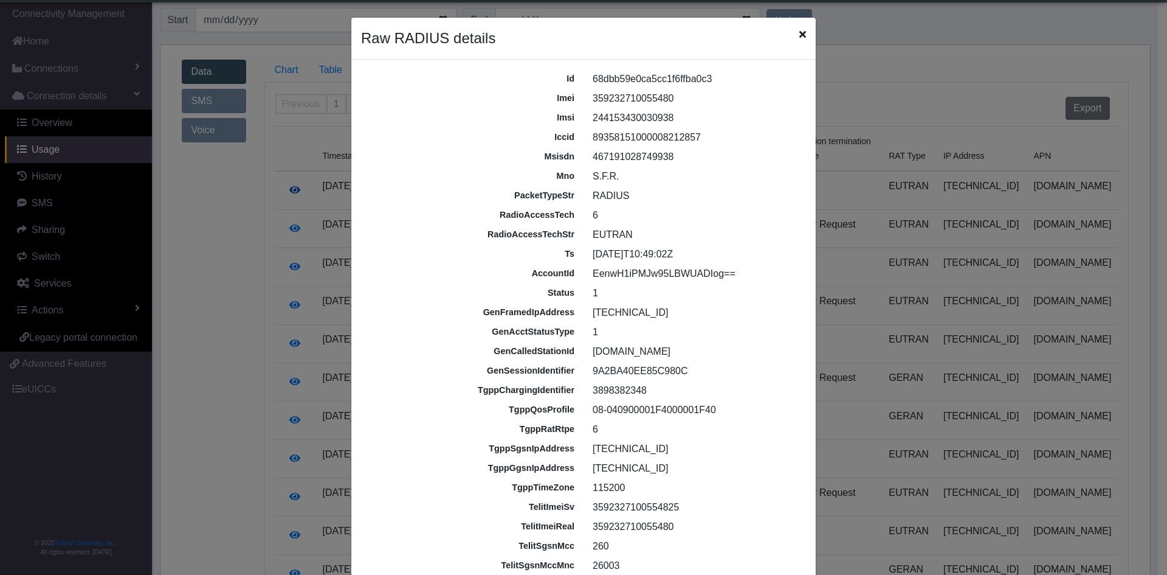
click at [292, 190] on ngb-modal-window "Raw RADIUS details id 68dbb59e0ca5cc1f6ffba0c3 imei 359232710055480 imsi 244153…" at bounding box center [583, 287] width 1167 height 575
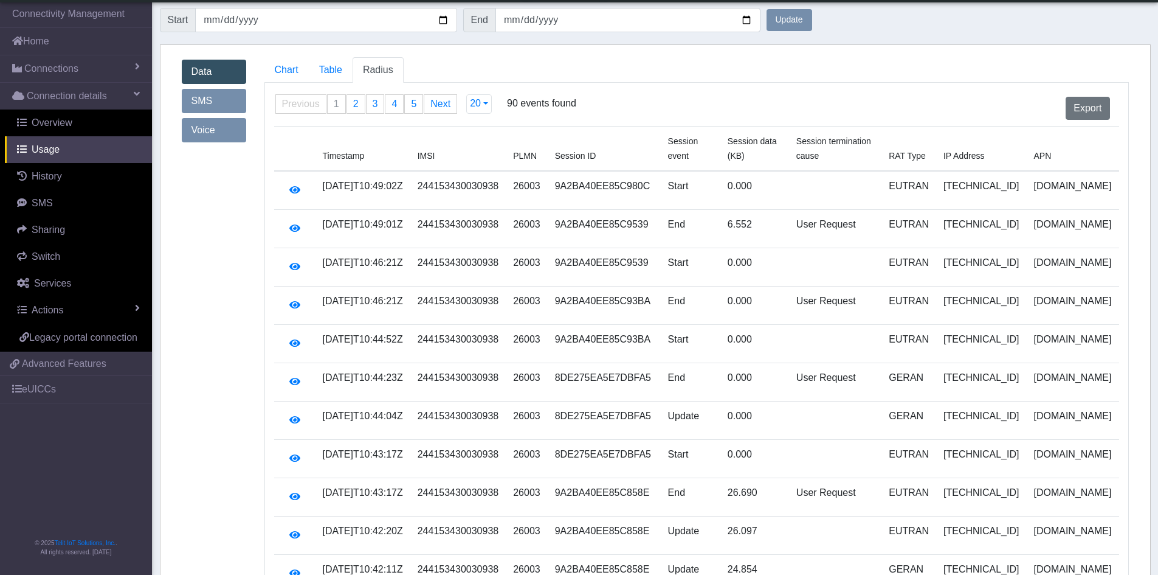
click at [830, 193] on td at bounding box center [835, 190] width 92 height 39
click at [57, 122] on span "Overview" at bounding box center [52, 122] width 41 height 10
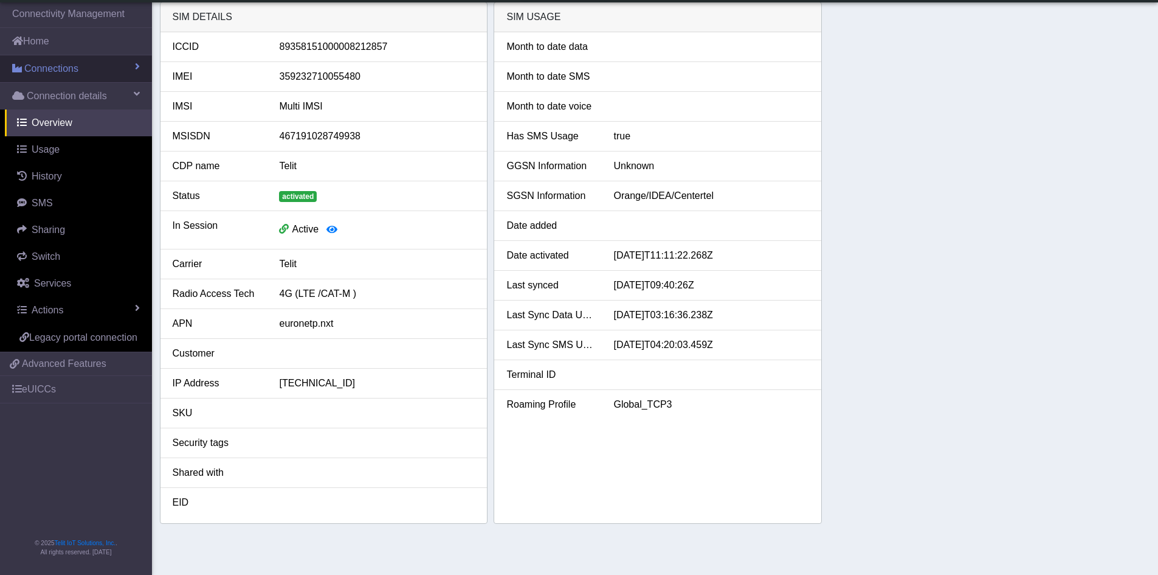
click at [58, 74] on span "Connections" at bounding box center [51, 68] width 54 height 15
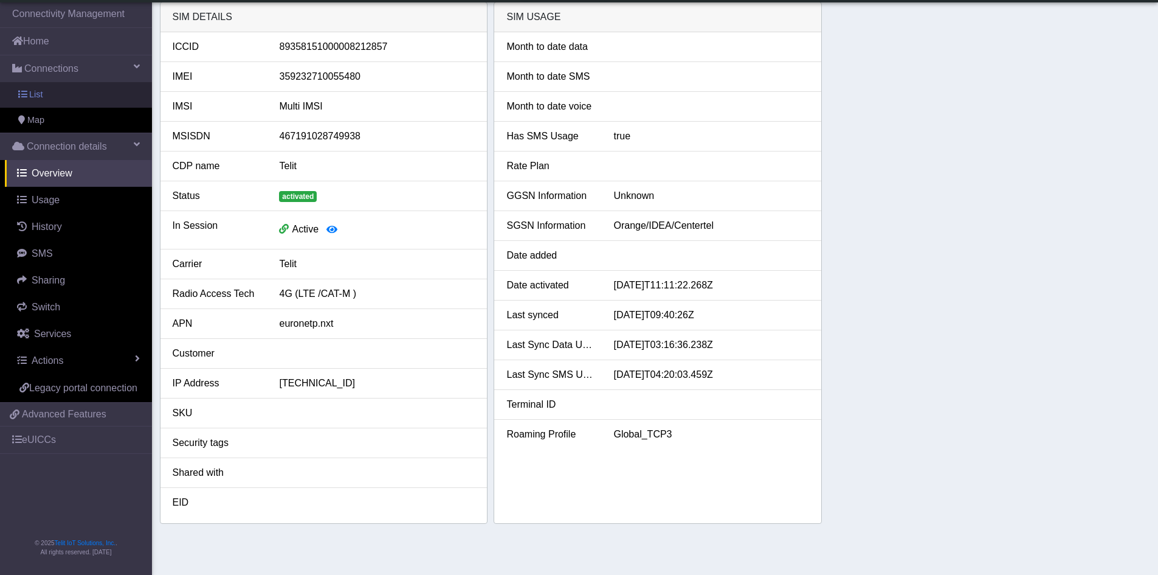
click at [33, 91] on span "List" at bounding box center [35, 94] width 13 height 13
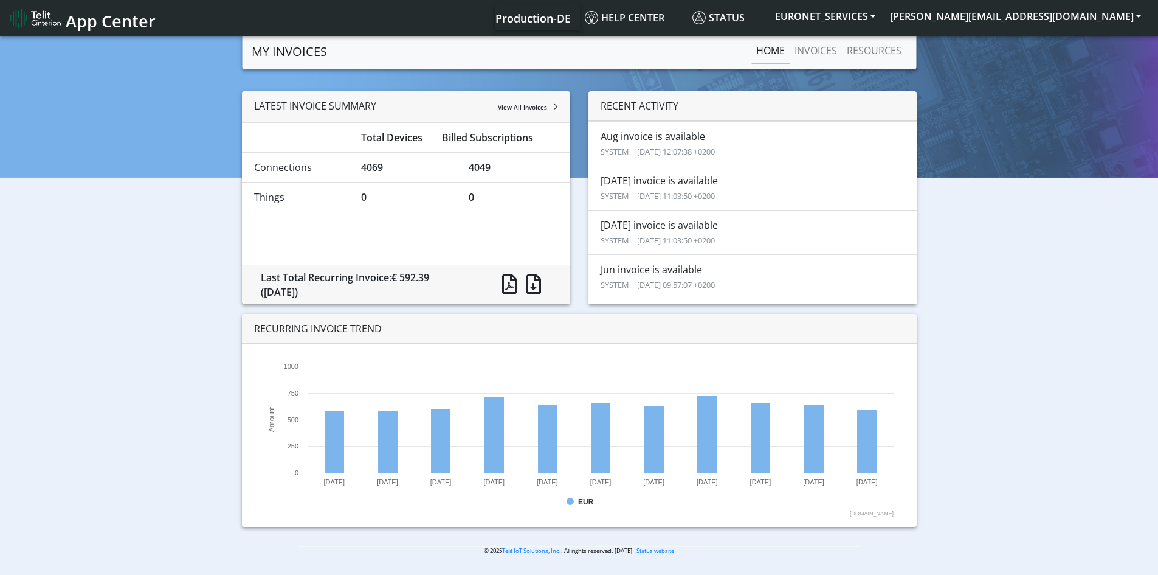
drag, startPoint x: 826, startPoint y: 323, endPoint x: 871, endPoint y: 322, distance: 45.0
click at [871, 322] on div "RECURRING INVOICE TREND" at bounding box center [579, 329] width 675 height 30
click at [816, 50] on link "INVOICES" at bounding box center [816, 50] width 52 height 24
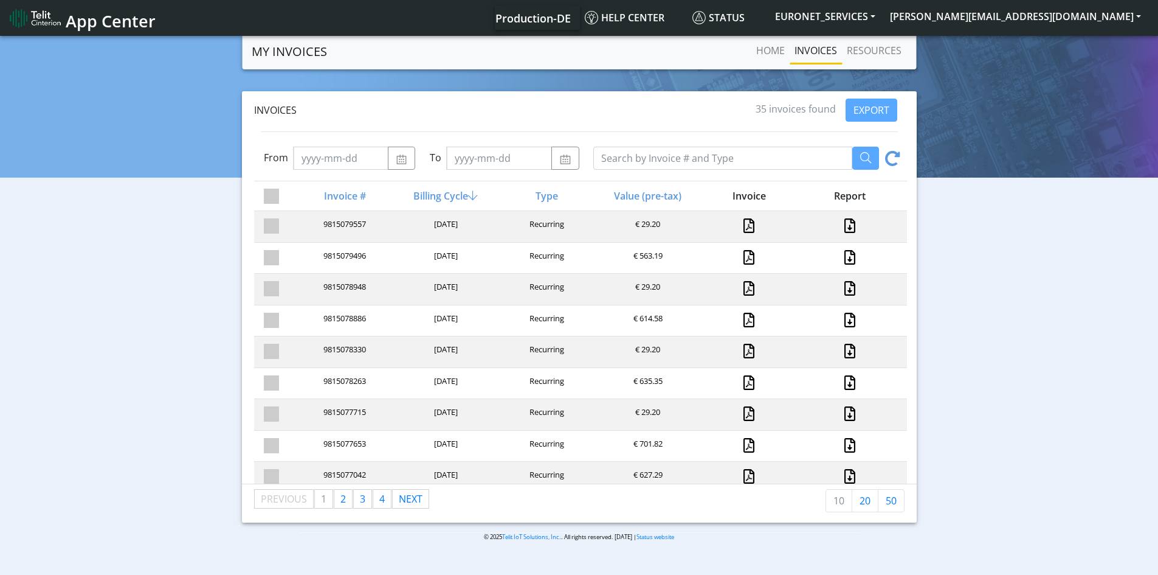
click at [444, 193] on div "Billing Cycle" at bounding box center [444, 195] width 101 height 15
click at [877, 52] on link "RESOURCES" at bounding box center [874, 50] width 64 height 24
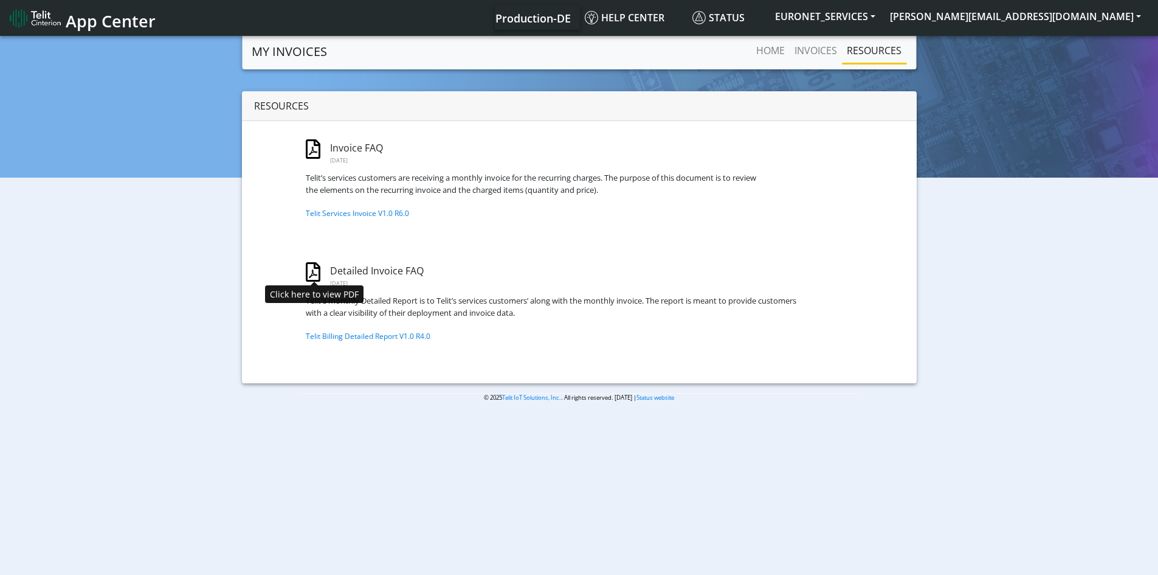
click at [309, 275] on link at bounding box center [313, 271] width 15 height 19
click at [773, 49] on link "Home" at bounding box center [770, 50] width 38 height 24
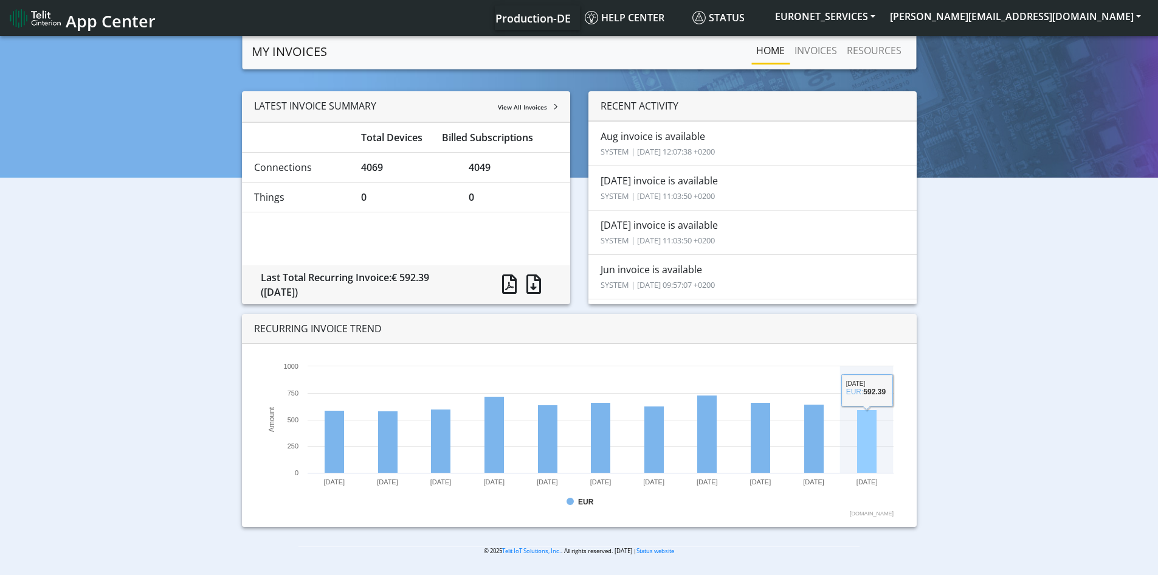
click at [883, 300] on div "LATEST INVOICE SUMMARY View All Invoices Total Devices Billed Subscriptions Con…" at bounding box center [579, 313] width 693 height 445
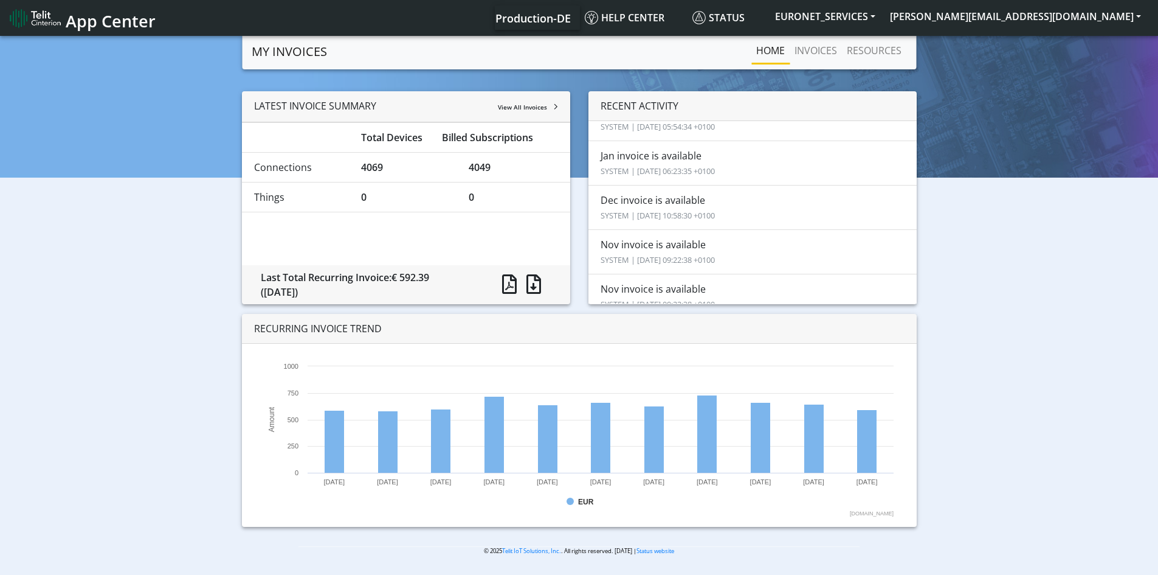
scroll to position [635, 0]
click at [999, 280] on div "LATEST INVOICE SUMMARY View All Invoices Total Devices Billed Subscriptions Con…" at bounding box center [579, 313] width 1140 height 445
click at [114, 19] on span "App Center" at bounding box center [111, 21] width 90 height 22
